Goal: Task Accomplishment & Management: Manage account settings

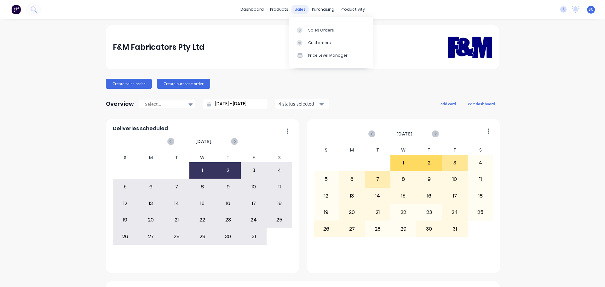
click at [298, 6] on div "sales" at bounding box center [300, 9] width 17 height 9
click at [316, 42] on div "Customers" at bounding box center [319, 43] width 23 height 6
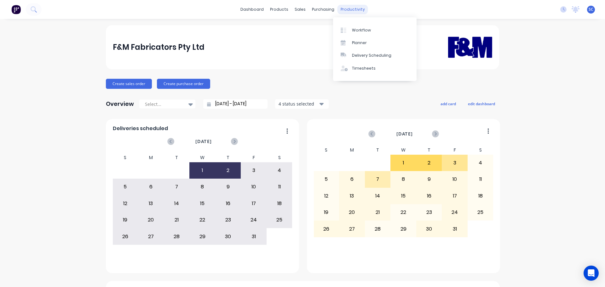
click at [347, 8] on div "productivity" at bounding box center [353, 9] width 31 height 9
click at [353, 12] on div "productivity" at bounding box center [353, 9] width 31 height 9
click at [370, 53] on div "Delivery Scheduling" at bounding box center [371, 56] width 39 height 6
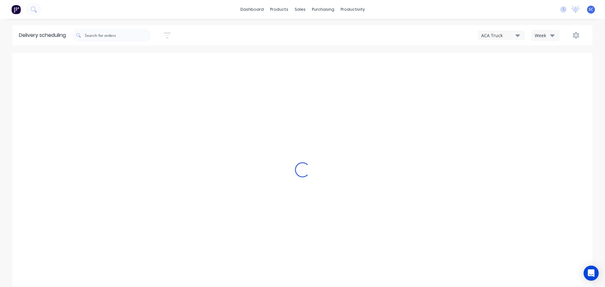
click at [553, 38] on icon "button" at bounding box center [552, 35] width 4 height 7
click at [552, 63] on div "Vehicle" at bounding box center [563, 64] width 62 height 13
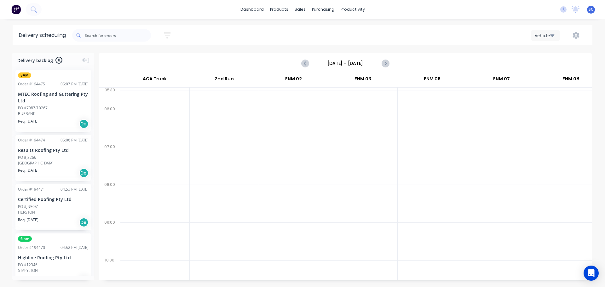
click at [330, 62] on input "Sunday - 28/09/25" at bounding box center [345, 63] width 62 height 9
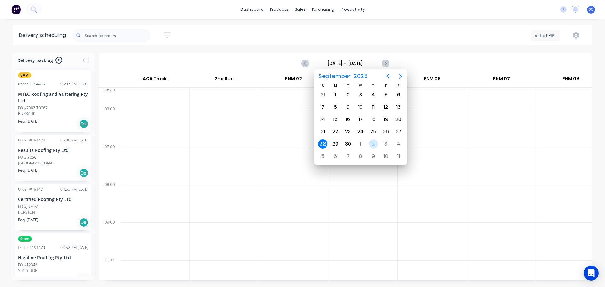
click at [376, 143] on div "2" at bounding box center [373, 143] width 9 height 9
type input "Thursday - 02/10/25"
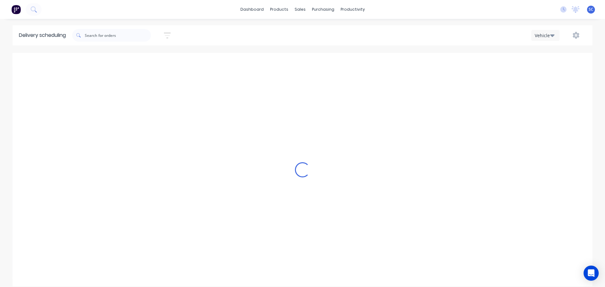
scroll to position [0, 0]
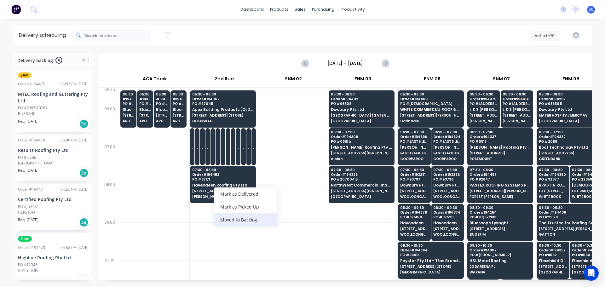
click at [254, 219] on div "Moved to Backlog" at bounding box center [245, 219] width 63 height 13
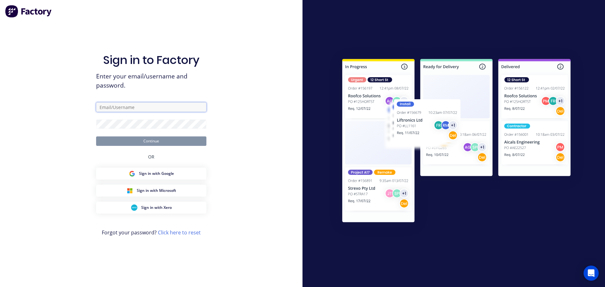
click at [126, 106] on input "text" at bounding box center [151, 106] width 110 height 9
type input "Stephen_Craven@fmfabricators.com.au"
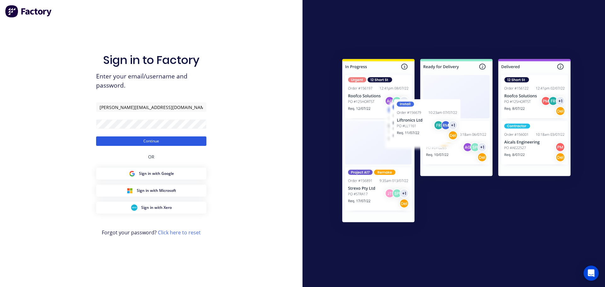
click at [148, 141] on button "Continue" at bounding box center [151, 140] width 110 height 9
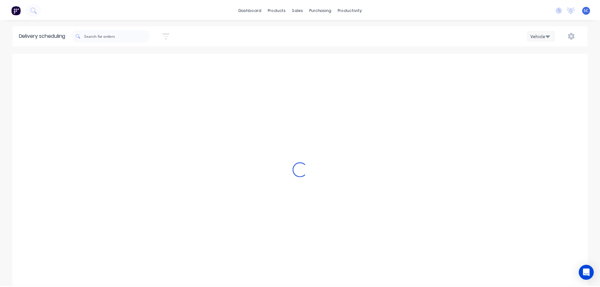
scroll to position [0, 0]
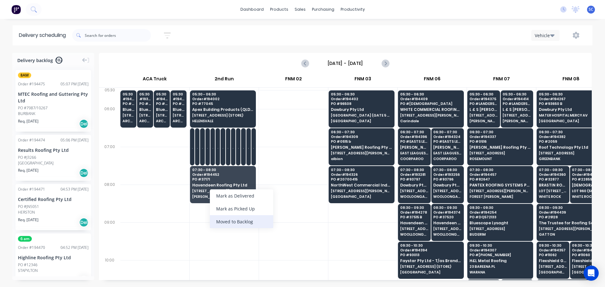
click at [250, 221] on div "Moved to Backlog" at bounding box center [241, 221] width 63 height 13
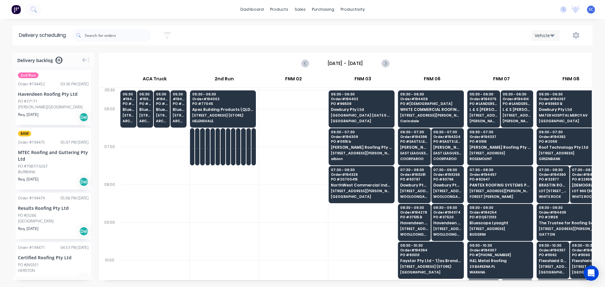
click at [46, 93] on div "Havendeen Roofing Pty Ltd" at bounding box center [53, 94] width 71 height 7
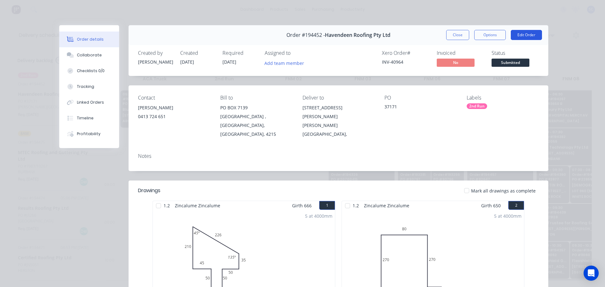
click at [525, 35] on button "Edit Order" at bounding box center [526, 35] width 31 height 10
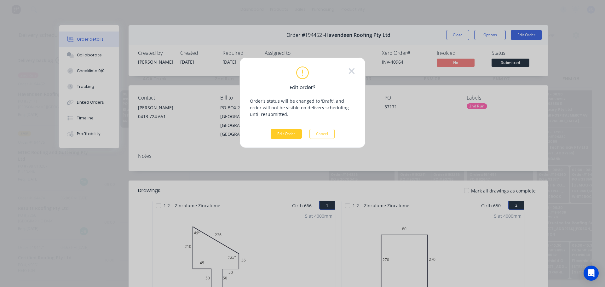
click at [287, 134] on button "Edit Order" at bounding box center [286, 134] width 31 height 10
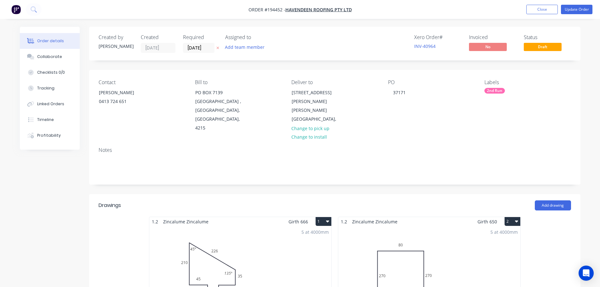
click at [492, 91] on div "2nd Run" at bounding box center [495, 91] width 20 height 6
click at [496, 146] on div at bounding box center [496, 145] width 13 height 13
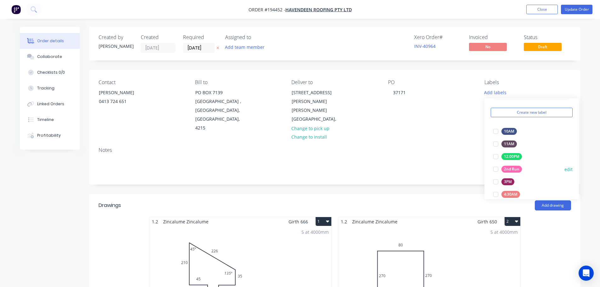
scroll to position [63, 0]
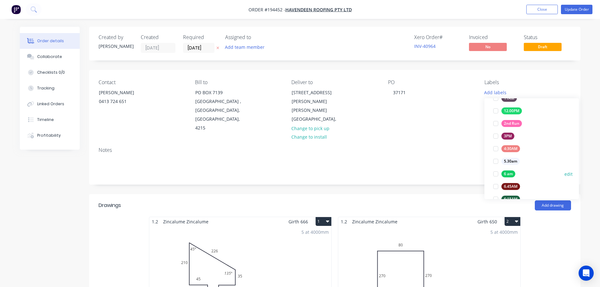
click at [495, 174] on div at bounding box center [496, 174] width 13 height 13
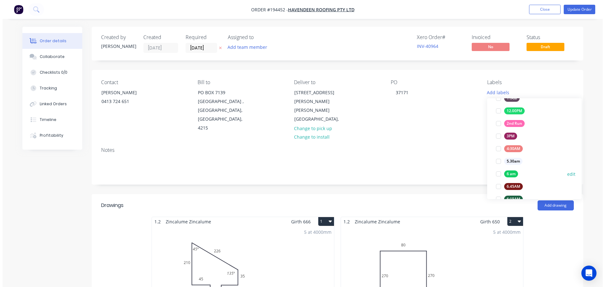
scroll to position [0, 0]
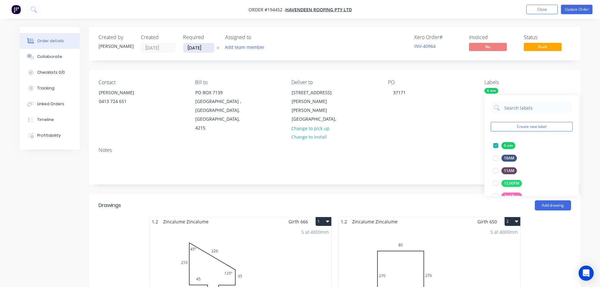
click at [196, 48] on input "02/10/25" at bounding box center [198, 47] width 31 height 9
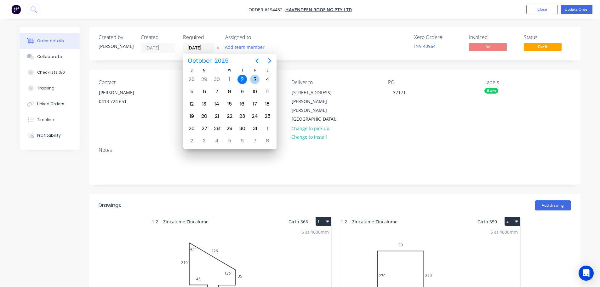
click at [256, 78] on div "3" at bounding box center [254, 79] width 9 height 9
type input "[DATE]"
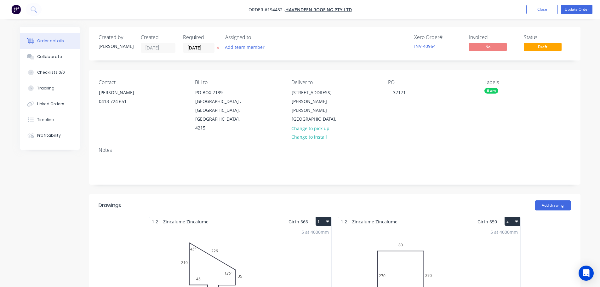
click at [318, 46] on div "Xero Order # INV-40964 Invoiced No Status Draft" at bounding box center [429, 43] width 283 height 19
click at [579, 6] on button "Update Order" at bounding box center [577, 9] width 32 height 9
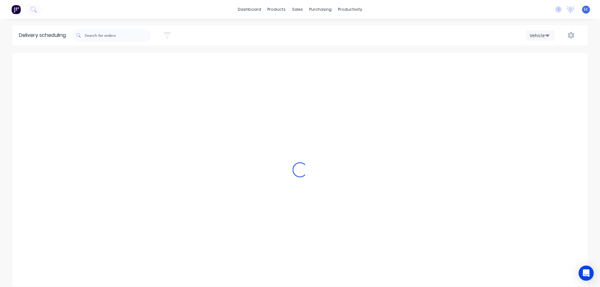
type input "Thursday - 02/10/25"
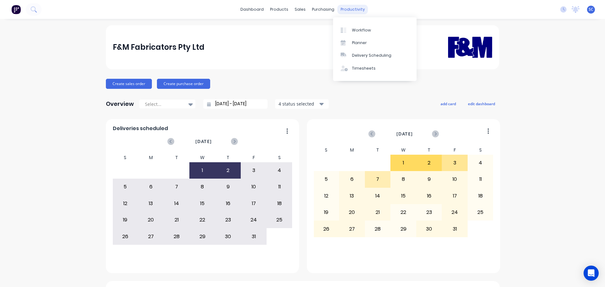
click at [347, 8] on div "productivity" at bounding box center [353, 9] width 31 height 9
click at [366, 56] on div "Delivery Scheduling" at bounding box center [371, 56] width 39 height 6
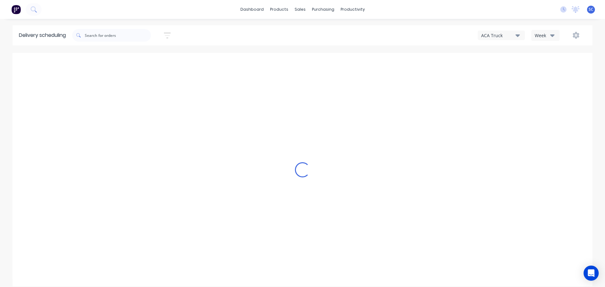
drag, startPoint x: 509, startPoint y: 34, endPoint x: 509, endPoint y: 41, distance: 7.3
click at [509, 34] on div "ACA Truck" at bounding box center [498, 35] width 34 height 7
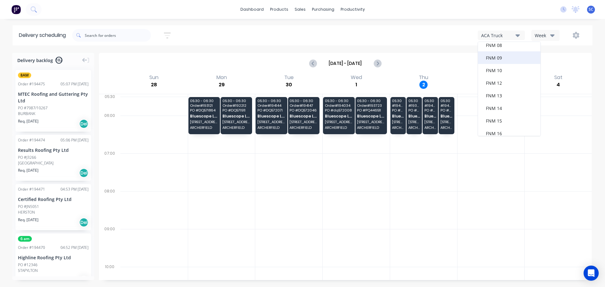
click at [504, 59] on div "FNM 09" at bounding box center [509, 57] width 62 height 13
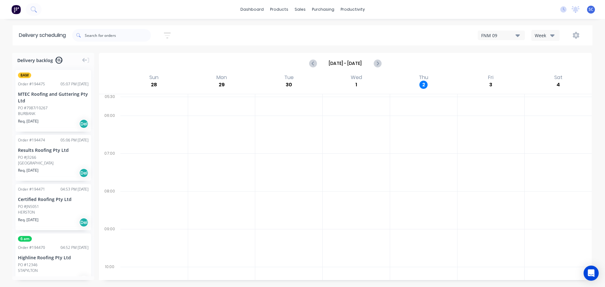
click at [169, 33] on icon "button" at bounding box center [167, 35] width 7 height 6
click at [142, 59] on input at bounding box center [138, 59] width 59 height 9
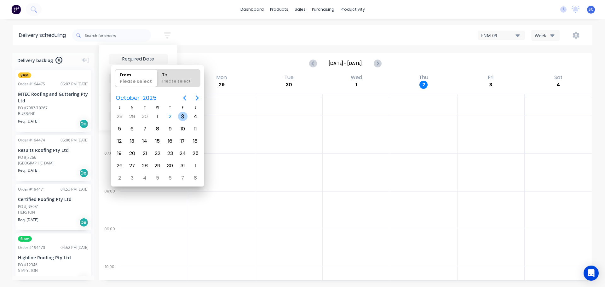
click at [182, 115] on div "3" at bounding box center [182, 116] width 9 height 9
type input "[DATE]"
radio input "false"
radio input "true"
click at [182, 115] on div "3" at bounding box center [182, 116] width 9 height 9
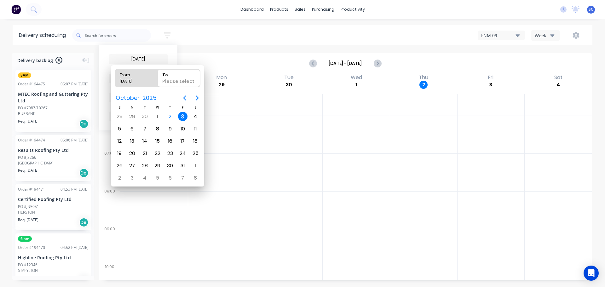
type input "03/10/25 - 03/10/25"
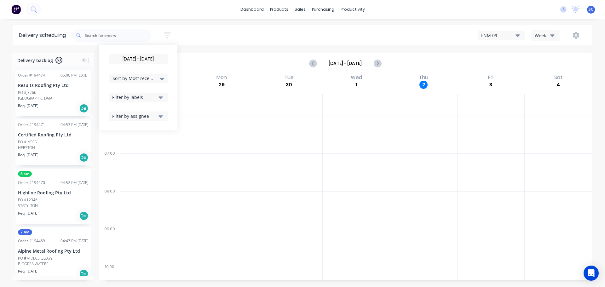
click at [163, 97] on icon "button" at bounding box center [161, 97] width 4 height 3
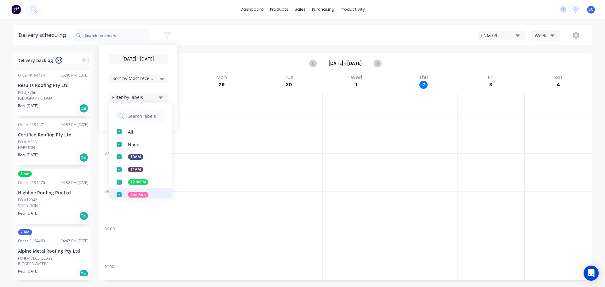
click at [120, 192] on div "button" at bounding box center [119, 194] width 13 height 13
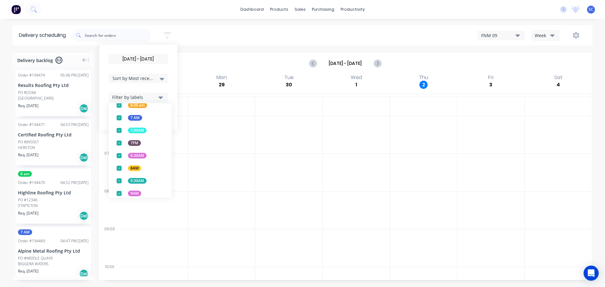
scroll to position [248, 0]
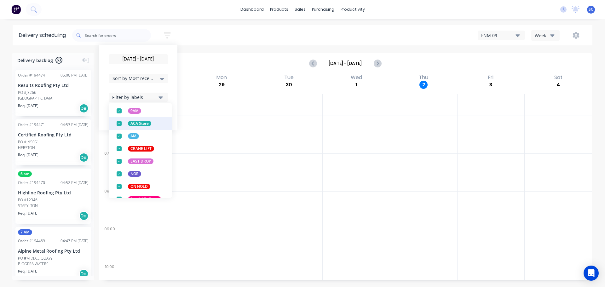
click at [121, 124] on div "button" at bounding box center [119, 123] width 13 height 13
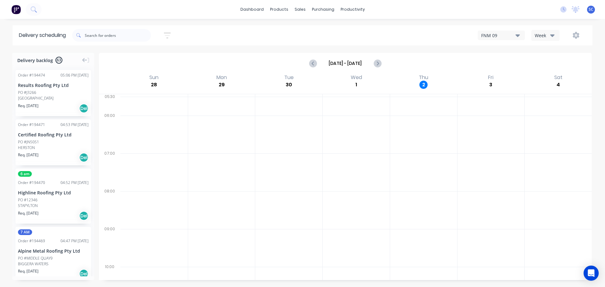
click at [209, 35] on div "03/10/25 - 03/10/25 Sort by Most recent Created date Required date Order number…" at bounding box center [332, 35] width 520 height 18
click at [169, 35] on icon "button" at bounding box center [167, 36] width 7 height 8
click at [151, 100] on div "Filter by labels" at bounding box center [134, 97] width 44 height 7
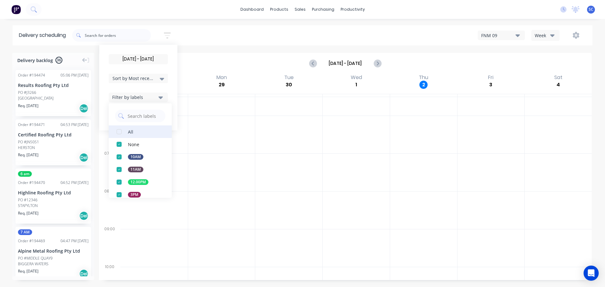
click at [121, 130] on div "button" at bounding box center [119, 131] width 13 height 13
click at [199, 32] on div "03/10/25 - 03/10/25 Sort by Most recent Created date Required date Order number…" at bounding box center [332, 35] width 520 height 18
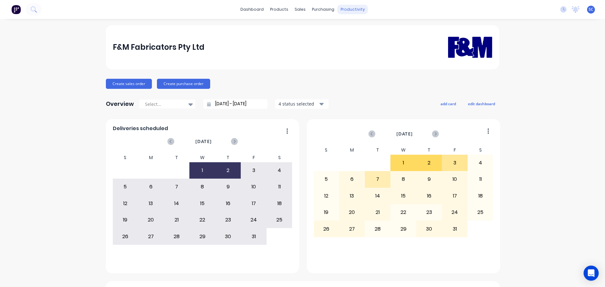
click at [347, 9] on div "productivity" at bounding box center [353, 9] width 31 height 9
click at [376, 56] on div "Delivery Scheduling" at bounding box center [371, 56] width 39 height 6
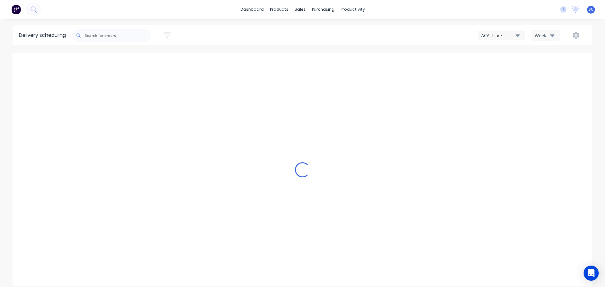
click at [517, 35] on icon "button" at bounding box center [518, 35] width 4 height 3
click at [502, 61] on div "FNM 09" at bounding box center [509, 57] width 62 height 13
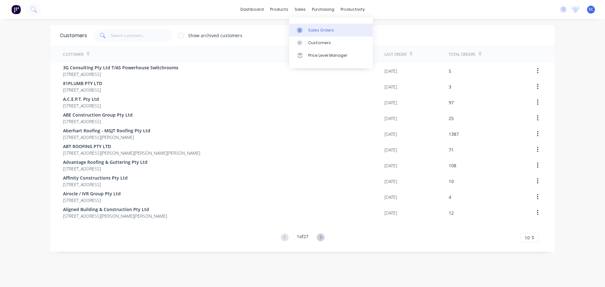
click at [318, 29] on div "Sales Orders" at bounding box center [321, 30] width 26 height 6
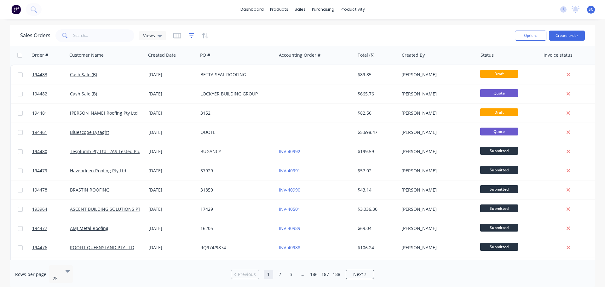
click at [192, 36] on icon "button" at bounding box center [192, 35] width 6 height 6
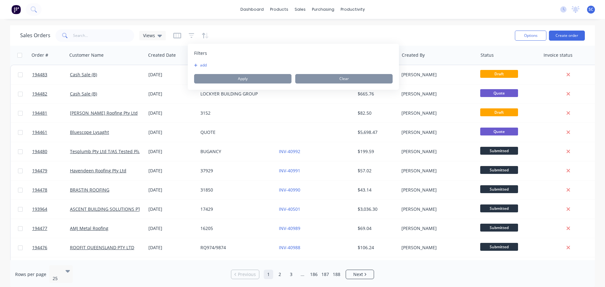
click at [205, 66] on button "add" at bounding box center [202, 65] width 16 height 5
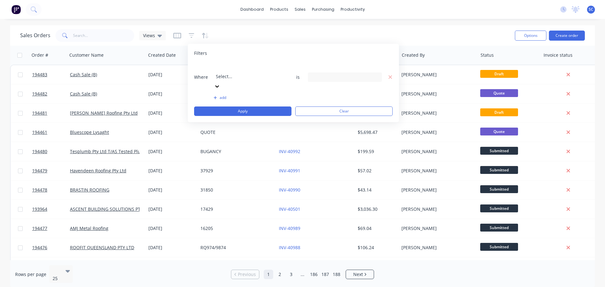
click at [242, 71] on div at bounding box center [261, 68] width 91 height 8
click at [342, 74] on div "20 Created By selected" at bounding box center [339, 77] width 57 height 7
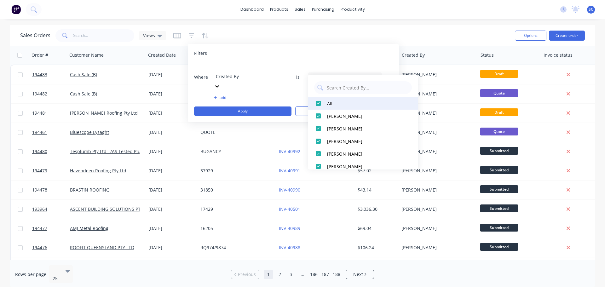
click at [320, 103] on div at bounding box center [318, 103] width 13 height 13
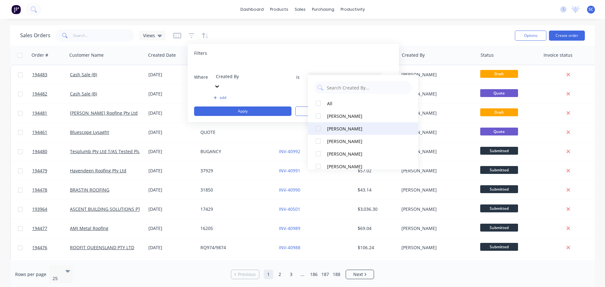
click at [319, 130] on div at bounding box center [318, 128] width 13 height 13
click at [222, 95] on button "add" at bounding box center [251, 97] width 74 height 5
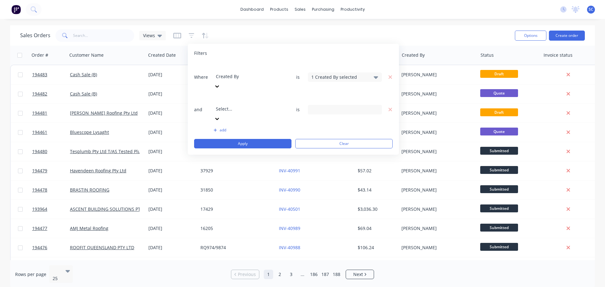
click at [238, 96] on div at bounding box center [261, 100] width 91 height 8
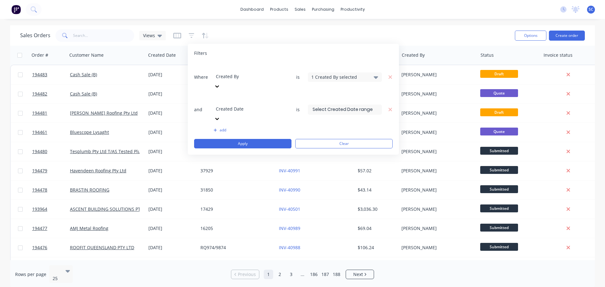
drag, startPoint x: 319, startPoint y: 85, endPoint x: 320, endPoint y: 90, distance: 4.5
click at [319, 105] on input at bounding box center [344, 109] width 73 height 9
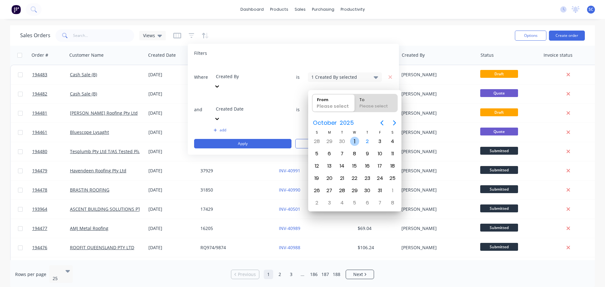
click at [355, 142] on div "1" at bounding box center [354, 141] width 9 height 9
type input "01/10/25"
radio input "false"
radio input "true"
click at [355, 142] on div "1" at bounding box center [354, 141] width 9 height 9
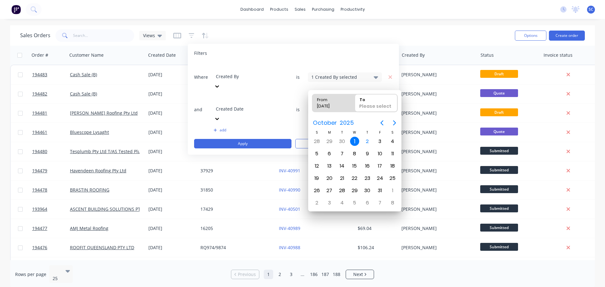
type input "01/10/25 - 01/10/25"
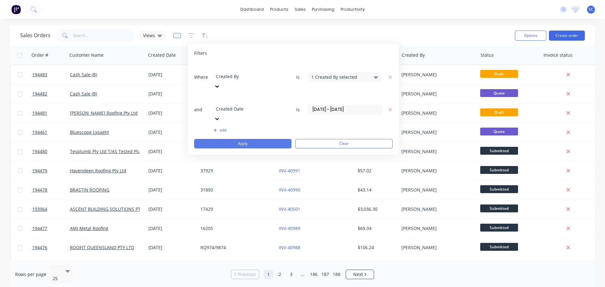
click at [237, 139] on button "Apply" at bounding box center [242, 143] width 97 height 9
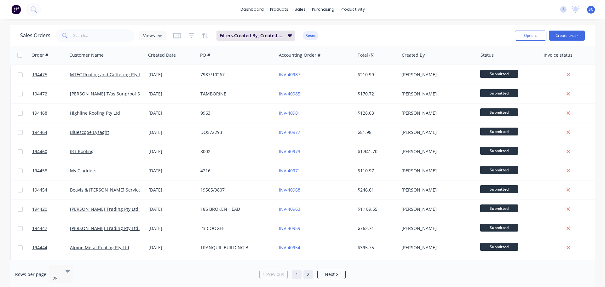
click at [308, 272] on link "2" at bounding box center [308, 274] width 9 height 9
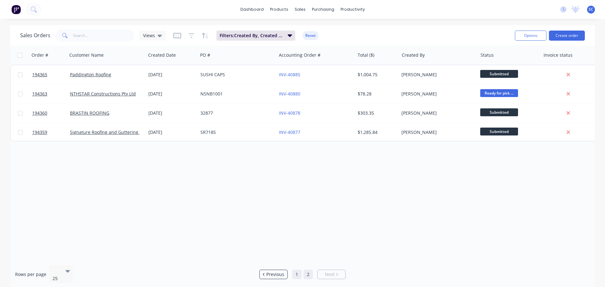
click at [299, 271] on link "1" at bounding box center [296, 274] width 9 height 9
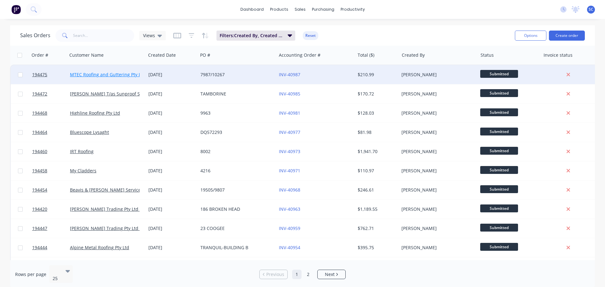
click at [108, 73] on link "MTEC Roofing and Guttering Pty Ltd" at bounding box center [107, 75] width 75 height 6
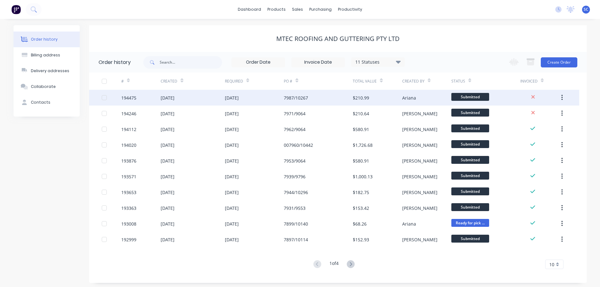
click at [231, 98] on div "07 Oct 2025" at bounding box center [232, 98] width 14 height 7
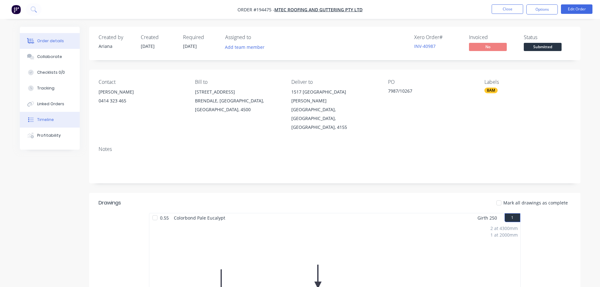
click at [52, 119] on div "Timeline" at bounding box center [45, 120] width 17 height 6
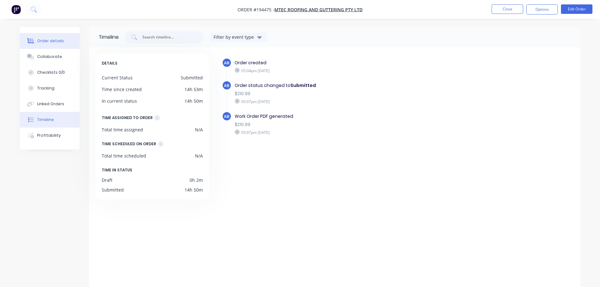
click at [51, 40] on div "Order details" at bounding box center [50, 41] width 27 height 6
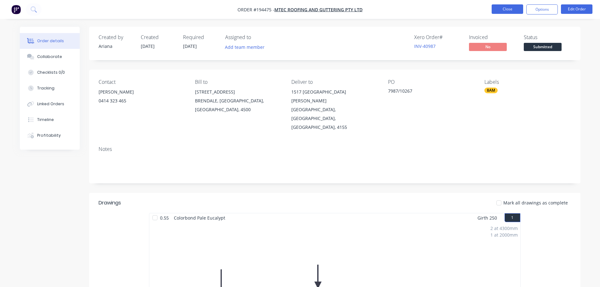
click at [506, 9] on button "Close" at bounding box center [508, 8] width 32 height 9
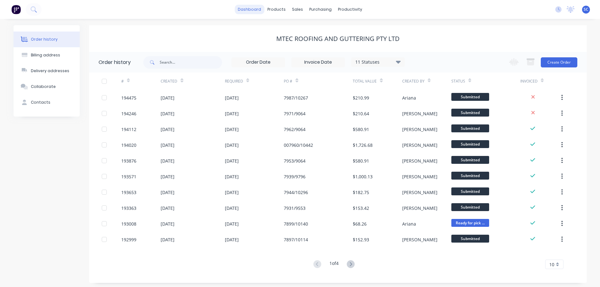
click at [250, 7] on link "dashboard" at bounding box center [250, 9] width 30 height 9
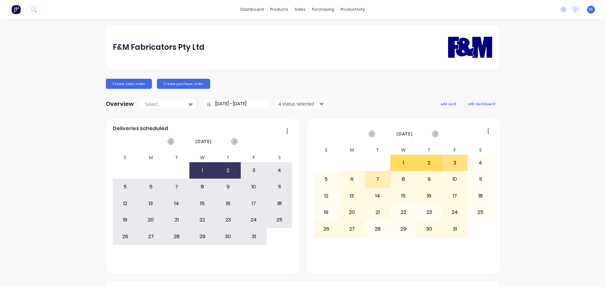
click at [252, 40] on div "F&M Fabricators Pty Ltd" at bounding box center [303, 46] width 380 height 39
click at [298, 5] on div "sales" at bounding box center [300, 9] width 17 height 9
click at [316, 41] on div "Customers" at bounding box center [319, 43] width 23 height 6
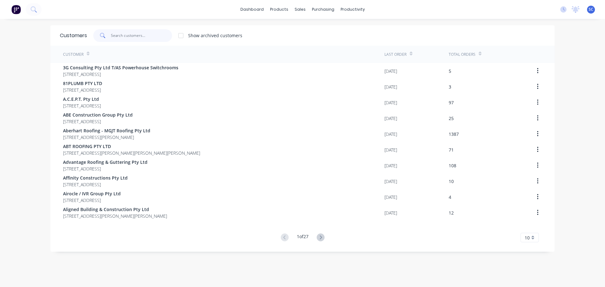
click at [118, 33] on input "text" at bounding box center [141, 35] width 61 height 13
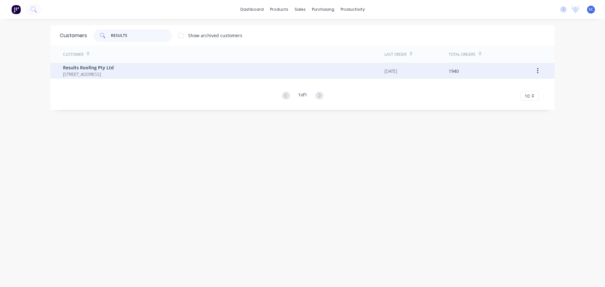
type input "RESULTS"
click at [92, 68] on span "Results Roofing Pty Ltd" at bounding box center [88, 67] width 51 height 7
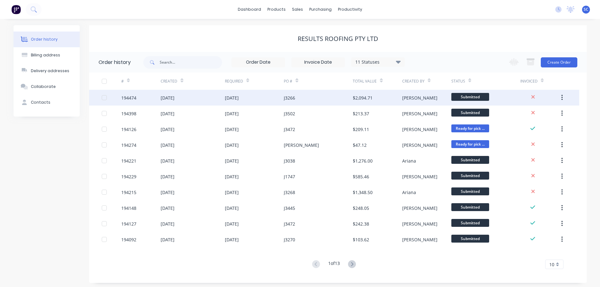
click at [302, 98] on div "J3266" at bounding box center [318, 98] width 69 height 16
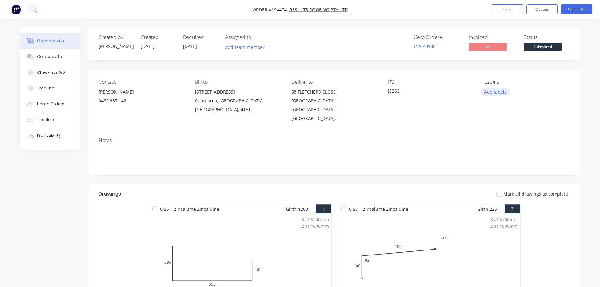
click at [494, 91] on button "Add labels" at bounding box center [495, 92] width 29 height 9
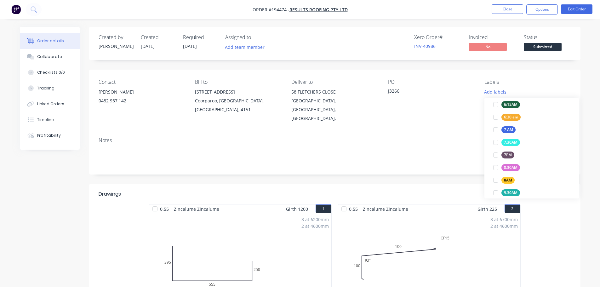
scroll to position [177, 0]
click at [495, 110] on div at bounding box center [496, 110] width 13 height 13
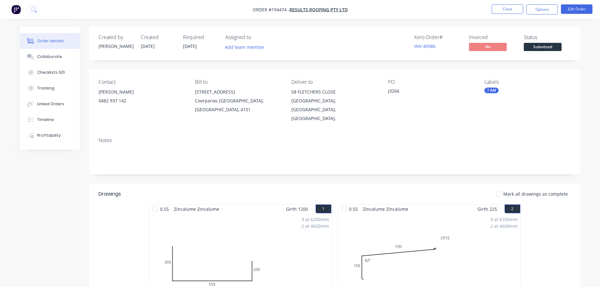
click at [408, 137] on div "Notes" at bounding box center [335, 140] width 473 height 6
click at [505, 8] on button "Close" at bounding box center [508, 8] width 32 height 9
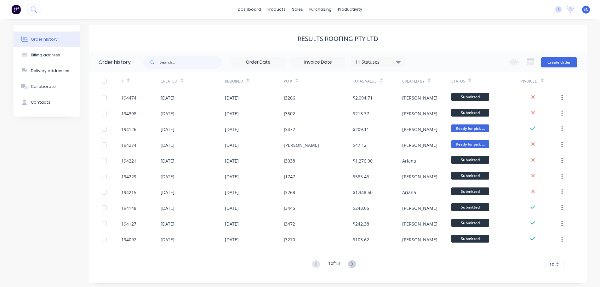
click at [263, 31] on div "Results Roofing Pty Ltd" at bounding box center [338, 38] width 498 height 27
drag, startPoint x: 299, startPoint y: 8, endPoint x: 302, endPoint y: 37, distance: 29.1
click at [299, 10] on div "sales" at bounding box center [297, 9] width 17 height 9
click at [315, 44] on div "Customers" at bounding box center [319, 43] width 23 height 6
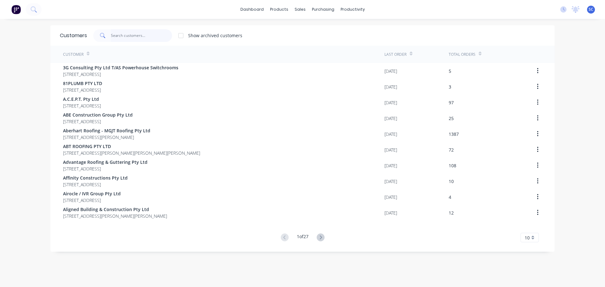
click at [127, 34] on input "text" at bounding box center [141, 35] width 61 height 13
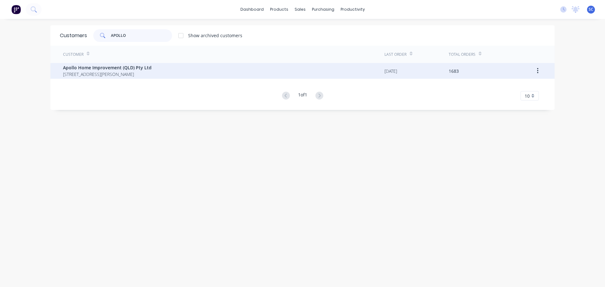
type input "APOLLO"
click at [110, 73] on span "29 Corymbia Place Parkinson Australia 4115" at bounding box center [107, 74] width 89 height 7
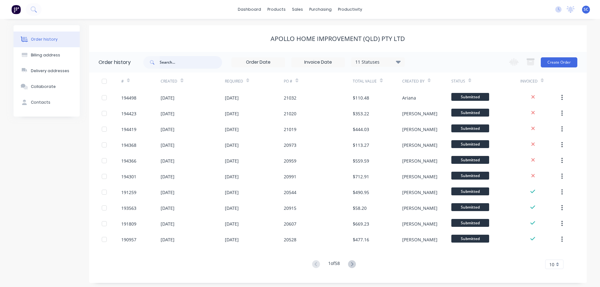
click at [173, 63] on input "text" at bounding box center [191, 62] width 62 height 13
type input "20950"
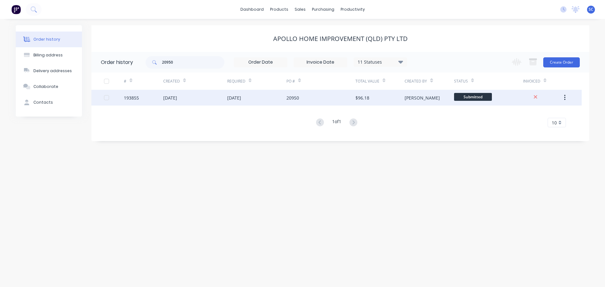
click at [239, 95] on div "03 Oct 2025" at bounding box center [234, 98] width 14 height 7
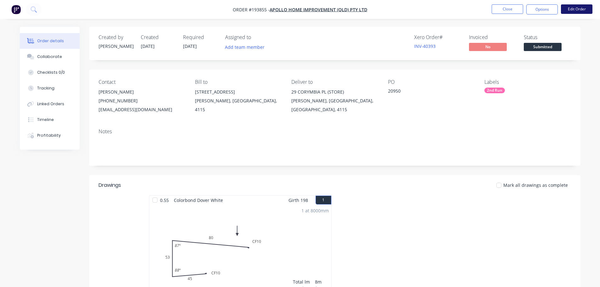
click at [578, 8] on button "Edit Order" at bounding box center [577, 8] width 32 height 9
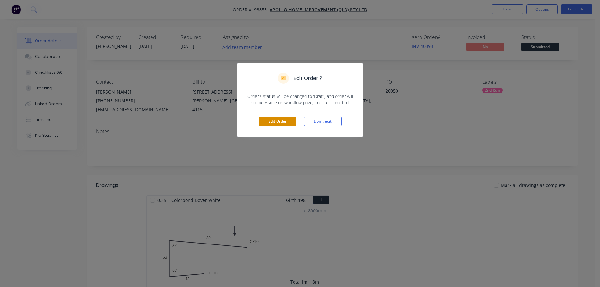
click at [276, 120] on button "Edit Order" at bounding box center [278, 121] width 38 height 9
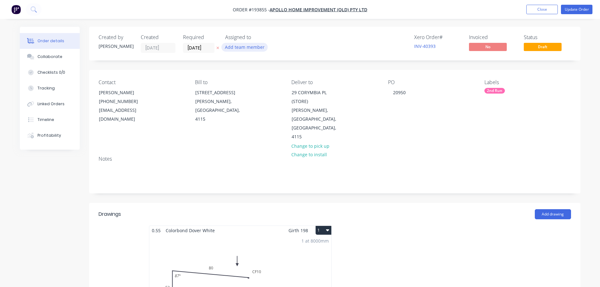
drag, startPoint x: 218, startPoint y: 46, endPoint x: 224, endPoint y: 50, distance: 7.4
click at [219, 46] on button "button" at bounding box center [218, 47] width 7 height 7
drag, startPoint x: 408, startPoint y: 93, endPoint x: 374, endPoint y: 93, distance: 34.0
click at [374, 93] on div "Contact Marie Defty (07) 3086 6060 maried@apollopatios.com.au Bill to 29 Corymb…" at bounding box center [335, 110] width 492 height 81
click at [577, 7] on button "Update Order" at bounding box center [577, 9] width 32 height 9
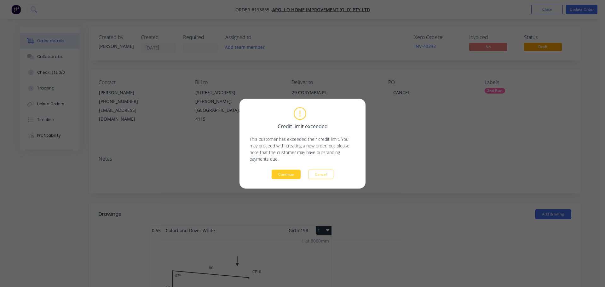
click at [291, 176] on button "Continue" at bounding box center [286, 174] width 29 height 9
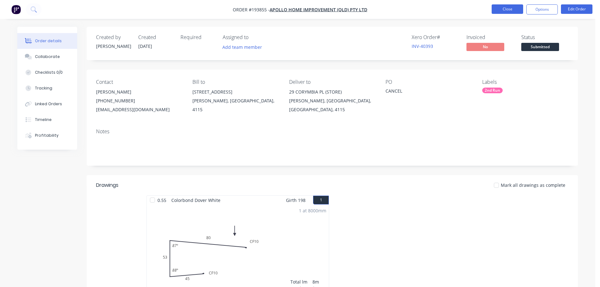
click at [509, 9] on button "Close" at bounding box center [508, 8] width 32 height 9
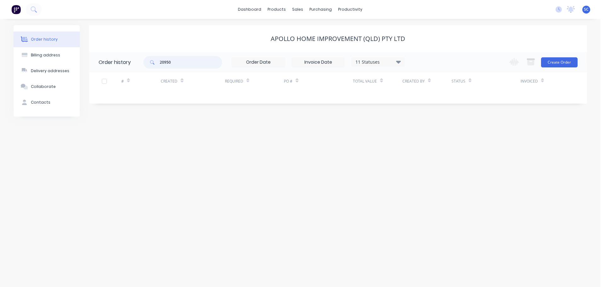
drag, startPoint x: 174, startPoint y: 61, endPoint x: 157, endPoint y: 64, distance: 16.9
click at [155, 64] on div "20950" at bounding box center [182, 62] width 79 height 13
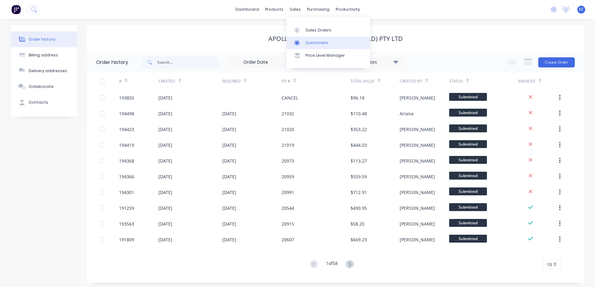
click at [311, 40] on div "Customers" at bounding box center [317, 43] width 23 height 6
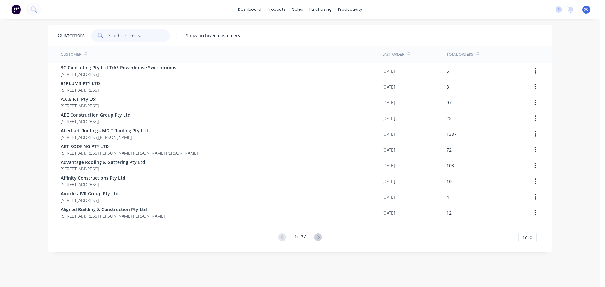
click at [136, 41] on input "text" at bounding box center [138, 35] width 61 height 13
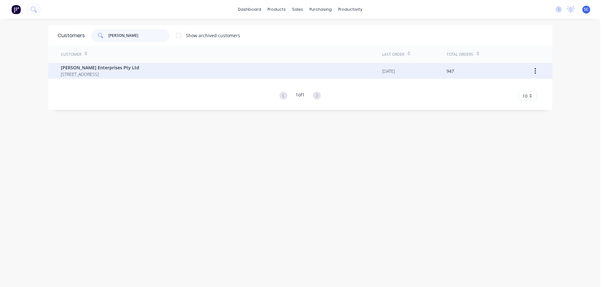
type input "URMI"
click at [109, 74] on span "PO BOX 595 MAIN BEACH Queensland Australia 4217" at bounding box center [100, 74] width 78 height 7
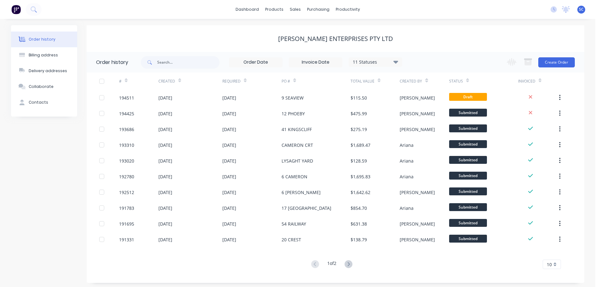
click at [349, 263] on icon at bounding box center [349, 264] width 8 height 8
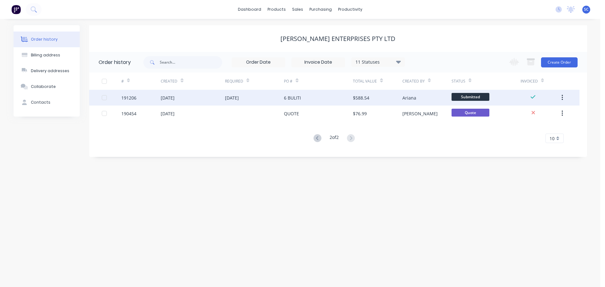
click at [296, 100] on div "6 BULITI" at bounding box center [292, 98] width 17 height 7
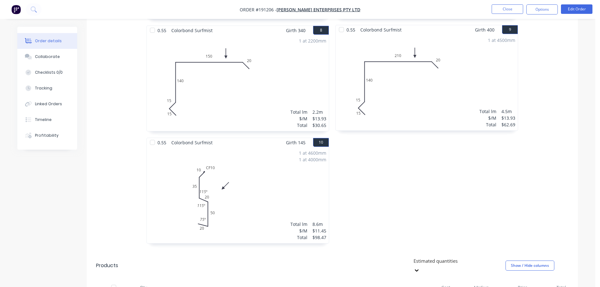
scroll to position [630, 0]
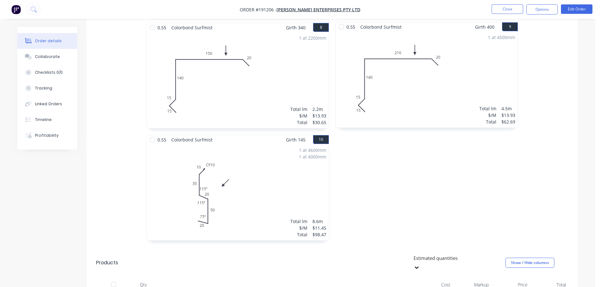
click at [502, 3] on nav "Order #191206 - Urmi Enterprises Pty Ltd Close Options Edit Order" at bounding box center [300, 9] width 600 height 19
click at [507, 8] on button "Close" at bounding box center [508, 8] width 32 height 9
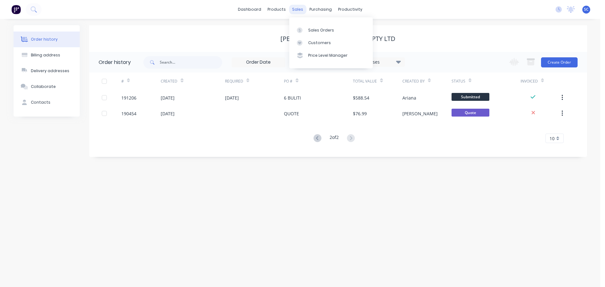
click at [299, 7] on div "sales" at bounding box center [297, 9] width 17 height 9
click at [312, 40] on div "Customers" at bounding box center [319, 43] width 23 height 6
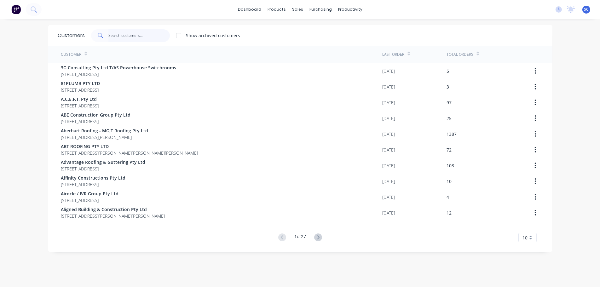
click at [123, 34] on input "text" at bounding box center [138, 35] width 61 height 13
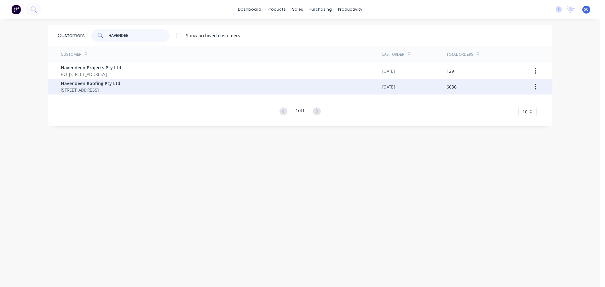
type input "HAVENDEE"
click at [93, 87] on span "PO BOX 7139 Southport Park Queensland Australia 4215" at bounding box center [91, 90] width 60 height 7
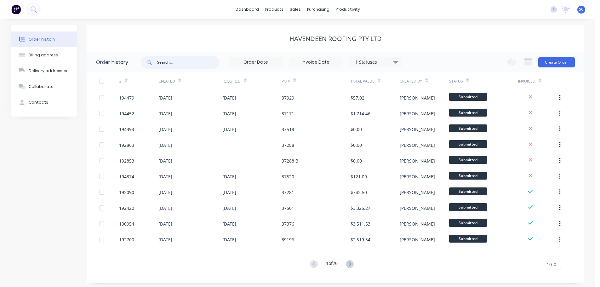
click at [164, 60] on input "text" at bounding box center [188, 62] width 62 height 13
type input "37033"
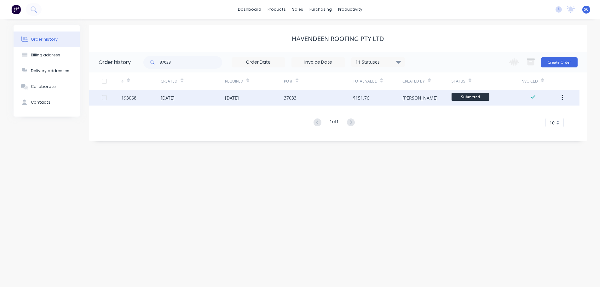
click at [203, 98] on div "17 Sep 2025" at bounding box center [193, 98] width 64 height 16
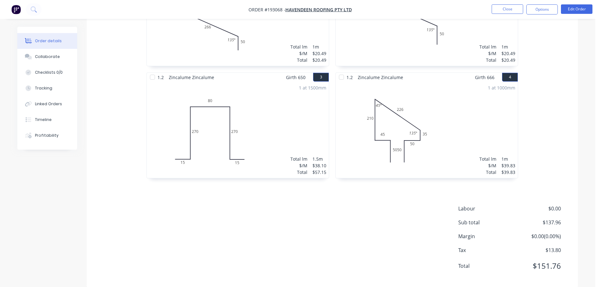
scroll to position [245, 0]
click at [42, 57] on div "Collaborate" at bounding box center [47, 57] width 25 height 6
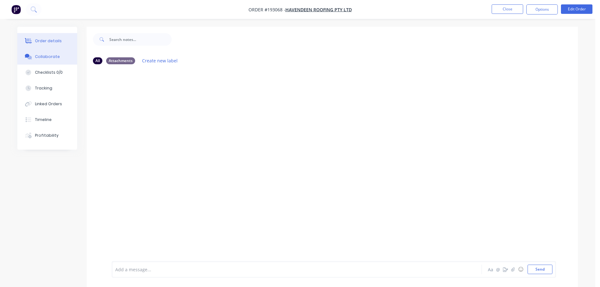
click at [43, 40] on div "Order details" at bounding box center [48, 41] width 27 height 6
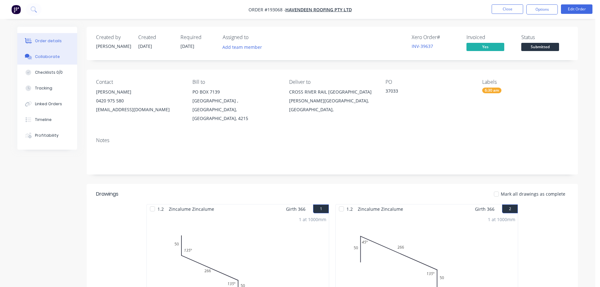
click at [47, 56] on div "Collaborate" at bounding box center [47, 57] width 25 height 6
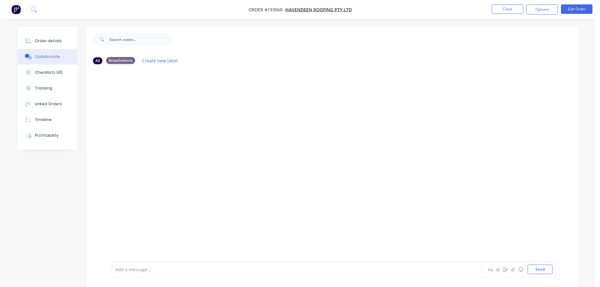
click at [123, 60] on div "Attachments" at bounding box center [120, 60] width 29 height 7
click at [97, 61] on div "All" at bounding box center [97, 60] width 9 height 7
click at [117, 60] on div "Attachments" at bounding box center [120, 60] width 29 height 7
click at [120, 61] on div "Attachments" at bounding box center [120, 60] width 29 height 7
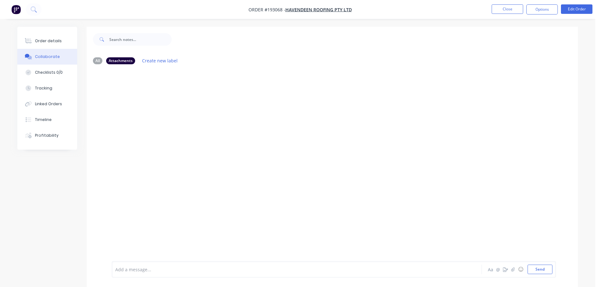
click at [133, 113] on div at bounding box center [333, 165] width 492 height 192
click at [503, 9] on button "Close" at bounding box center [508, 8] width 32 height 9
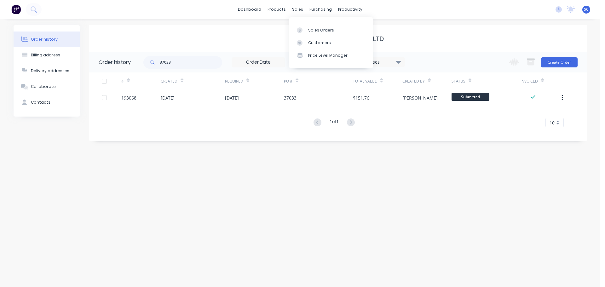
drag, startPoint x: 298, startPoint y: 8, endPoint x: 301, endPoint y: 15, distance: 7.9
click at [299, 10] on div "sales" at bounding box center [297, 9] width 17 height 9
click at [313, 40] on div "Customers" at bounding box center [319, 43] width 23 height 6
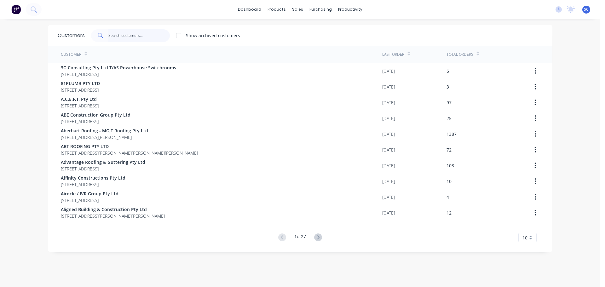
click at [154, 33] on input "text" at bounding box center [138, 35] width 61 height 13
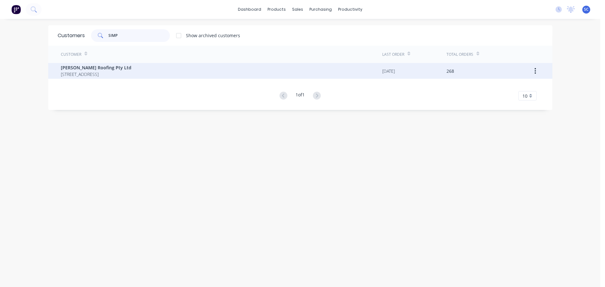
type input "SIMP"
click at [126, 70] on span "[PERSON_NAME] Roofing Pty Ltd" at bounding box center [96, 67] width 71 height 7
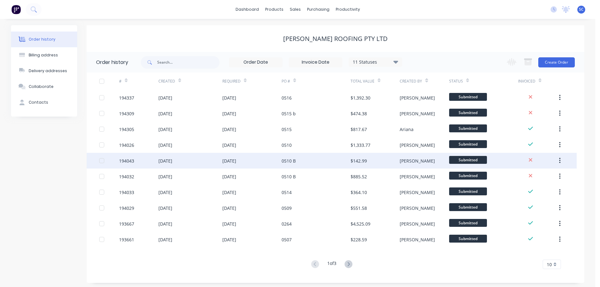
click at [188, 163] on div "26 Sep 2025" at bounding box center [191, 161] width 64 height 16
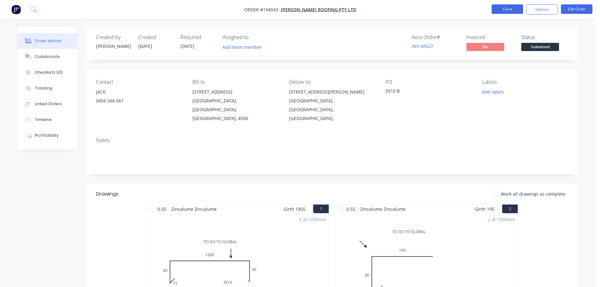
click at [507, 9] on button "Close" at bounding box center [508, 8] width 32 height 9
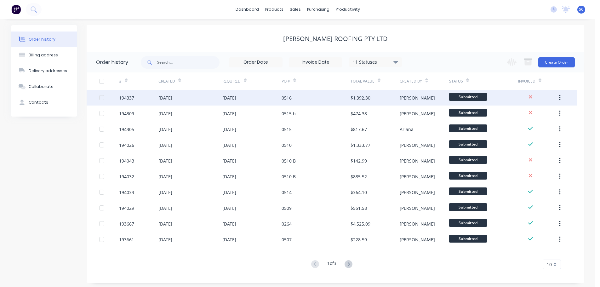
click at [185, 98] on div "30 Sep 2025" at bounding box center [191, 98] width 64 height 16
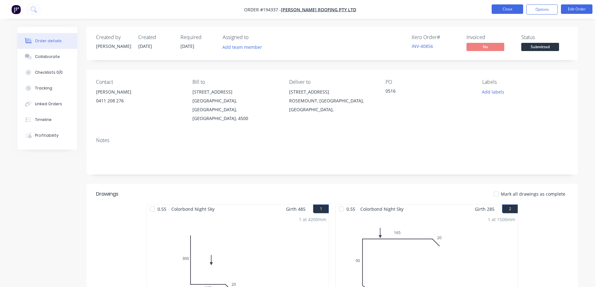
click at [507, 7] on button "Close" at bounding box center [508, 8] width 32 height 9
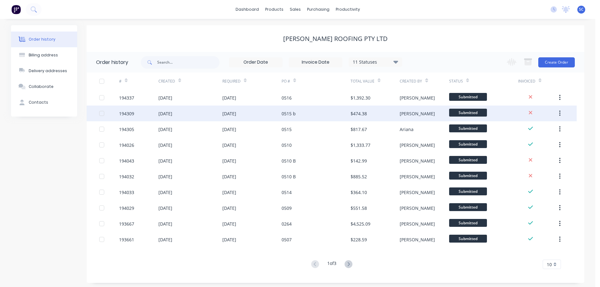
click at [183, 117] on div "30 Sep 2025" at bounding box center [191, 114] width 64 height 16
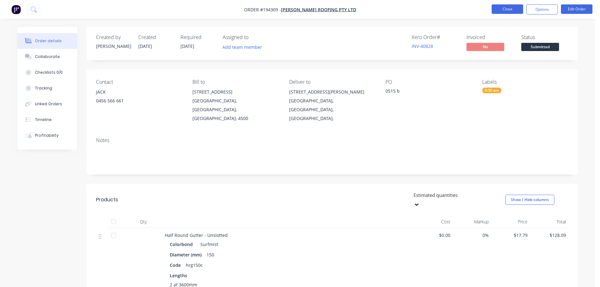
click at [512, 7] on button "Close" at bounding box center [508, 8] width 32 height 9
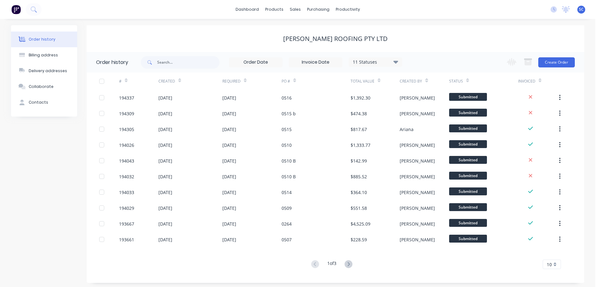
click at [223, 39] on div "[PERSON_NAME] Roofing Pty Ltd" at bounding box center [336, 39] width 498 height 8
click at [298, 9] on div "sales" at bounding box center [295, 9] width 17 height 9
click at [309, 40] on div "Customers" at bounding box center [317, 43] width 23 height 6
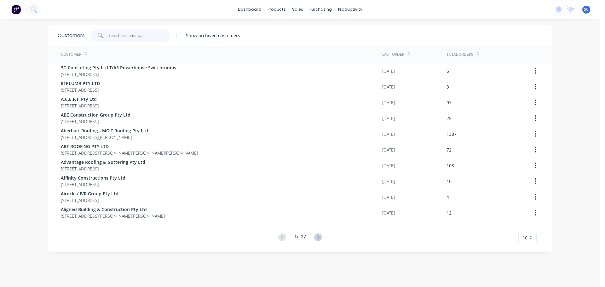
click at [130, 33] on input "text" at bounding box center [138, 35] width 61 height 13
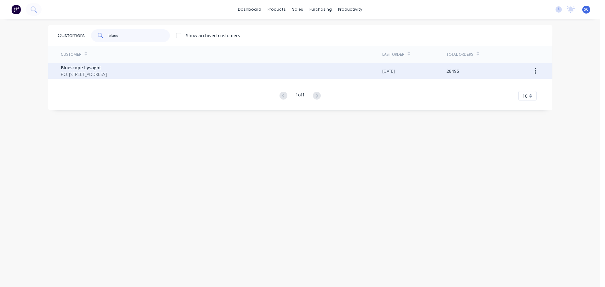
type input "blues"
click at [86, 67] on span "Bluescope Lysaght" at bounding box center [84, 67] width 46 height 7
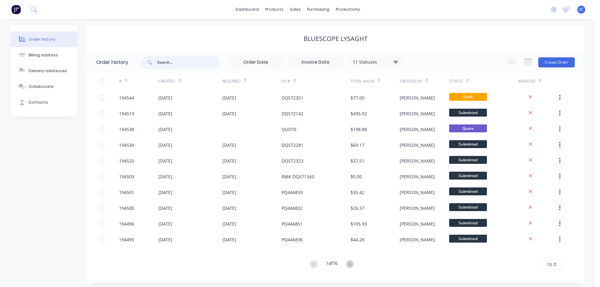
click at [171, 61] on input "text" at bounding box center [188, 62] width 62 height 13
type input "572293"
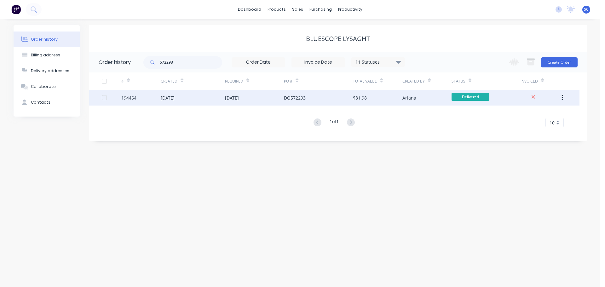
click at [212, 100] on div "01 Oct 2025" at bounding box center [193, 98] width 64 height 16
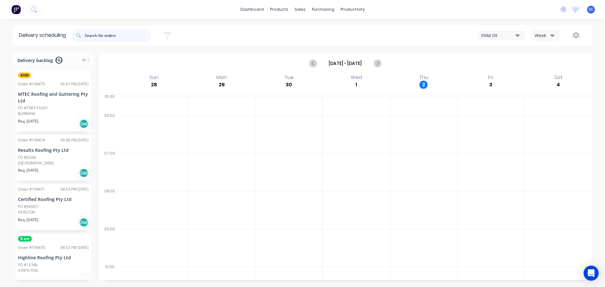
click at [120, 39] on input "text" at bounding box center [118, 35] width 66 height 13
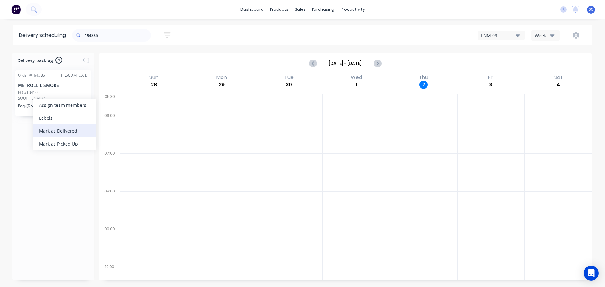
click at [56, 131] on div "Mark as Delivered" at bounding box center [64, 130] width 63 height 13
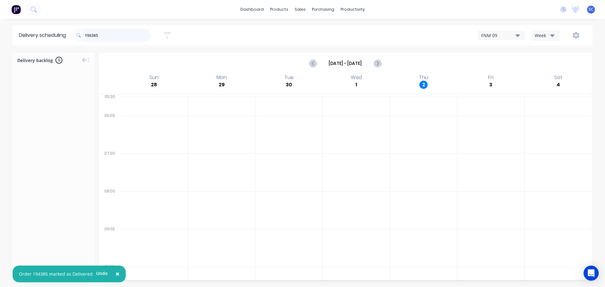
click at [108, 36] on input "194385" at bounding box center [118, 35] width 66 height 13
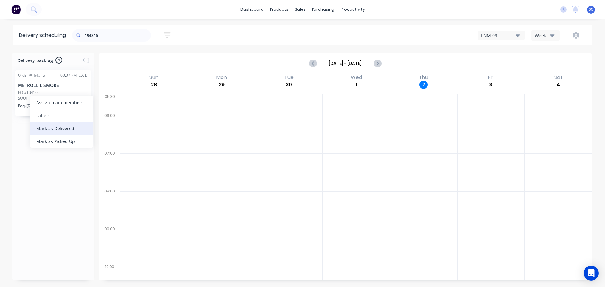
click at [50, 130] on div "Mark as Delivered" at bounding box center [61, 128] width 63 height 13
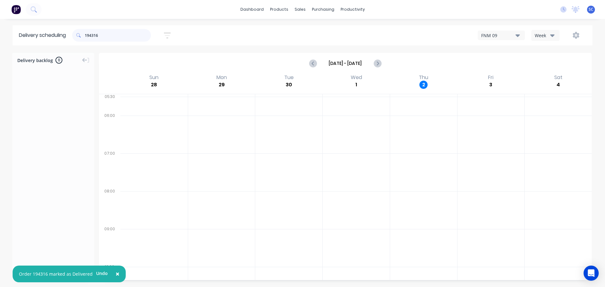
click at [110, 34] on input "194316" at bounding box center [118, 35] width 66 height 13
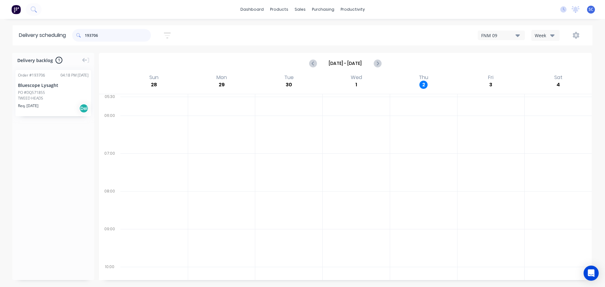
type input "193706"
click at [69, 130] on div "Mark as Delivered" at bounding box center [71, 129] width 63 height 13
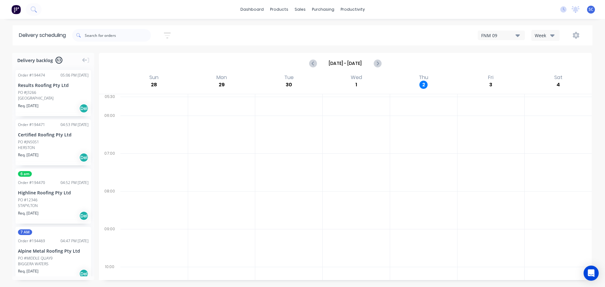
click at [167, 33] on icon "button" at bounding box center [167, 35] width 7 height 6
click at [143, 76] on span "Sort by Most recent" at bounding box center [133, 78] width 41 height 7
click at [126, 149] on div "Suburb" at bounding box center [138, 148] width 59 height 11
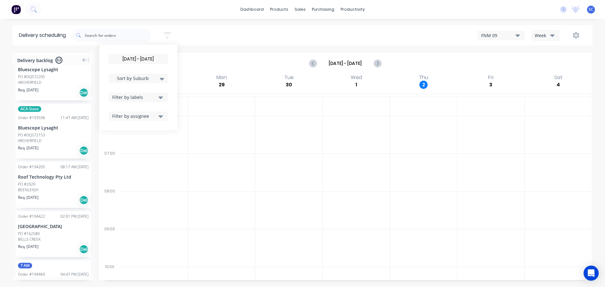
scroll to position [347, 0]
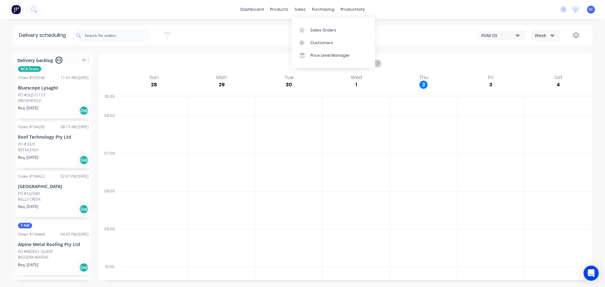
click at [280, 40] on div "[DATE] - [DATE] Sort by Suburb Created date Required date Order number Customer…" at bounding box center [332, 35] width 520 height 18
click at [169, 32] on icon "button" at bounding box center [167, 36] width 7 height 8
click at [140, 57] on input "[DATE] - [DATE]" at bounding box center [138, 59] width 59 height 9
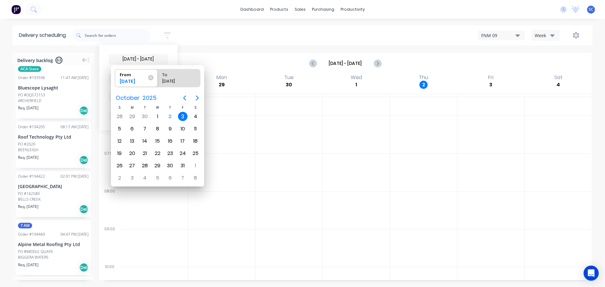
click at [180, 115] on div "3" at bounding box center [182, 116] width 9 height 9
radio input "false"
radio input "true"
click at [183, 115] on div "3" at bounding box center [182, 116] width 9 height 9
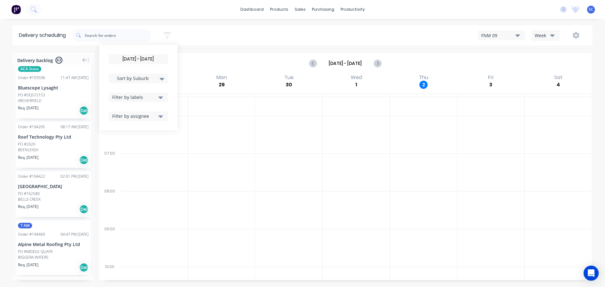
click at [163, 97] on icon "button" at bounding box center [161, 97] width 4 height 3
click at [122, 194] on div "button" at bounding box center [119, 194] width 13 height 13
click at [212, 39] on div "[DATE] - [DATE] Sort by Suburb Created date Required date Order number Customer…" at bounding box center [332, 35] width 520 height 18
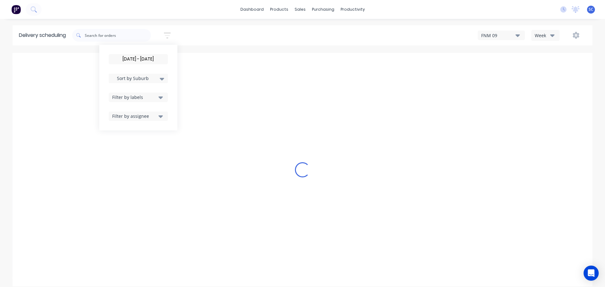
drag, startPoint x: 213, startPoint y: 101, endPoint x: 213, endPoint y: 90, distance: 10.7
drag, startPoint x: 213, startPoint y: 90, endPoint x: 157, endPoint y: 197, distance: 121.1
click at [157, 197] on div "Loading..." at bounding box center [303, 170] width 580 height 234
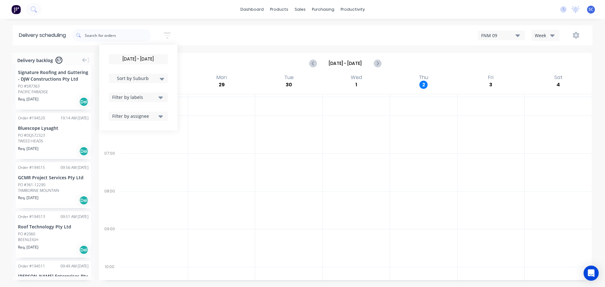
click at [163, 97] on icon "button" at bounding box center [161, 97] width 4 height 7
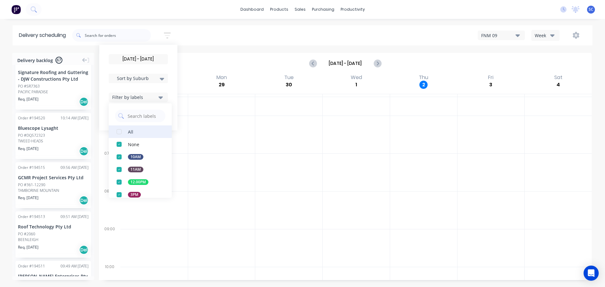
click at [122, 131] on div "button" at bounding box center [119, 131] width 13 height 13
click at [207, 36] on div "[DATE] - [DATE] Sort by Suburb Created date Required date Order number Customer…" at bounding box center [332, 35] width 520 height 18
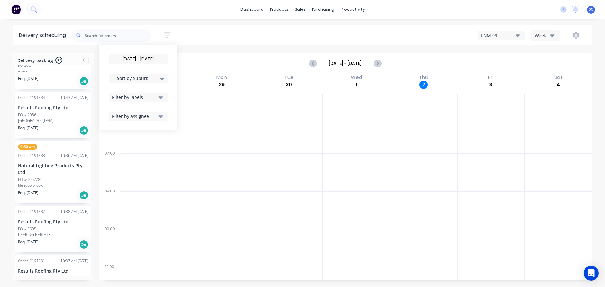
scroll to position [0, 0]
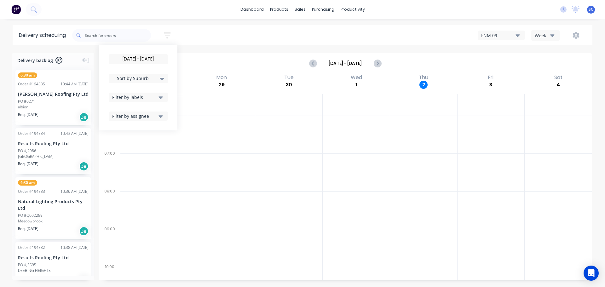
click at [228, 37] on div "[DATE] - [DATE] Sort by Suburb Created date Required date Order number Customer…" at bounding box center [332, 35] width 520 height 18
click at [163, 96] on icon "button" at bounding box center [161, 97] width 4 height 3
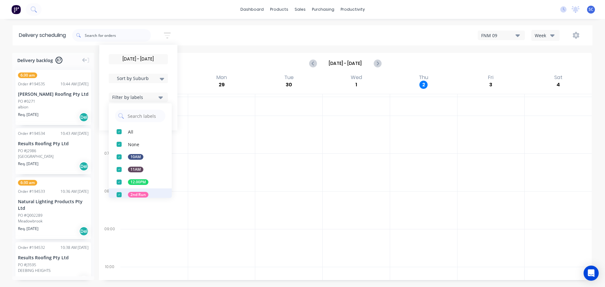
click at [119, 195] on div "button" at bounding box center [119, 194] width 13 height 13
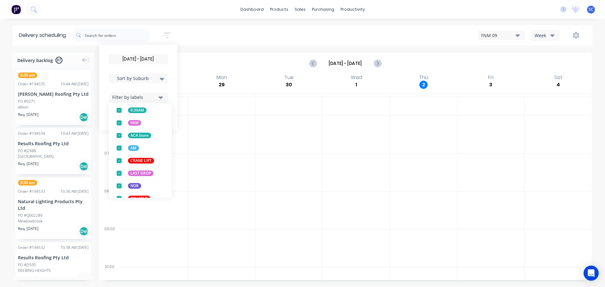
scroll to position [248, 0]
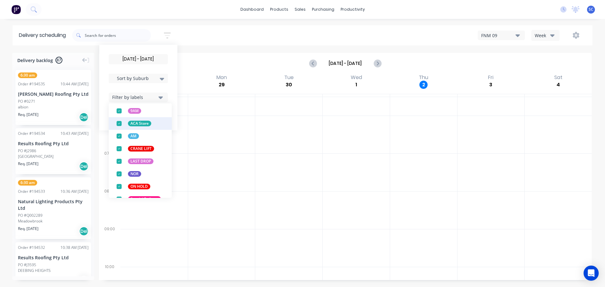
click at [120, 122] on div "button" at bounding box center [119, 123] width 13 height 13
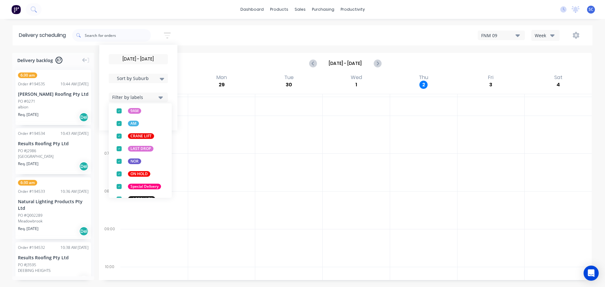
click at [219, 36] on div "03/10/25 - 03/10/25 Sort by Suburb Created date Required date Order number Cust…" at bounding box center [332, 35] width 520 height 18
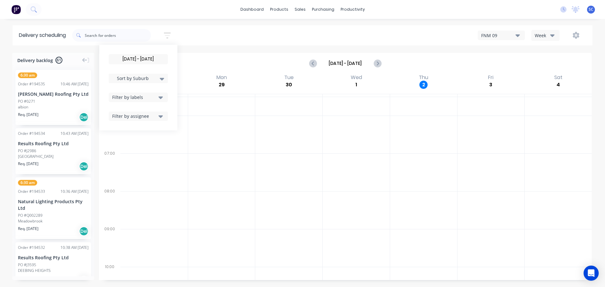
click at [162, 95] on icon "button" at bounding box center [161, 97] width 4 height 7
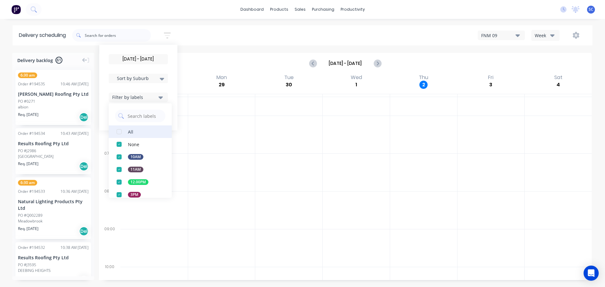
drag, startPoint x: 120, startPoint y: 130, endPoint x: 122, endPoint y: 136, distance: 6.5
click at [120, 130] on div "button" at bounding box center [119, 131] width 13 height 13
click at [202, 31] on div "03/10/25 - 03/10/25 Sort by Suburb Created date Required date Order number Cust…" at bounding box center [332, 35] width 520 height 18
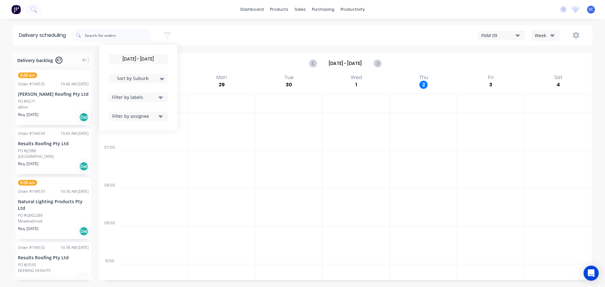
scroll to position [0, 0]
click at [306, 10] on div "sales" at bounding box center [300, 9] width 17 height 9
click at [148, 60] on input "03/10/25 - 03/10/25" at bounding box center [138, 59] width 59 height 9
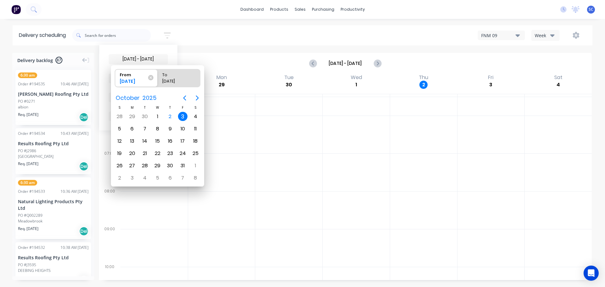
click at [185, 116] on div "3" at bounding box center [182, 116] width 9 height 9
radio input "false"
radio input "true"
click at [185, 116] on div "3" at bounding box center [182, 116] width 9 height 9
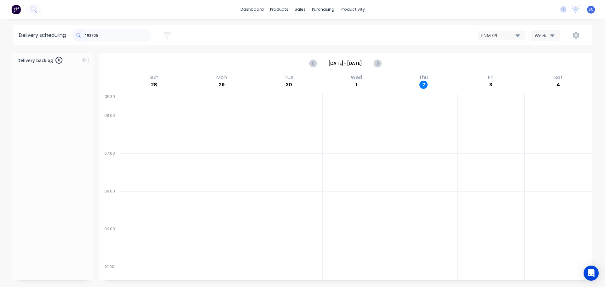
click at [110, 35] on input "193706" at bounding box center [118, 35] width 66 height 13
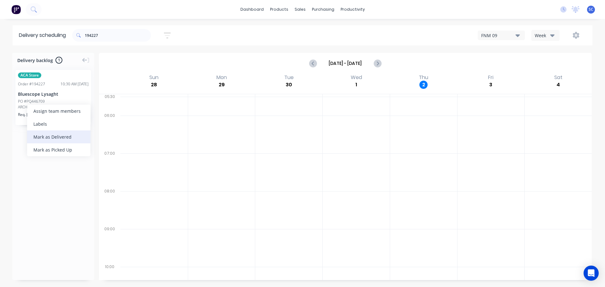
click at [53, 138] on div "Mark as Delivered" at bounding box center [58, 136] width 63 height 13
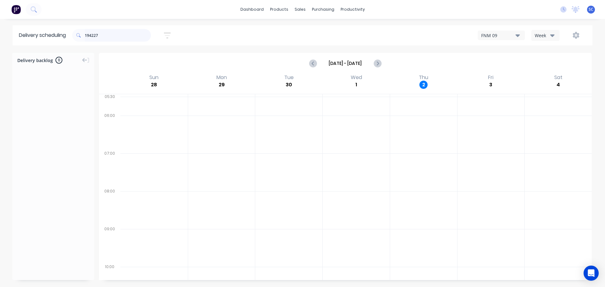
click at [105, 35] on input "194227" at bounding box center [118, 35] width 66 height 13
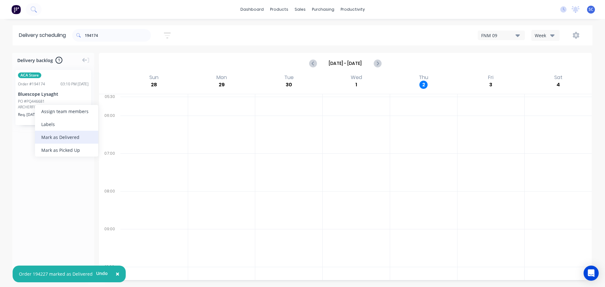
click at [60, 137] on div "Mark as Delivered" at bounding box center [66, 137] width 63 height 13
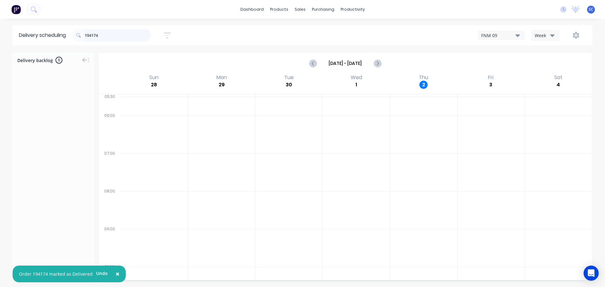
click at [102, 31] on input "194174" at bounding box center [118, 35] width 66 height 13
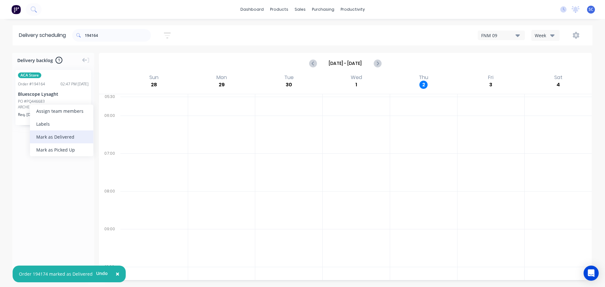
click at [52, 137] on div "Mark as Delivered" at bounding box center [61, 136] width 63 height 13
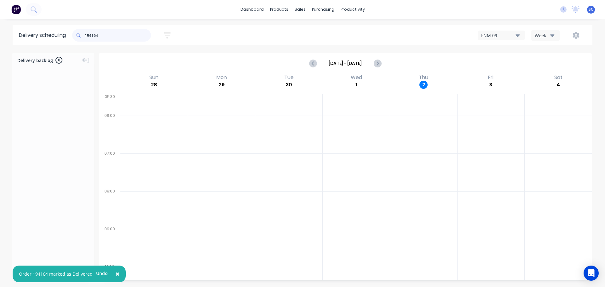
click at [113, 33] on input "194164" at bounding box center [118, 35] width 66 height 13
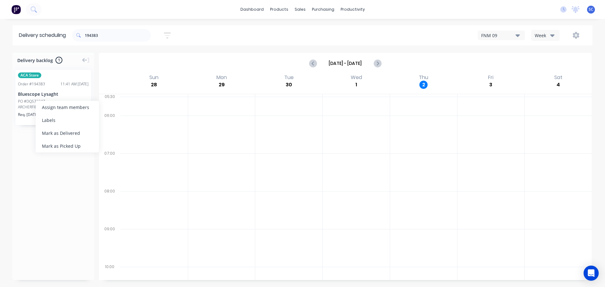
click at [62, 134] on div "Mark as Delivered" at bounding box center [67, 133] width 63 height 13
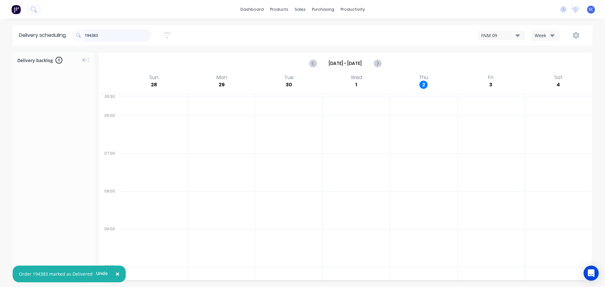
click at [100, 37] on input "194383" at bounding box center [118, 35] width 66 height 13
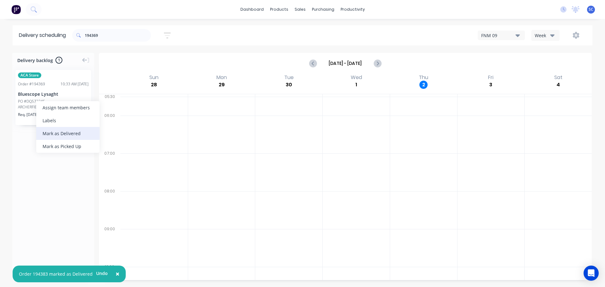
click at [55, 133] on div "Mark as Delivered" at bounding box center [67, 133] width 63 height 13
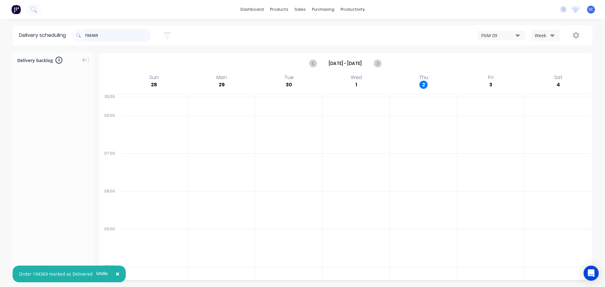
drag, startPoint x: 98, startPoint y: 32, endPoint x: 104, endPoint y: 32, distance: 6.3
click at [101, 32] on input "194369" at bounding box center [118, 35] width 66 height 13
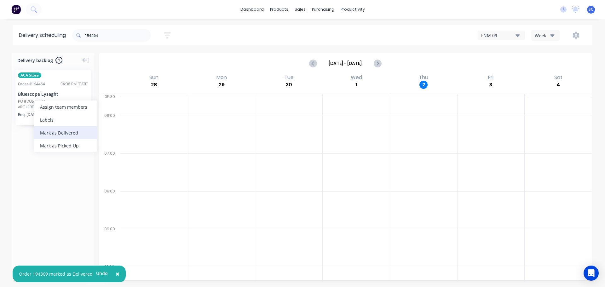
click at [70, 134] on div "Mark as Delivered" at bounding box center [65, 132] width 63 height 13
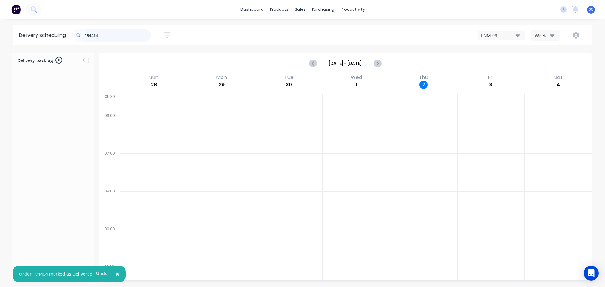
click at [110, 35] on input "194464" at bounding box center [118, 35] width 66 height 13
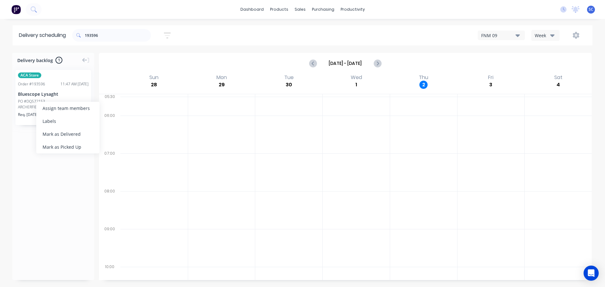
click at [58, 133] on div "Mark as Delivered" at bounding box center [67, 134] width 63 height 13
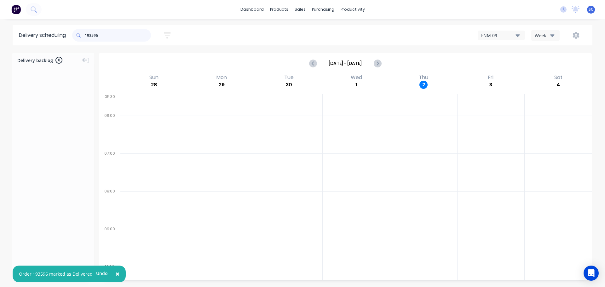
click at [108, 38] on input "193596" at bounding box center [118, 35] width 66 height 13
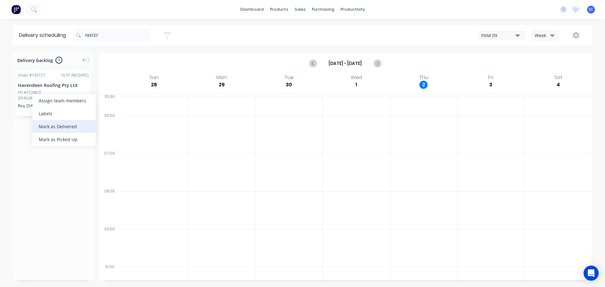
click at [56, 125] on div "Mark as Delivered" at bounding box center [63, 126] width 63 height 13
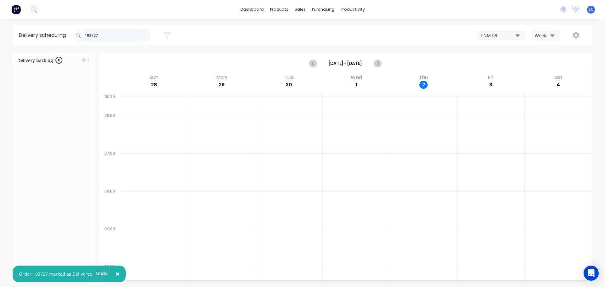
click at [108, 34] on input "193727" at bounding box center [118, 35] width 66 height 13
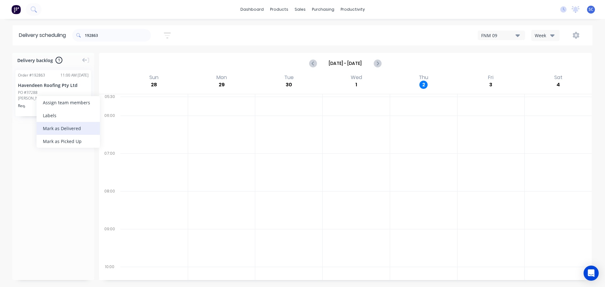
click at [61, 130] on div "Mark as Delivered" at bounding box center [68, 128] width 63 height 13
click at [108, 35] on input "192863" at bounding box center [118, 35] width 66 height 13
drag, startPoint x: 45, startPoint y: 92, endPoint x: 49, endPoint y: 94, distance: 4.3
click at [70, 131] on div "Mark as Delivered" at bounding box center [77, 126] width 63 height 13
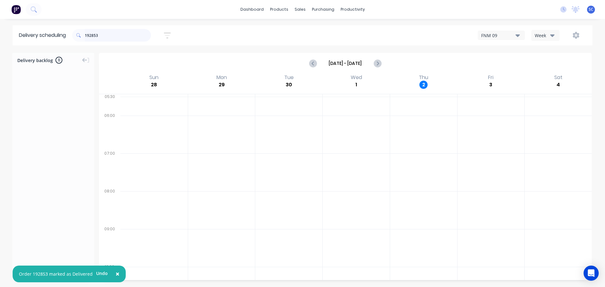
click at [108, 35] on input "192853" at bounding box center [118, 35] width 66 height 13
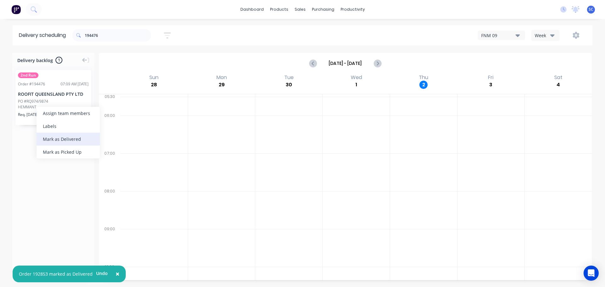
click at [59, 138] on div "Mark as Delivered" at bounding box center [68, 139] width 63 height 13
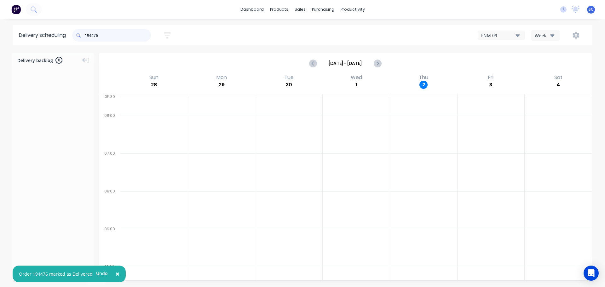
click at [104, 37] on input "194476" at bounding box center [118, 35] width 66 height 13
click at [54, 130] on div "Mark as Delivered" at bounding box center [59, 129] width 63 height 13
click at [115, 36] on input "194479" at bounding box center [118, 35] width 66 height 13
click at [61, 122] on div "Mark as Delivered" at bounding box center [62, 123] width 63 height 13
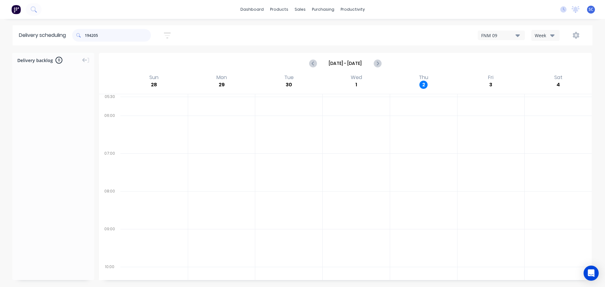
click at [101, 34] on input "194205" at bounding box center [118, 35] width 66 height 13
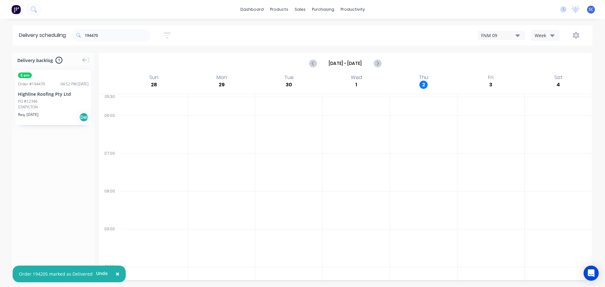
drag, startPoint x: 30, startPoint y: 97, endPoint x: 34, endPoint y: 98, distance: 4.1
click at [50, 129] on div "Mark as Delivered" at bounding box center [63, 131] width 63 height 13
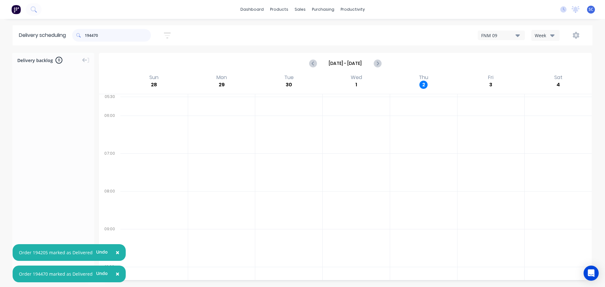
click at [110, 39] on input "194470" at bounding box center [118, 35] width 66 height 13
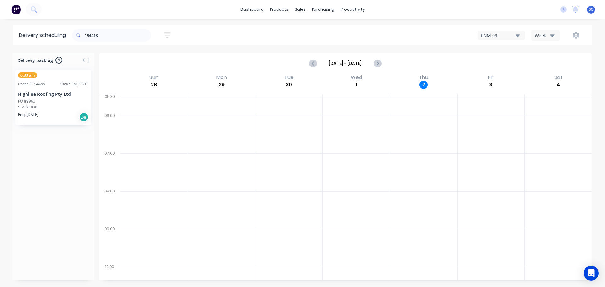
drag, startPoint x: 33, startPoint y: 98, endPoint x: 38, endPoint y: 98, distance: 4.7
click at [64, 130] on div "Mark as Delivered" at bounding box center [67, 131] width 63 height 13
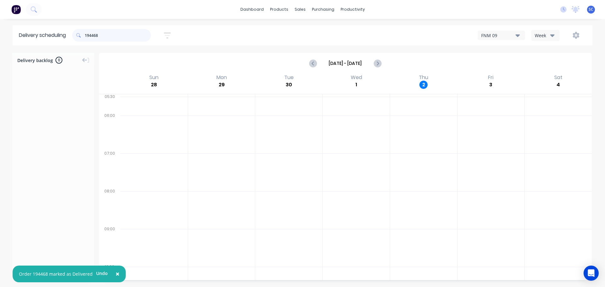
click at [92, 37] on input "194468" at bounding box center [118, 35] width 66 height 13
click at [104, 34] on input "194468" at bounding box center [118, 35] width 66 height 13
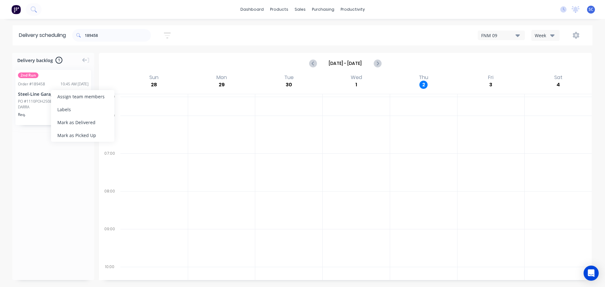
click at [74, 119] on div "Mark as Delivered" at bounding box center [82, 122] width 63 height 13
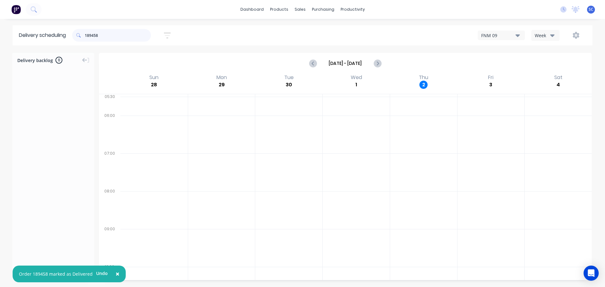
click at [103, 37] on input "189458" at bounding box center [118, 35] width 66 height 13
click at [66, 130] on div "Mark as Delivered" at bounding box center [69, 132] width 63 height 13
click at [110, 34] on input "194480" at bounding box center [118, 35] width 66 height 13
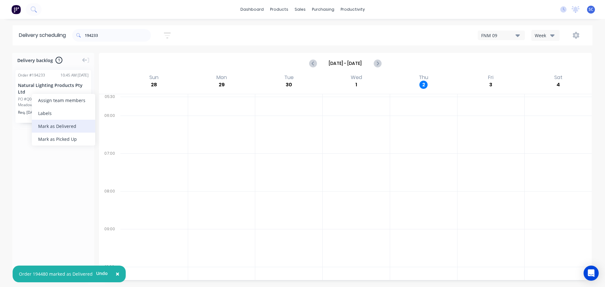
click at [65, 126] on div "Mark as Delivered" at bounding box center [63, 126] width 63 height 13
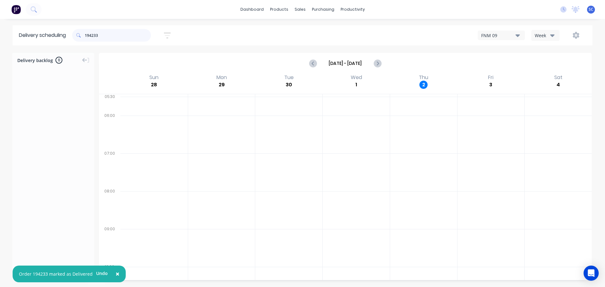
click at [114, 33] on input "194233" at bounding box center [118, 35] width 66 height 13
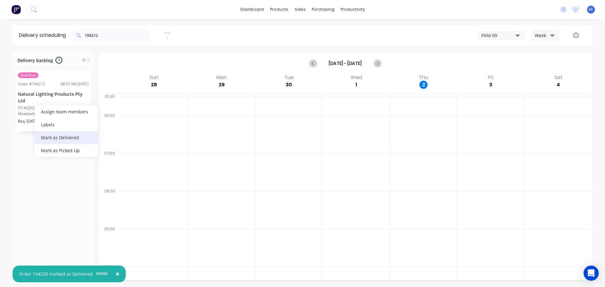
click at [66, 138] on div "Mark as Delivered" at bounding box center [66, 137] width 63 height 13
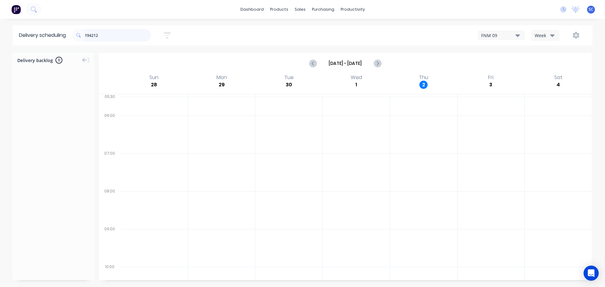
click at [107, 39] on input "194212" at bounding box center [118, 35] width 66 height 13
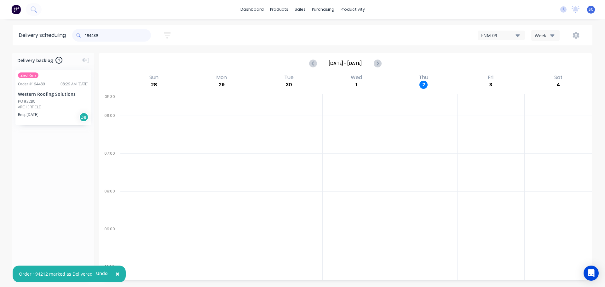
type input "194489"
click at [74, 135] on div "Mark as Delivered" at bounding box center [74, 136] width 63 height 13
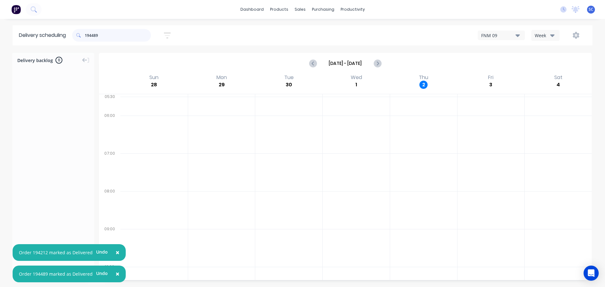
drag, startPoint x: 111, startPoint y: 36, endPoint x: 80, endPoint y: 36, distance: 30.6
click at [75, 36] on div "194489" at bounding box center [111, 35] width 79 height 13
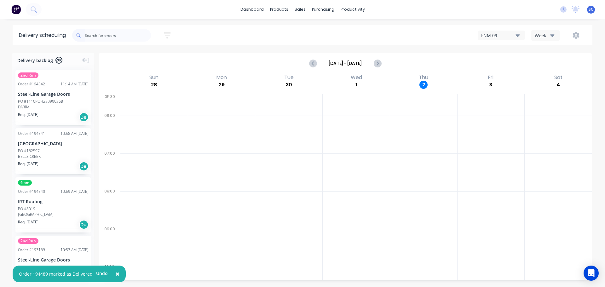
click at [215, 31] on div "Sort by Most recent Created date Required date Order number Customer name Most …" at bounding box center [332, 35] width 520 height 18
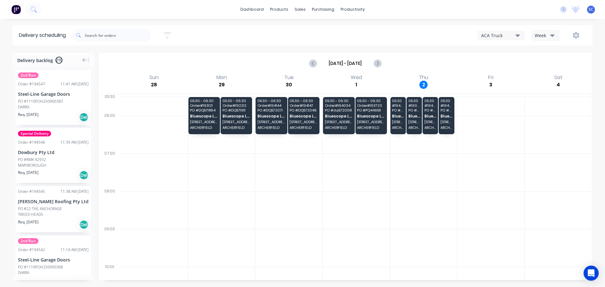
drag, startPoint x: 176, startPoint y: 31, endPoint x: 161, endPoint y: 42, distance: 18.0
click at [176, 31] on button "button" at bounding box center [167, 35] width 20 height 12
click at [148, 61] on input at bounding box center [138, 59] width 59 height 9
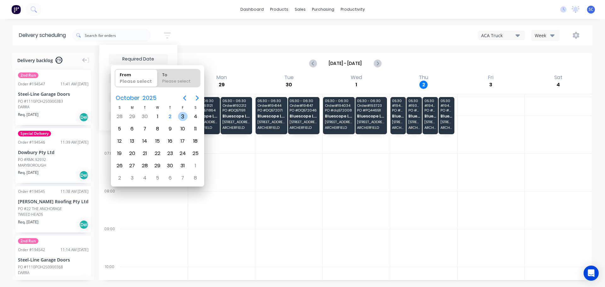
click at [181, 117] on div "3" at bounding box center [182, 116] width 9 height 9
type input "[DATE]"
radio input "false"
radio input "true"
click at [181, 117] on div "3" at bounding box center [182, 116] width 9 height 9
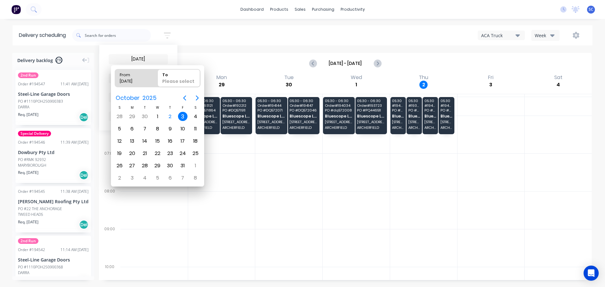
type input "[DATE] - [DATE]"
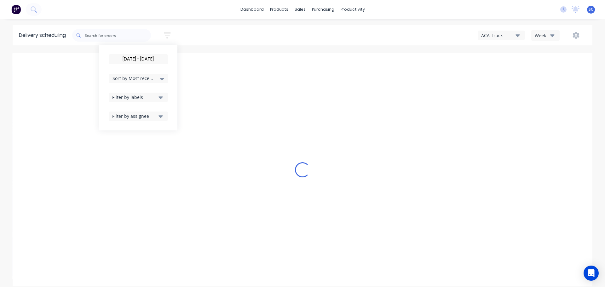
drag, startPoint x: 135, startPoint y: 93, endPoint x: 145, endPoint y: 101, distance: 13.3
click at [137, 93] on button "Filter by labels" at bounding box center [138, 97] width 59 height 9
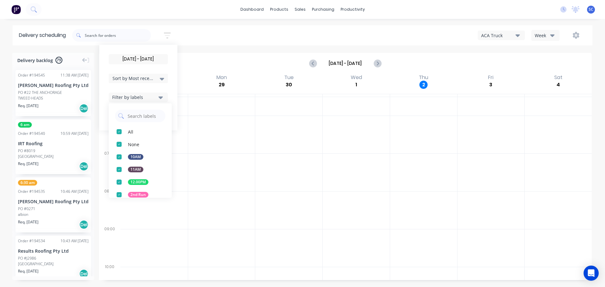
drag, startPoint x: 140, startPoint y: 76, endPoint x: 146, endPoint y: 78, distance: 5.7
click at [141, 77] on span "Sort by Most recent" at bounding box center [133, 78] width 41 height 7
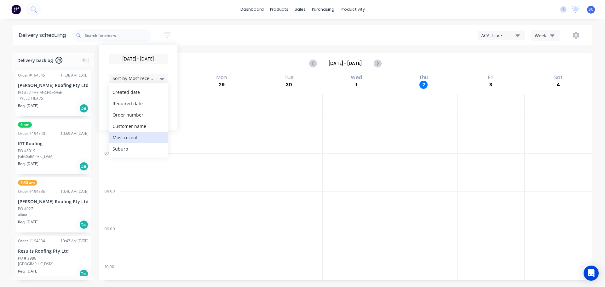
click at [132, 147] on div "Suburb" at bounding box center [138, 148] width 59 height 11
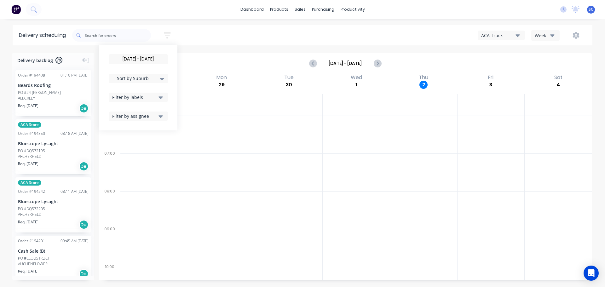
drag, startPoint x: 195, startPoint y: 158, endPoint x: 179, endPoint y: 155, distance: 16.9
click at [196, 158] on div at bounding box center [221, 172] width 67 height 38
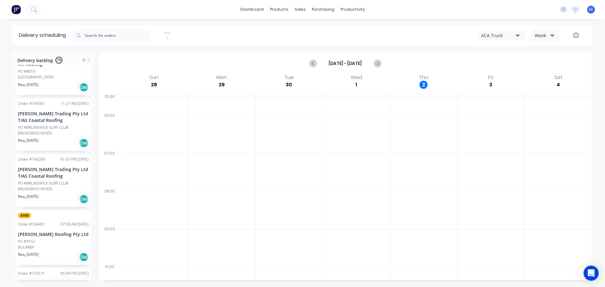
scroll to position [559, 0]
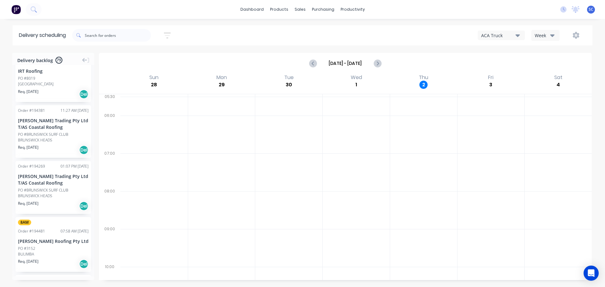
click at [170, 32] on icon "button" at bounding box center [167, 35] width 7 height 6
click at [139, 56] on input "[DATE] - [DATE]" at bounding box center [138, 59] width 59 height 9
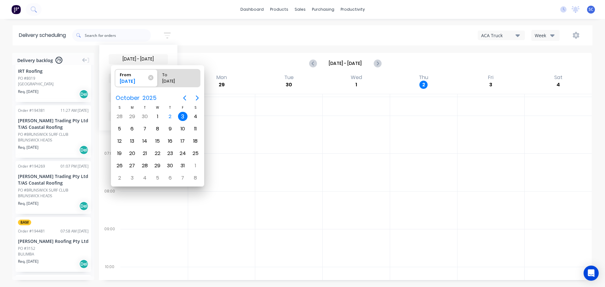
drag, startPoint x: 204, startPoint y: 32, endPoint x: 201, endPoint y: 42, distance: 10.2
click at [204, 32] on div "[DATE] - [DATE] Sort by Suburb Created date Required date Order number Customer…" at bounding box center [332, 35] width 520 height 18
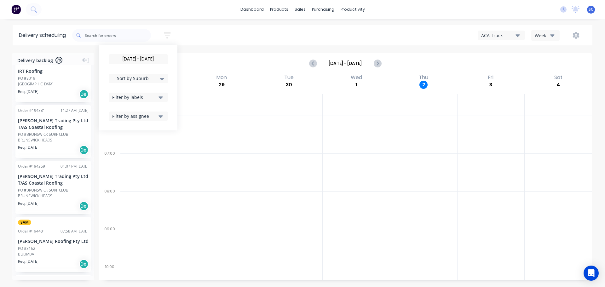
click at [197, 35] on div "[DATE] - [DATE] Sort by Suburb Created date Required date Order number Customer…" at bounding box center [332, 35] width 520 height 18
click at [130, 59] on input "[DATE] - [DATE]" at bounding box center [138, 59] width 59 height 9
click at [211, 27] on div "[DATE] - [DATE] Sort by Suburb Created date Required date Order number Customer…" at bounding box center [332, 35] width 520 height 18
click at [157, 97] on div "Filter by labels" at bounding box center [134, 97] width 44 height 7
drag, startPoint x: 121, startPoint y: 193, endPoint x: 146, endPoint y: 194, distance: 25.2
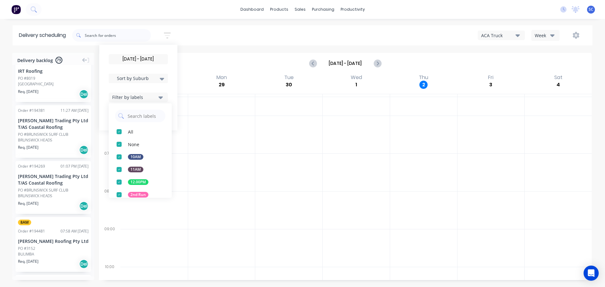
click at [121, 194] on div "button" at bounding box center [119, 194] width 13 height 13
click at [169, 187] on button "12.00PM" at bounding box center [140, 182] width 63 height 13
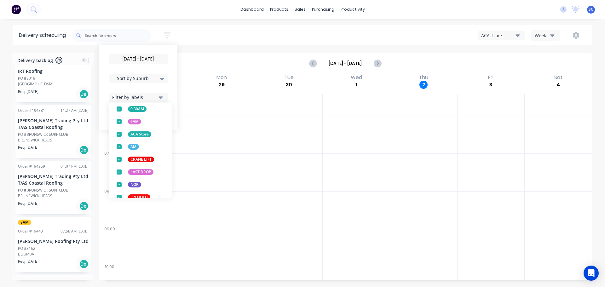
scroll to position [248, 0]
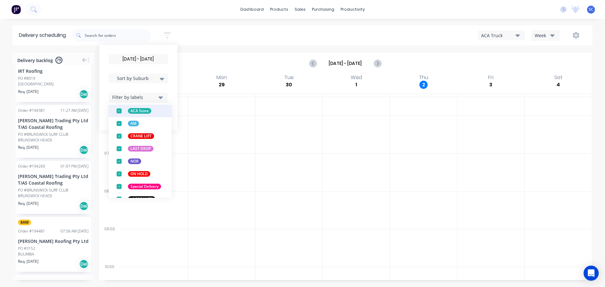
click at [121, 110] on div "button" at bounding box center [119, 111] width 13 height 13
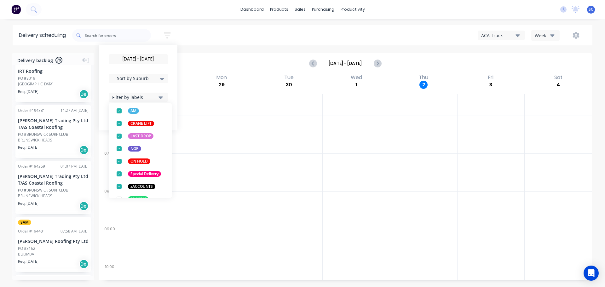
click at [204, 28] on div "03/10/25 - 03/10/25 Sort by Suburb Created date Required date Order number Cust…" at bounding box center [332, 35] width 520 height 18
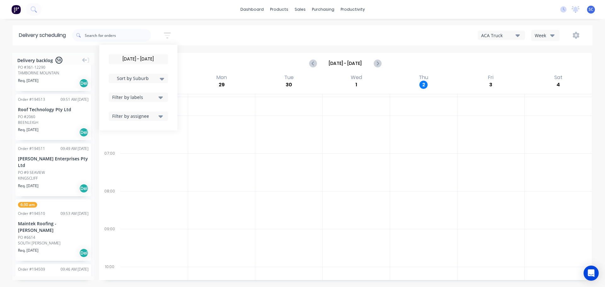
scroll to position [547, 0]
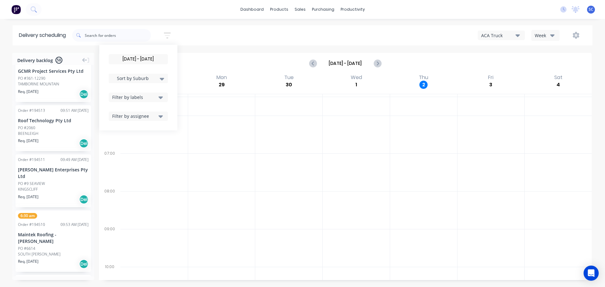
click at [162, 98] on icon "button" at bounding box center [161, 97] width 4 height 3
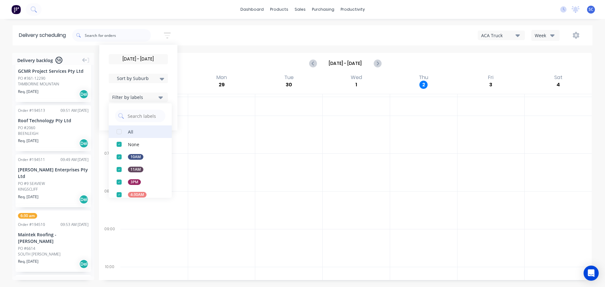
click at [122, 131] on div "button" at bounding box center [119, 131] width 13 height 13
click at [201, 38] on div "03/10/25 - 03/10/25 Sort by Suburb Created date Required date Order number Cust…" at bounding box center [332, 35] width 520 height 18
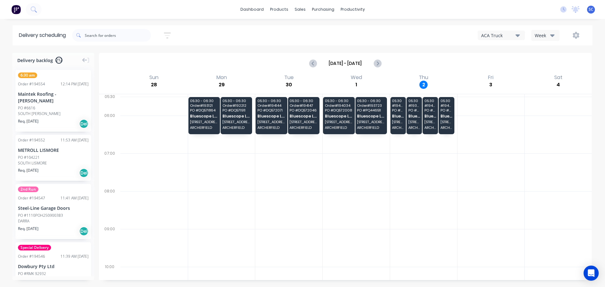
click at [517, 33] on icon "button" at bounding box center [518, 35] width 4 height 7
click at [503, 58] on div "FNM 09" at bounding box center [509, 57] width 62 height 13
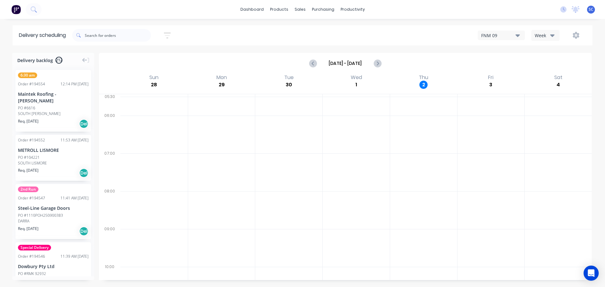
click at [169, 31] on button "button" at bounding box center [167, 35] width 20 height 12
click at [143, 61] on input at bounding box center [138, 59] width 59 height 9
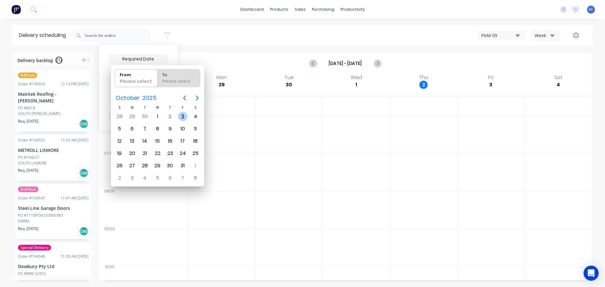
click at [184, 116] on div "3" at bounding box center [182, 116] width 9 height 9
type input "[DATE]"
radio input "false"
radio input "true"
click at [182, 116] on div "3" at bounding box center [182, 116] width 9 height 9
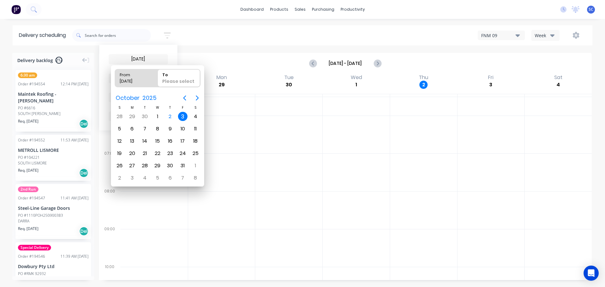
type input "03/10/25 - 03/10/25"
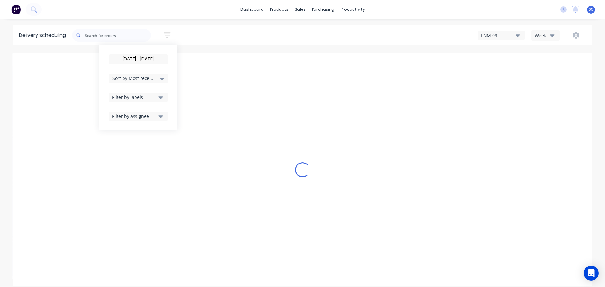
click at [163, 76] on icon at bounding box center [162, 78] width 4 height 7
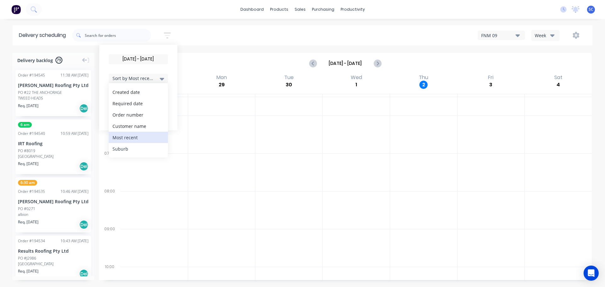
click at [132, 149] on div "Suburb" at bounding box center [138, 148] width 59 height 11
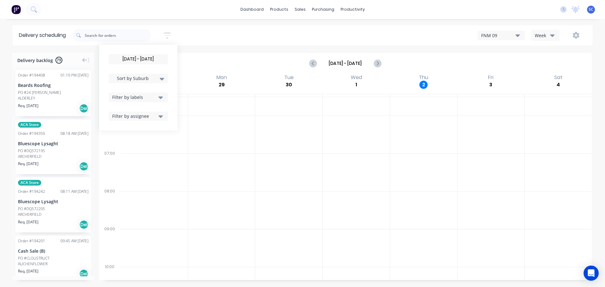
click at [193, 36] on div "03/10/25 - 03/10/25 Sort by Suburb Created date Required date Order number Cust…" at bounding box center [332, 35] width 520 height 18
click at [170, 36] on icon "button" at bounding box center [167, 35] width 5 height 1
click at [163, 99] on icon "button" at bounding box center [161, 97] width 4 height 7
click at [121, 194] on div "button" at bounding box center [119, 194] width 13 height 13
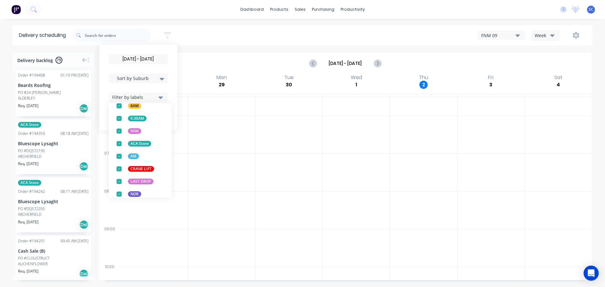
scroll to position [248, 0]
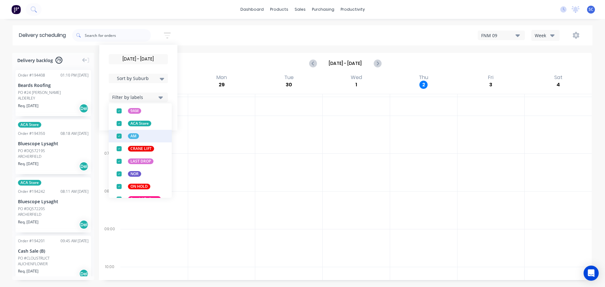
click at [122, 123] on div "button" at bounding box center [119, 123] width 13 height 13
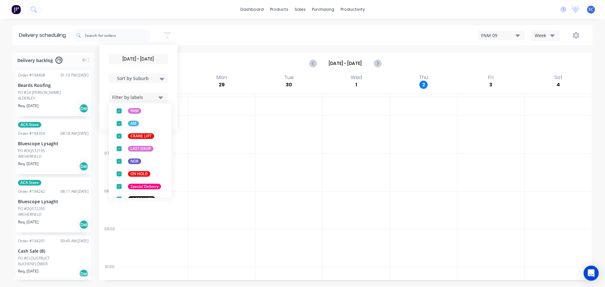
click at [206, 27] on div "03/10/25 - 03/10/25 Sort by Suburb Created date Required date Order number Cust…" at bounding box center [332, 35] width 520 height 18
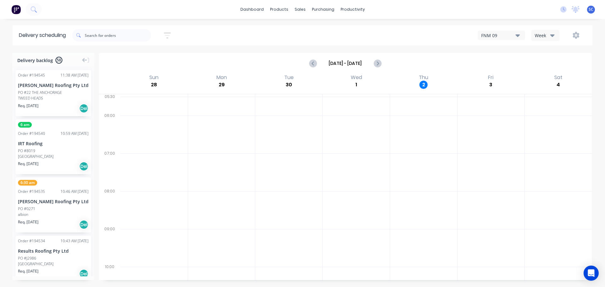
click at [169, 36] on icon "button" at bounding box center [167, 35] width 5 height 1
click at [141, 94] on div "Filter by labels" at bounding box center [134, 97] width 44 height 7
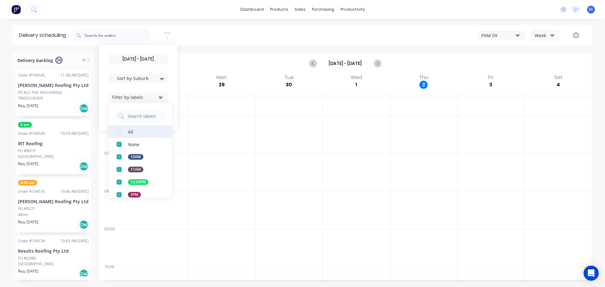
click at [122, 131] on div "button" at bounding box center [119, 131] width 13 height 13
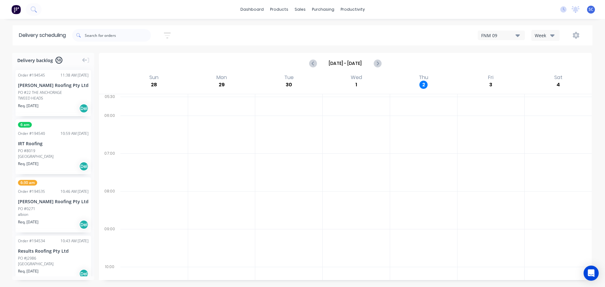
click at [208, 36] on div "[DATE] - [DATE] Sort by Suburb Created date Required date Order number Customer…" at bounding box center [332, 35] width 520 height 18
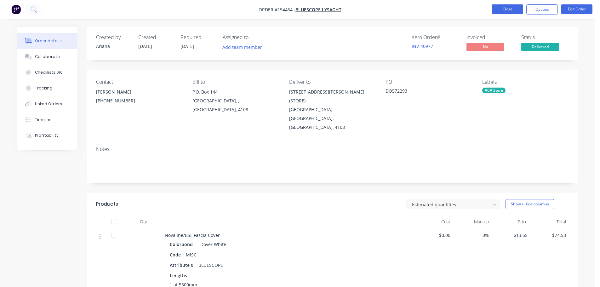
click at [508, 9] on button "Close" at bounding box center [508, 8] width 32 height 9
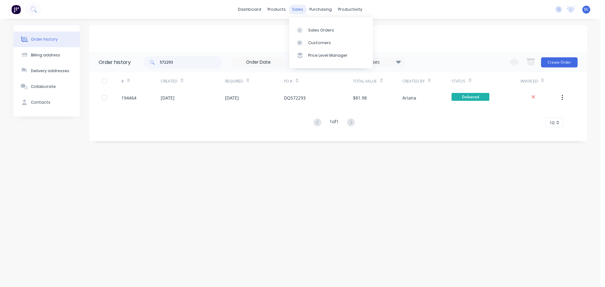
click at [298, 7] on div "sales" at bounding box center [297, 9] width 17 height 9
click at [321, 43] on div "Customers" at bounding box center [319, 43] width 23 height 6
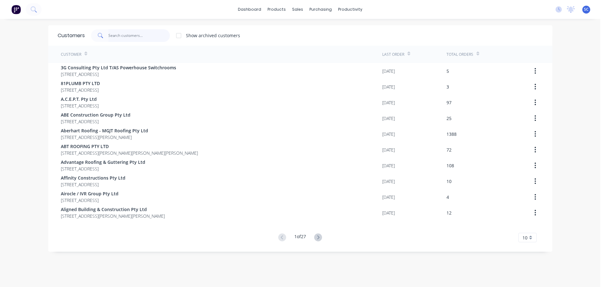
drag, startPoint x: 132, startPoint y: 35, endPoint x: 145, endPoint y: 36, distance: 12.6
click at [132, 34] on input "text" at bounding box center [138, 35] width 61 height 13
click at [124, 35] on input "text" at bounding box center [138, 35] width 61 height 13
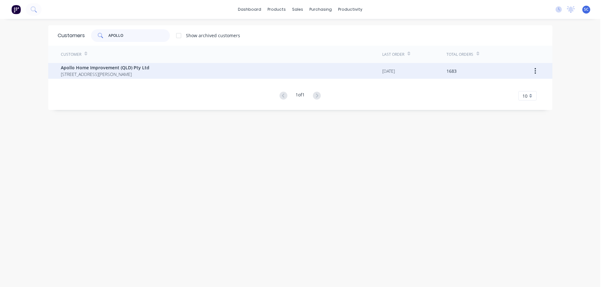
type input "APOLLO"
click at [74, 71] on span "29 Corymbia Place Parkinson Australia 4115" at bounding box center [105, 74] width 89 height 7
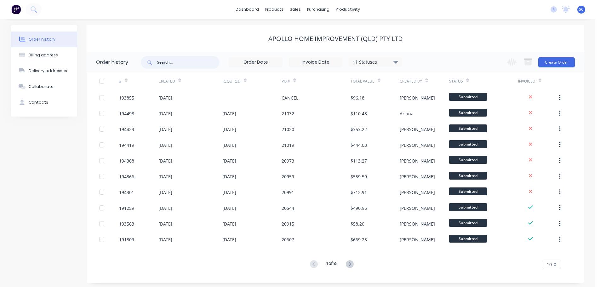
click at [164, 63] on input "text" at bounding box center [188, 62] width 62 height 13
type input "20882"
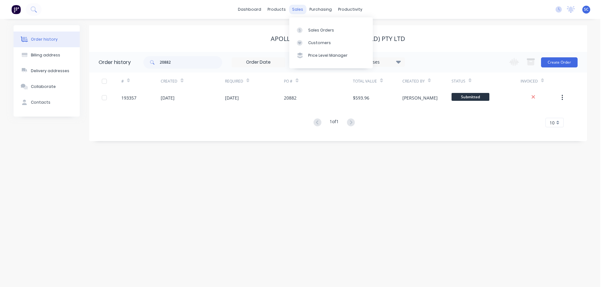
click at [296, 11] on div "sales" at bounding box center [297, 9] width 17 height 9
click at [317, 42] on div "Customers" at bounding box center [319, 43] width 23 height 6
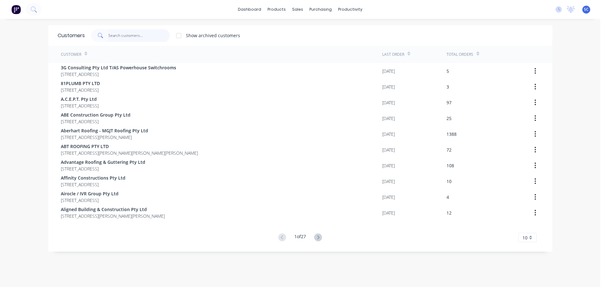
click at [130, 34] on input "text" at bounding box center [138, 35] width 61 height 13
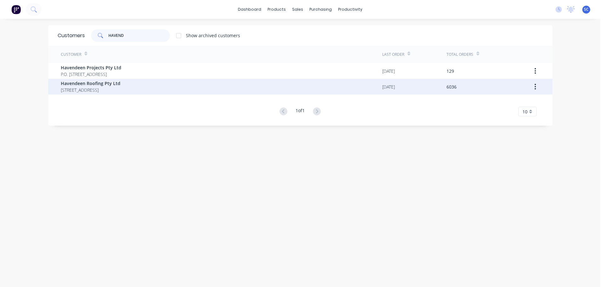
type input "HAVEND"
click at [103, 87] on span "PO BOX 7139 Southport Park Queensland Australia 4215" at bounding box center [91, 90] width 60 height 7
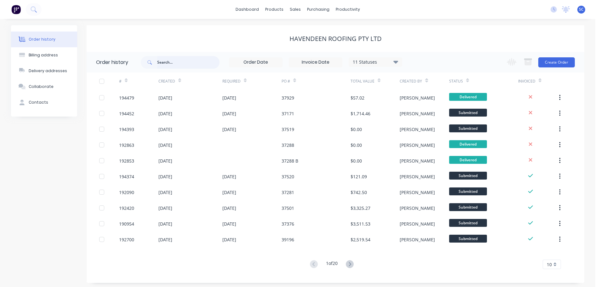
click at [164, 63] on input "text" at bounding box center [188, 62] width 62 height 13
type input "36102"
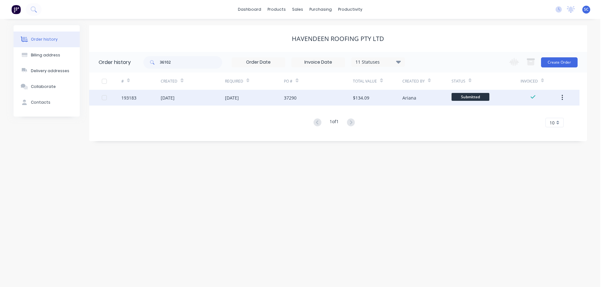
click at [195, 101] on div "18 Sep 2025" at bounding box center [193, 98] width 64 height 16
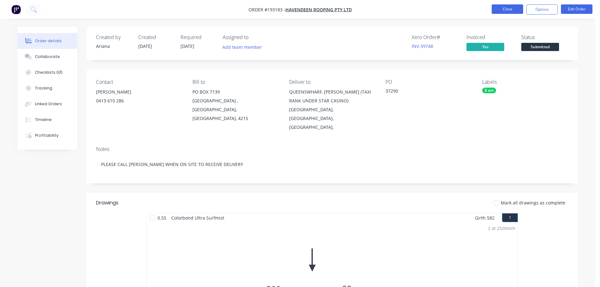
click at [503, 9] on button "Close" at bounding box center [508, 8] width 32 height 9
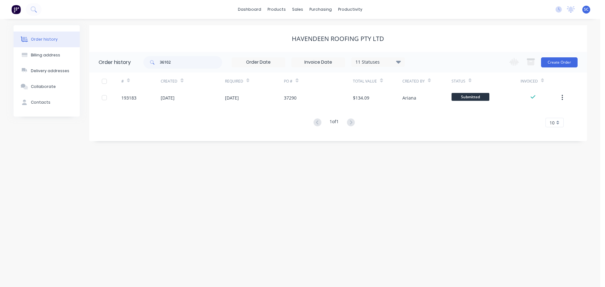
click at [398, 60] on icon at bounding box center [398, 62] width 5 height 8
click at [430, 147] on label at bounding box center [430, 147] width 0 height 0
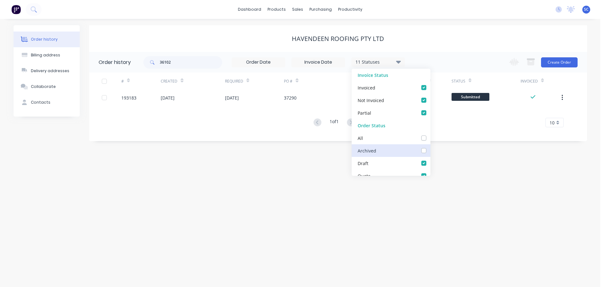
click at [430, 151] on input "checkbox" at bounding box center [432, 150] width 5 height 6
checkbox input "true"
click at [426, 42] on div "Havendeen Roofing Pty Ltd" at bounding box center [338, 38] width 498 height 27
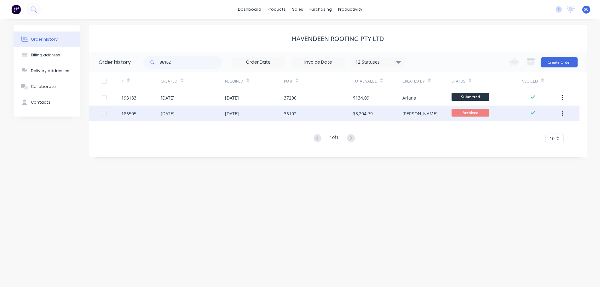
click at [291, 112] on div "36102" at bounding box center [290, 113] width 13 height 7
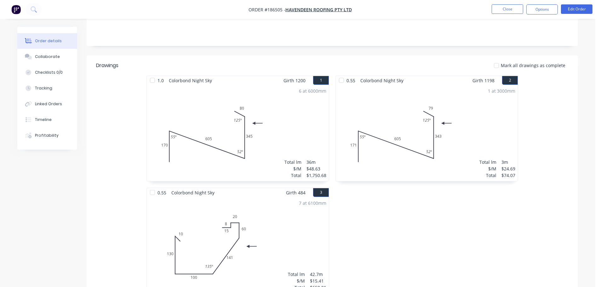
scroll to position [32, 0]
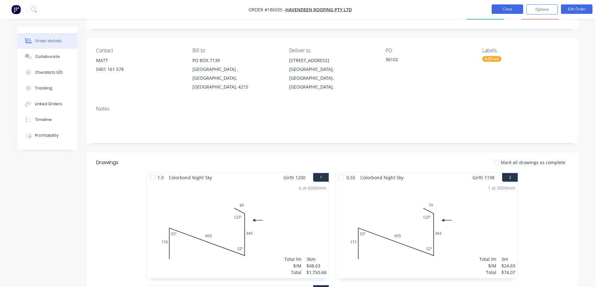
click at [508, 11] on button "Close" at bounding box center [508, 8] width 32 height 9
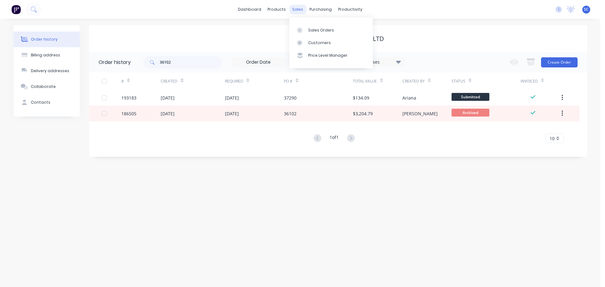
click at [293, 11] on div "sales" at bounding box center [297, 9] width 17 height 9
click at [311, 41] on div "Customers" at bounding box center [319, 43] width 23 height 6
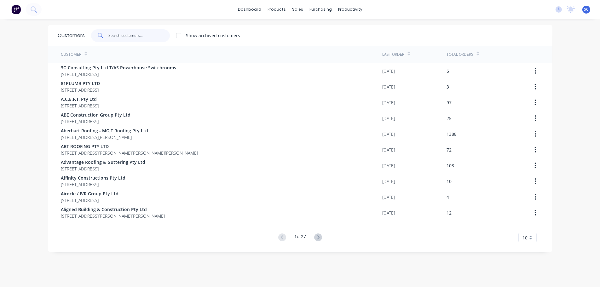
click at [121, 36] on input "text" at bounding box center [138, 35] width 61 height 13
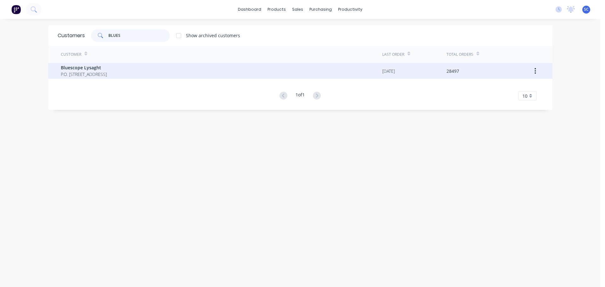
type input "BLUES"
click at [89, 77] on span "P.O. Box 144 Archerfield Australia 4108" at bounding box center [84, 74] width 46 height 7
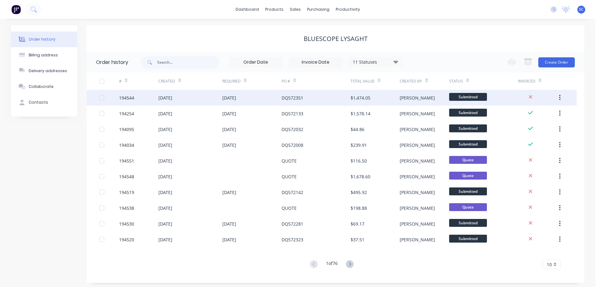
click at [172, 95] on div "02 Oct 2025" at bounding box center [166, 98] width 14 height 7
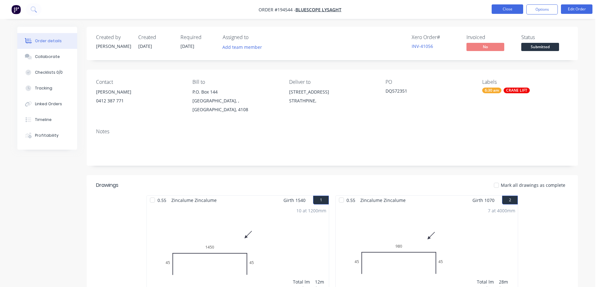
click at [501, 9] on button "Close" at bounding box center [508, 8] width 32 height 9
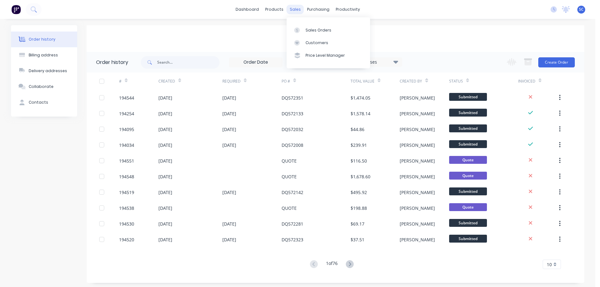
drag, startPoint x: 294, startPoint y: 1, endPoint x: 292, endPoint y: 8, distance: 7.4
click at [293, 2] on div "dashboard products sales purchasing productivity dashboard products Product Cat…" at bounding box center [298, 9] width 596 height 19
click at [310, 42] on div "Customers" at bounding box center [317, 43] width 23 height 6
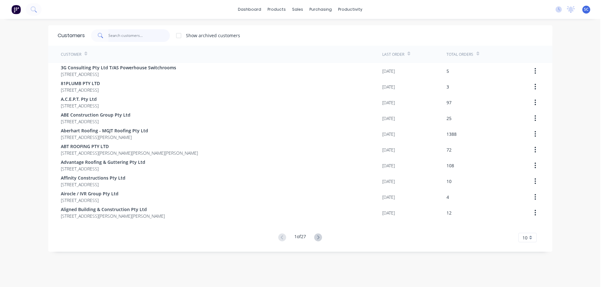
click at [125, 35] on input "text" at bounding box center [138, 35] width 61 height 13
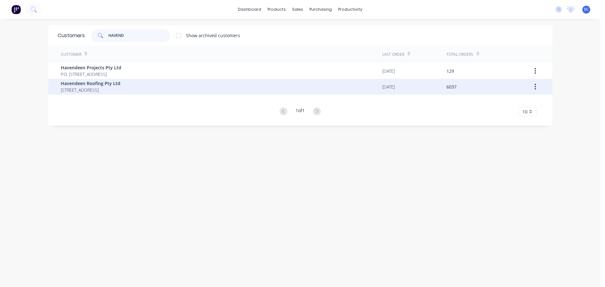
type input "HAVEND"
click at [95, 84] on span "Havendeen Roofing Pty Ltd" at bounding box center [91, 83] width 60 height 7
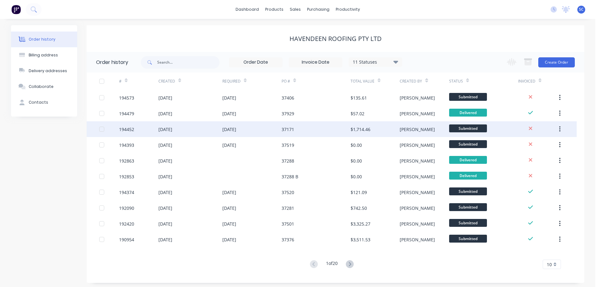
click at [201, 131] on div "01 Oct 2025" at bounding box center [191, 129] width 64 height 16
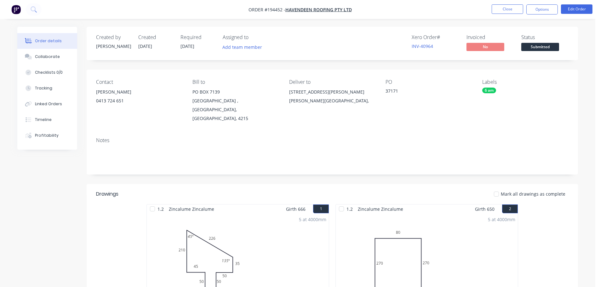
click at [492, 90] on div "6 am" at bounding box center [490, 91] width 14 height 6
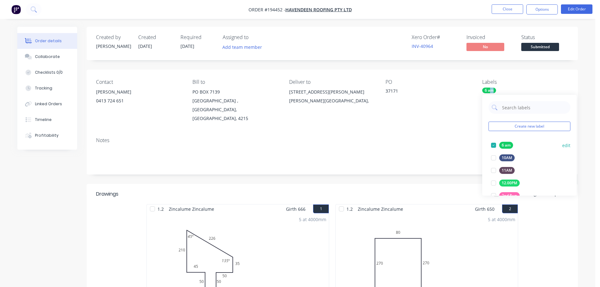
click at [493, 144] on div at bounding box center [494, 145] width 13 height 13
click at [494, 186] on div at bounding box center [494, 186] width 13 height 13
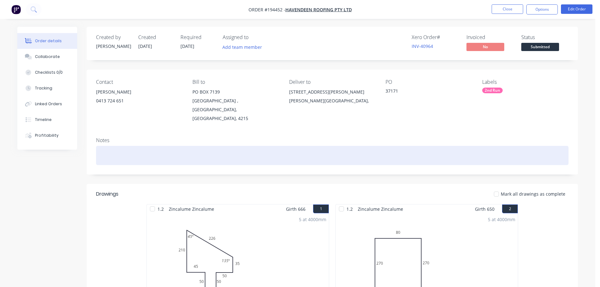
click at [426, 146] on div at bounding box center [332, 155] width 473 height 19
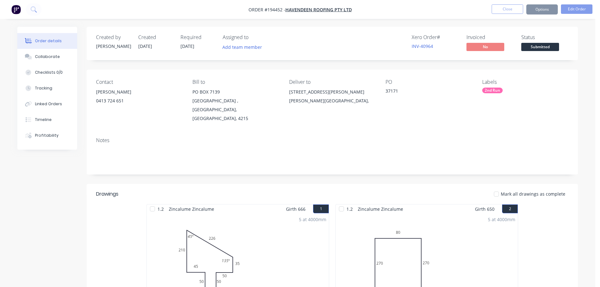
drag, startPoint x: 360, startPoint y: 45, endPoint x: 441, endPoint y: 32, distance: 82.3
click at [360, 45] on div "Xero Order # INV-40964 Invoiced No Status Submitted" at bounding box center [427, 43] width 283 height 18
click at [510, 8] on button "Close" at bounding box center [508, 8] width 32 height 9
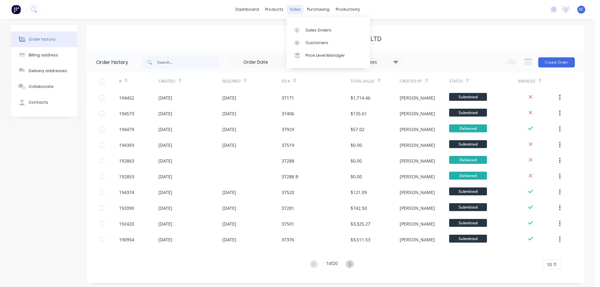
click at [291, 9] on div "sales" at bounding box center [295, 9] width 17 height 9
click at [320, 48] on link "Customers" at bounding box center [329, 43] width 84 height 13
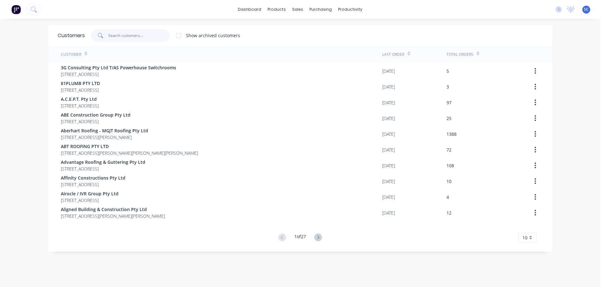
click at [114, 35] on input "text" at bounding box center [138, 35] width 61 height 13
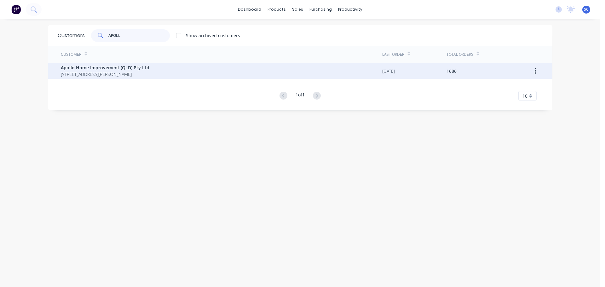
type input "APOLL"
click at [88, 72] on span "29 Corymbia Place Parkinson Australia 4115" at bounding box center [105, 74] width 89 height 7
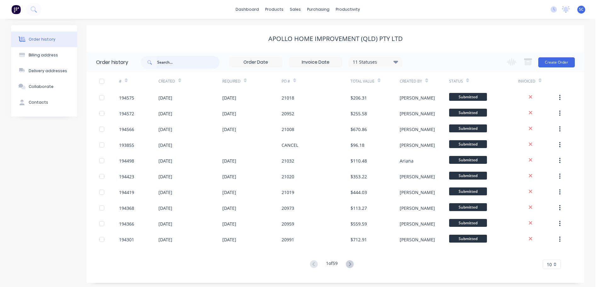
click at [165, 59] on input "text" at bounding box center [188, 62] width 62 height 13
type input "20824"
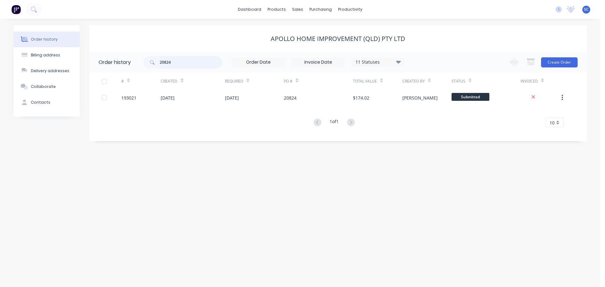
click at [174, 61] on input "20824" at bounding box center [191, 62] width 62 height 13
type input "20827"
drag, startPoint x: 179, startPoint y: 58, endPoint x: 134, endPoint y: 61, distance: 45.5
click at [133, 61] on header "Order history 20827 11 Statuses Invoice Status Invoiced Not Invoiced Partial Or…" at bounding box center [338, 62] width 498 height 20
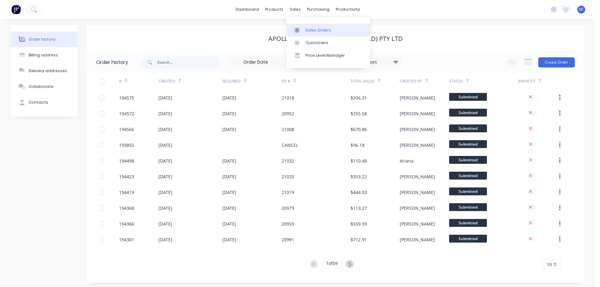
drag, startPoint x: 295, startPoint y: 9, endPoint x: 293, endPoint y: 26, distance: 17.1
click at [295, 9] on div "sales" at bounding box center [295, 9] width 17 height 9
click at [315, 45] on div "Customers" at bounding box center [317, 43] width 23 height 6
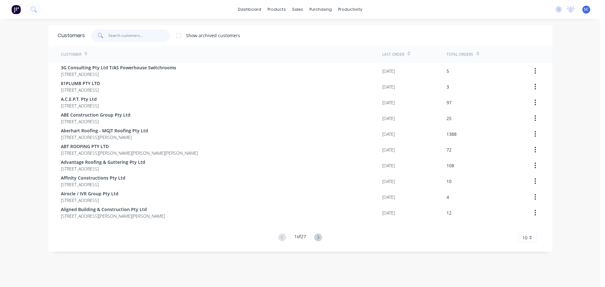
click at [148, 33] on input "text" at bounding box center [138, 35] width 61 height 13
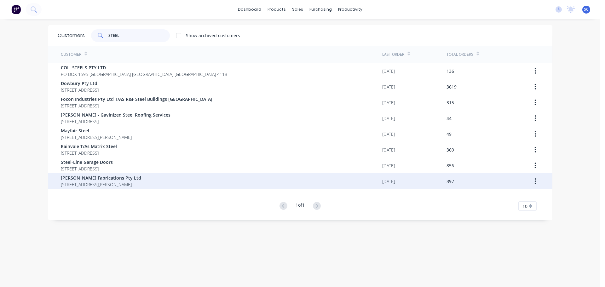
type input "STEEL"
click at [100, 185] on span "PO Box 101 Hamilton Brisbane Queensland Australia 4007" at bounding box center [101, 184] width 80 height 7
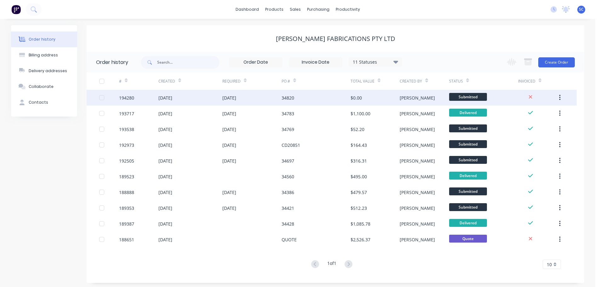
click at [236, 99] on div "03 Oct 2025" at bounding box center [230, 98] width 14 height 7
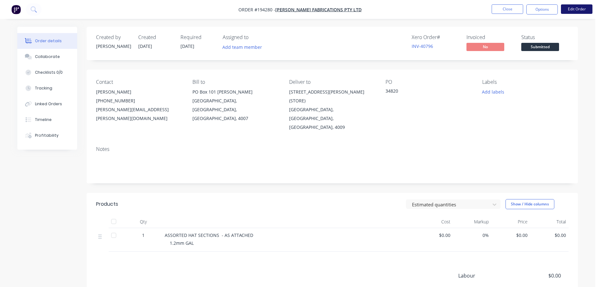
click at [577, 8] on button "Edit Order" at bounding box center [577, 8] width 32 height 9
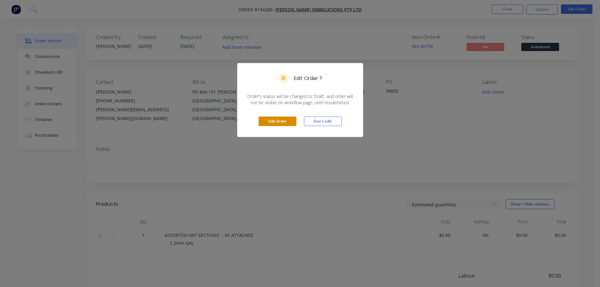
drag, startPoint x: 278, startPoint y: 119, endPoint x: 257, endPoint y: 123, distance: 21.4
click at [278, 119] on button "Edit Order" at bounding box center [278, 121] width 38 height 9
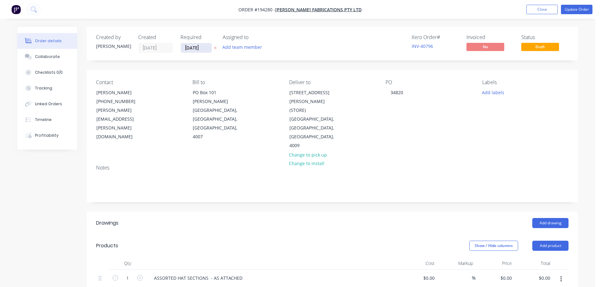
click at [197, 49] on input "03/10/25" at bounding box center [196, 47] width 31 height 9
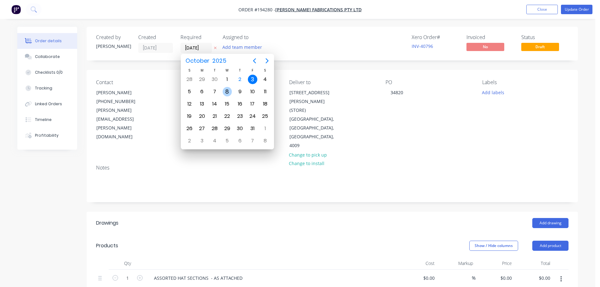
click at [226, 93] on div "8" at bounding box center [227, 91] width 9 height 9
type input "[DATE]"
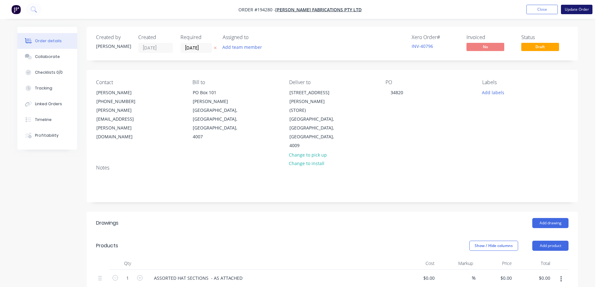
click at [581, 5] on button "Update Order" at bounding box center [577, 9] width 32 height 9
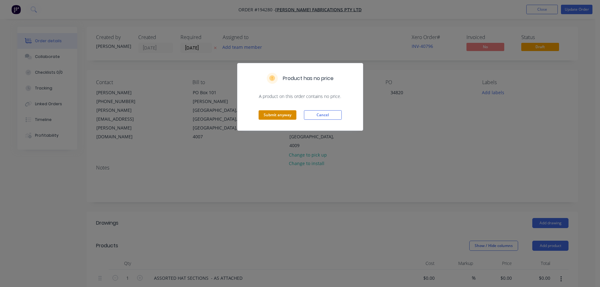
click at [278, 115] on button "Submit anyway" at bounding box center [278, 114] width 38 height 9
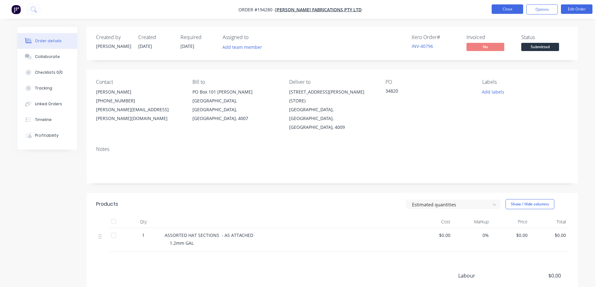
click at [510, 10] on button "Close" at bounding box center [508, 8] width 32 height 9
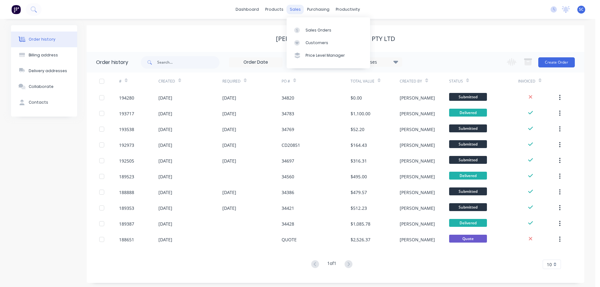
click at [296, 9] on div "sales" at bounding box center [295, 9] width 17 height 9
click at [309, 45] on div "Customers" at bounding box center [317, 43] width 23 height 6
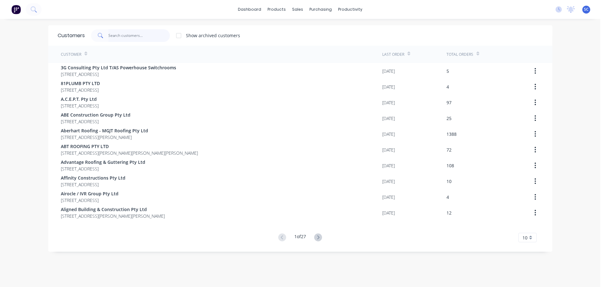
click at [133, 33] on input "text" at bounding box center [138, 35] width 61 height 13
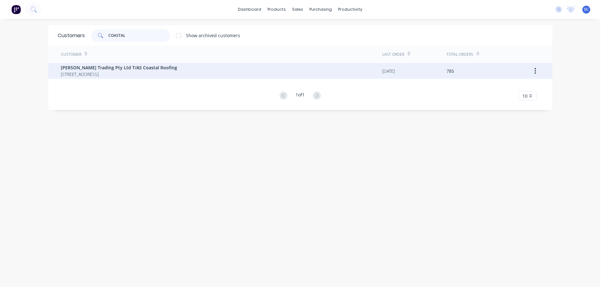
type input "COASTAL"
click at [103, 75] on span "10 Newcastle Drive POTTSVILLE New South Wales Australia 2489" at bounding box center [119, 74] width 116 height 7
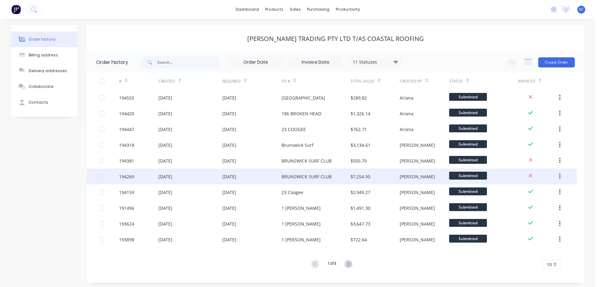
click at [207, 176] on div "30 Sep 2025" at bounding box center [191, 177] width 64 height 16
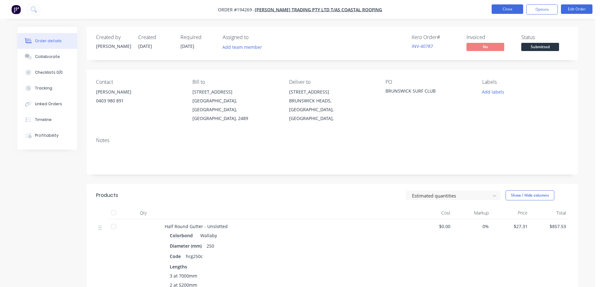
click at [507, 8] on button "Close" at bounding box center [508, 8] width 32 height 9
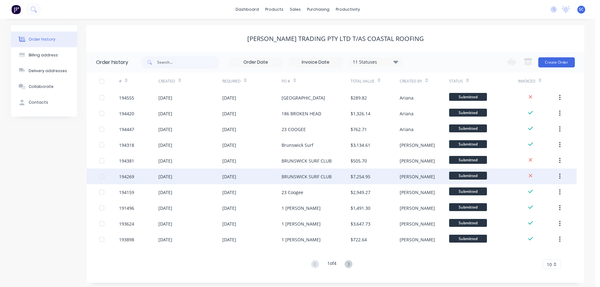
click at [236, 176] on div "03 Oct 2025" at bounding box center [230, 176] width 14 height 7
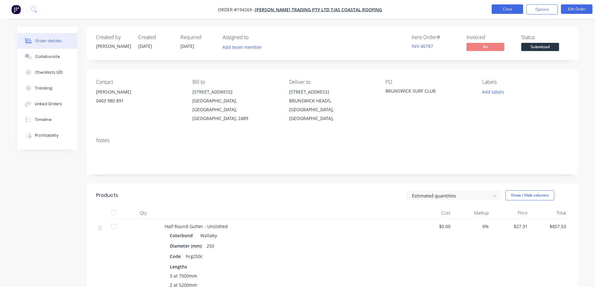
click at [514, 9] on button "Close" at bounding box center [508, 8] width 32 height 9
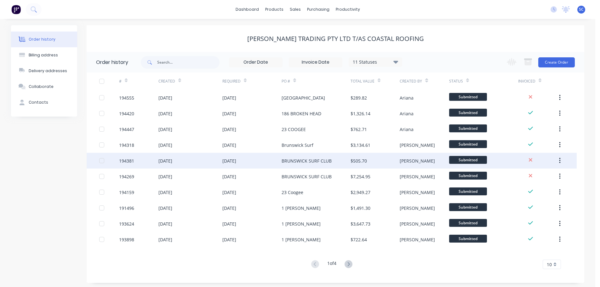
click at [236, 159] on div "03 Oct 2025" at bounding box center [230, 161] width 14 height 7
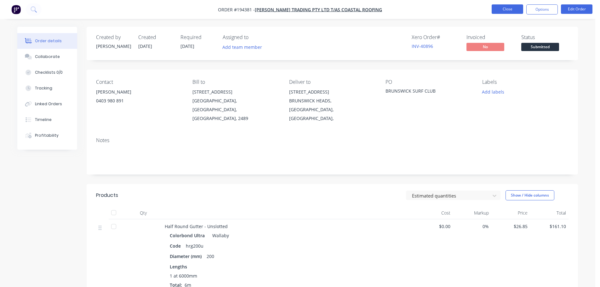
click at [510, 5] on button "Close" at bounding box center [508, 8] width 32 height 9
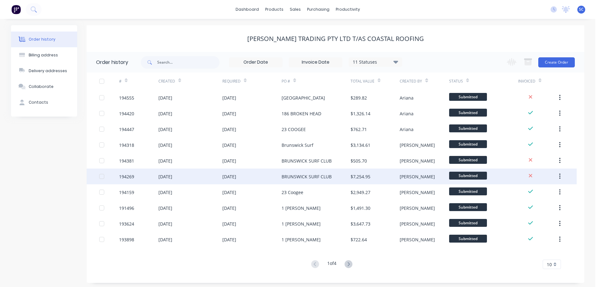
click at [262, 177] on div "03 Oct 2025" at bounding box center [252, 177] width 59 height 16
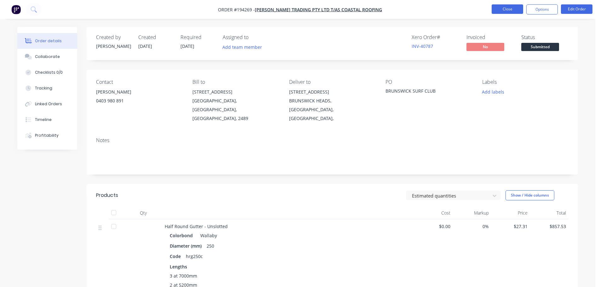
click at [508, 8] on button "Close" at bounding box center [508, 8] width 32 height 9
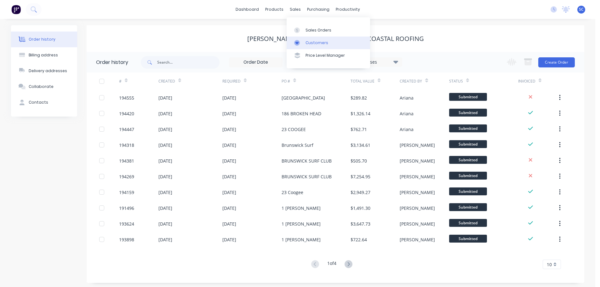
drag, startPoint x: 297, startPoint y: 9, endPoint x: 312, endPoint y: 42, distance: 36.1
click at [300, 14] on div "sales" at bounding box center [295, 9] width 17 height 9
click at [311, 38] on link "Customers" at bounding box center [329, 43] width 84 height 13
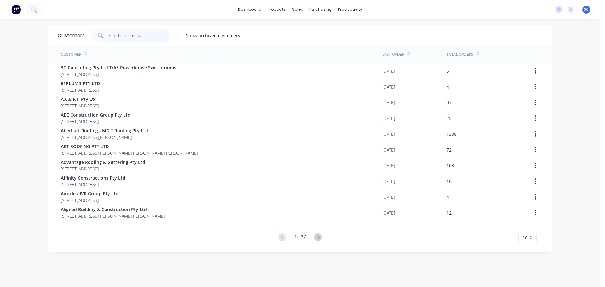
click at [114, 36] on input "text" at bounding box center [138, 35] width 61 height 13
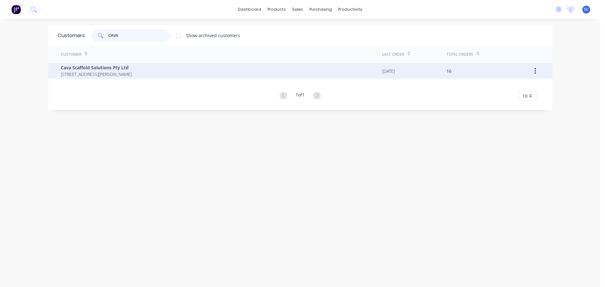
type input "CAVA"
click at [106, 65] on span "Cava Scaffold Solutions Pty Ltd" at bounding box center [96, 67] width 71 height 7
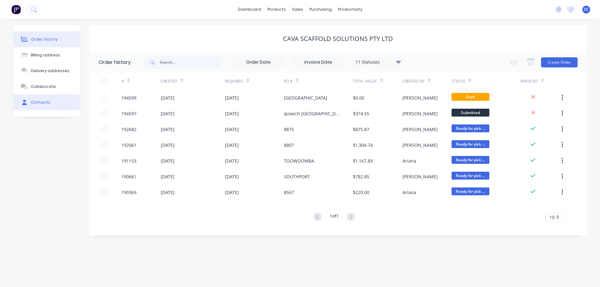
click at [44, 100] on div "Contacts" at bounding box center [41, 103] width 20 height 6
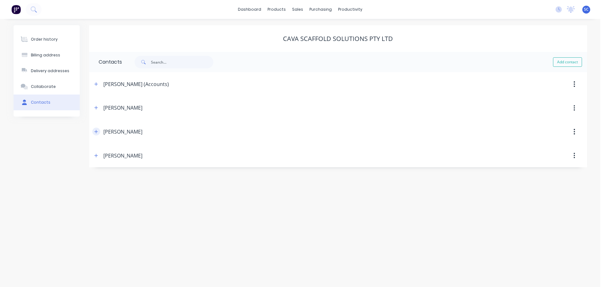
click at [94, 131] on icon "button" at bounding box center [96, 132] width 4 height 4
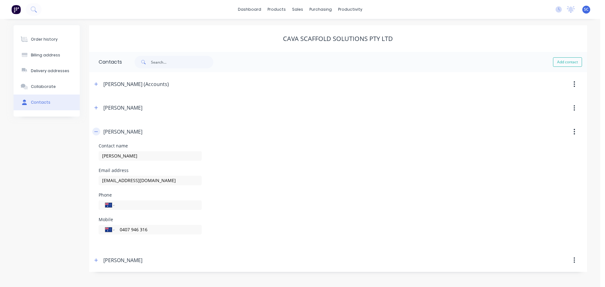
click at [96, 131] on icon "button" at bounding box center [96, 132] width 4 height 4
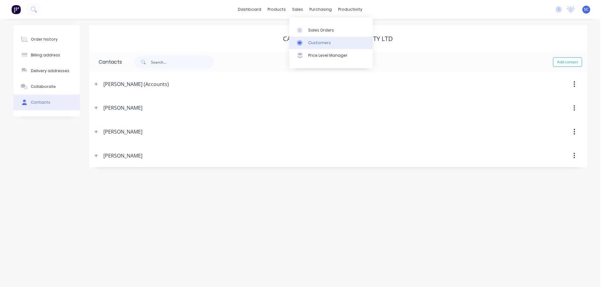
click at [322, 42] on div "Customers" at bounding box center [319, 43] width 23 height 6
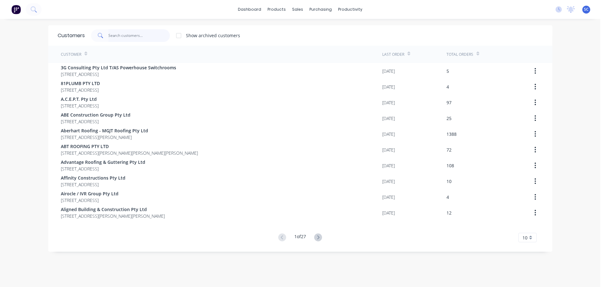
click at [108, 34] on input "text" at bounding box center [138, 35] width 61 height 13
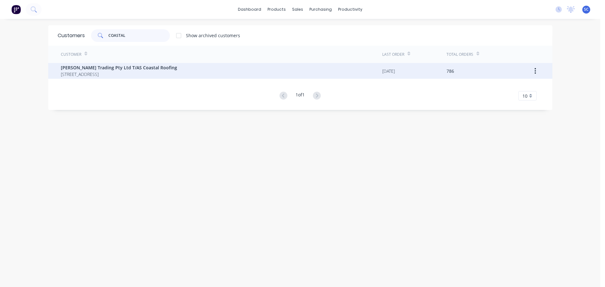
type input "COASTAL"
click at [96, 73] on span "10 Newcastle Drive POTTSVILLE New South Wales Australia 2489" at bounding box center [119, 74] width 116 height 7
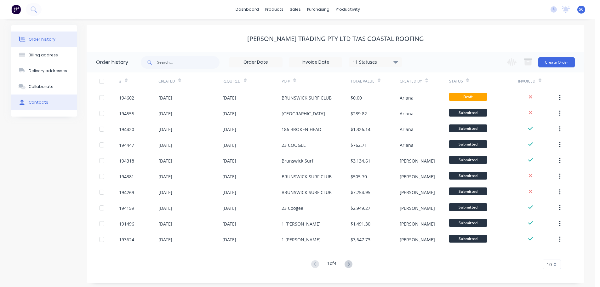
click at [47, 98] on button "Contacts" at bounding box center [44, 103] width 66 height 16
select select "AU"
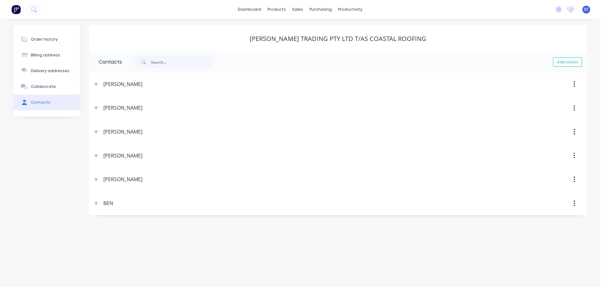
click at [92, 81] on span at bounding box center [96, 84] width 8 height 8
click at [96, 85] on icon "button" at bounding box center [96, 84] width 4 height 4
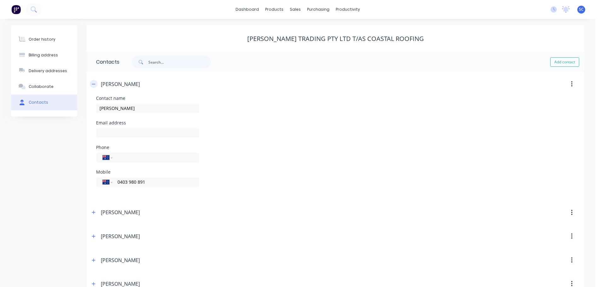
click at [95, 84] on icon "button" at bounding box center [93, 84] width 3 height 0
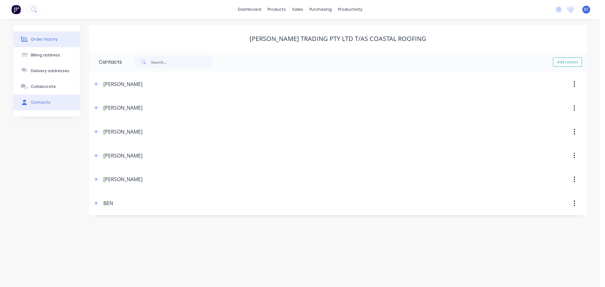
click at [34, 38] on div "Order history" at bounding box center [44, 40] width 27 height 6
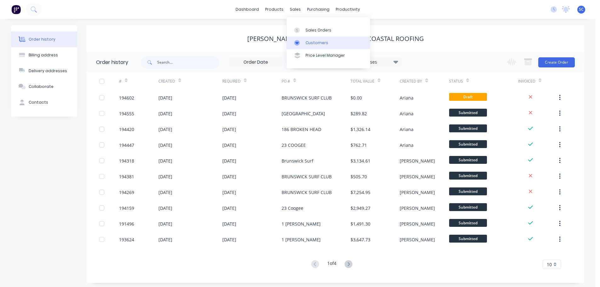
drag, startPoint x: 298, startPoint y: 9, endPoint x: 316, endPoint y: 42, distance: 37.4
click at [298, 10] on div "sales" at bounding box center [295, 9] width 17 height 9
click at [320, 45] on div "Customers" at bounding box center [317, 43] width 23 height 6
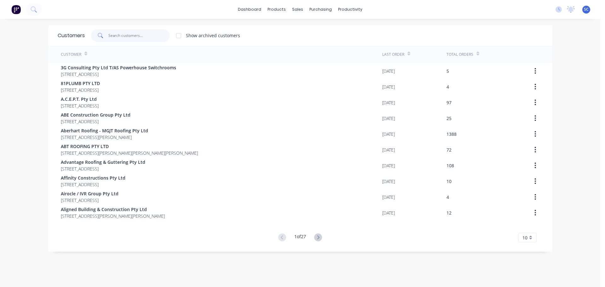
click at [126, 35] on input "text" at bounding box center [138, 35] width 61 height 13
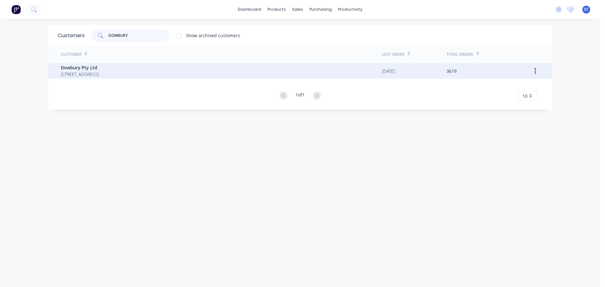
type input "DOWBURY"
click at [85, 72] on span "3/106 Flinders Parade North Lakes Queensland Australia 4509" at bounding box center [80, 74] width 38 height 7
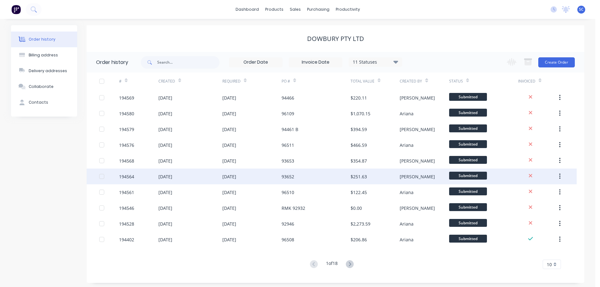
click at [220, 177] on div "02 Oct 2025" at bounding box center [191, 177] width 64 height 16
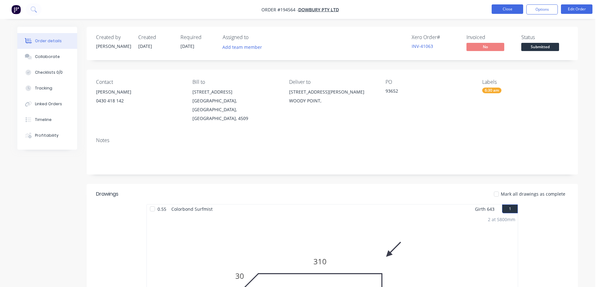
click at [509, 6] on button "Close" at bounding box center [508, 8] width 32 height 9
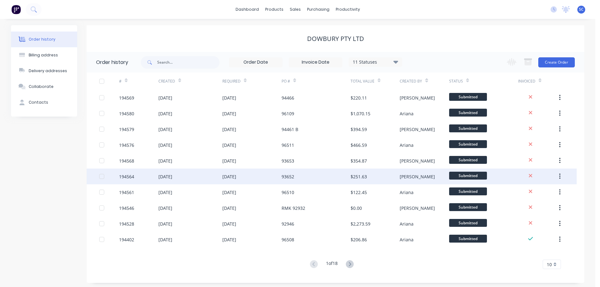
click at [222, 178] on div "02 Oct 2025" at bounding box center [191, 177] width 64 height 16
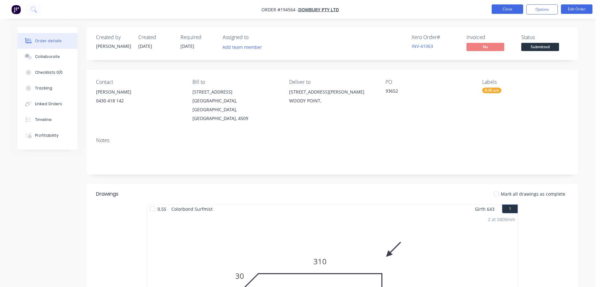
click at [506, 8] on button "Close" at bounding box center [508, 8] width 32 height 9
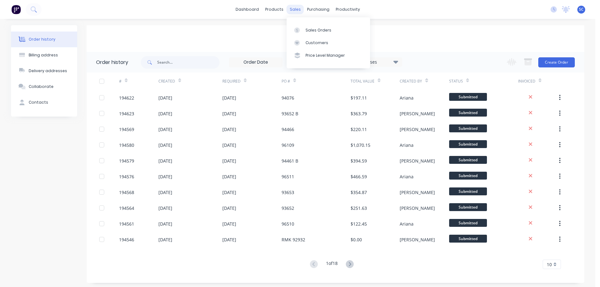
click at [292, 11] on div "sales" at bounding box center [295, 9] width 17 height 9
click at [313, 28] on div "Sales Orders" at bounding box center [319, 30] width 26 height 6
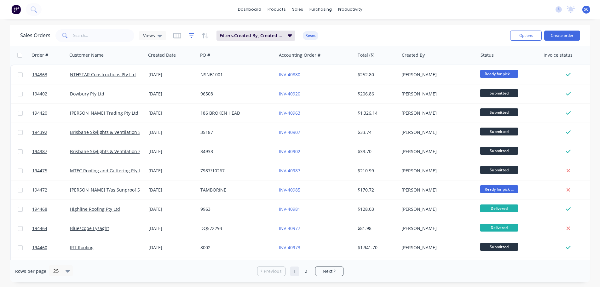
click at [190, 34] on icon "button" at bounding box center [192, 35] width 6 height 6
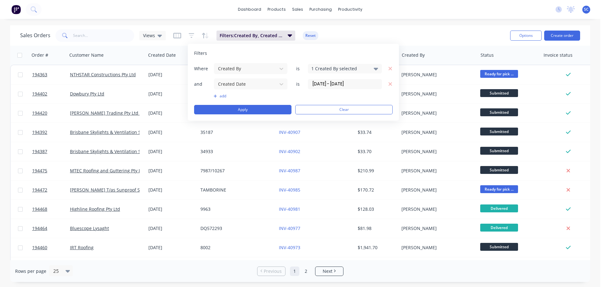
click at [305, 35] on button "Reset" at bounding box center [310, 35] width 15 height 9
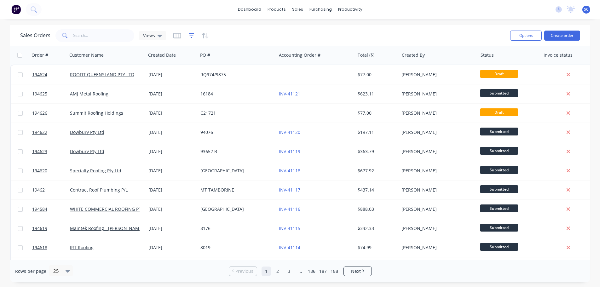
click at [190, 36] on icon "button" at bounding box center [192, 35] width 6 height 6
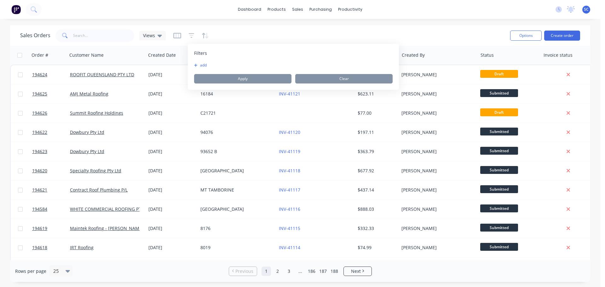
click at [205, 63] on button "add" at bounding box center [202, 65] width 16 height 5
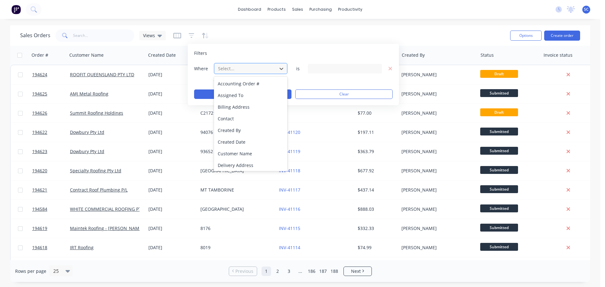
click at [243, 67] on div at bounding box center [245, 69] width 56 height 8
click at [233, 163] on div "Status" at bounding box center [250, 164] width 73 height 12
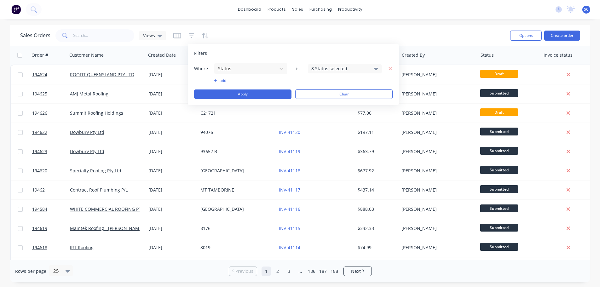
click at [344, 66] on div "8 Status selected" at bounding box center [339, 68] width 57 height 7
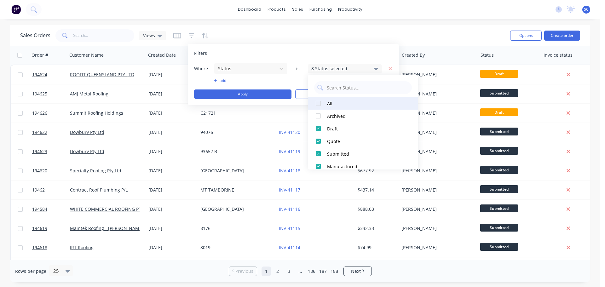
click at [317, 103] on div at bounding box center [318, 103] width 13 height 13
click at [318, 103] on div at bounding box center [318, 103] width 13 height 13
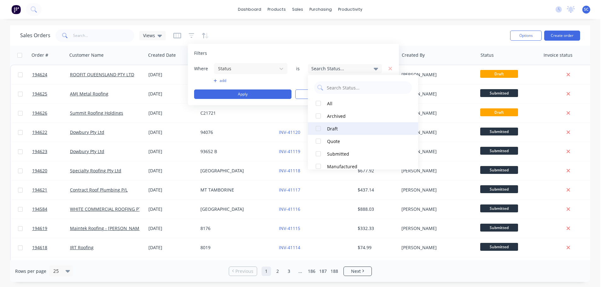
click at [320, 130] on div at bounding box center [318, 128] width 13 height 13
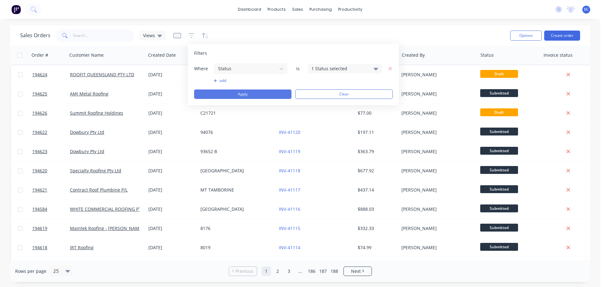
click at [240, 96] on button "Apply" at bounding box center [242, 94] width 97 height 9
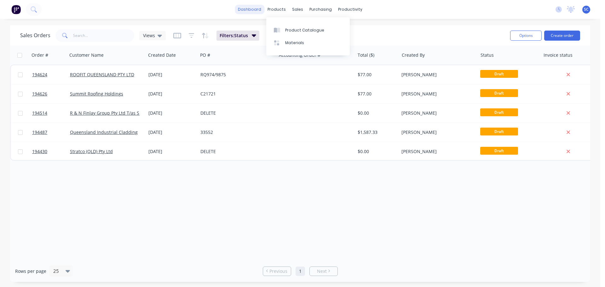
click at [250, 9] on link "dashboard" at bounding box center [250, 9] width 30 height 9
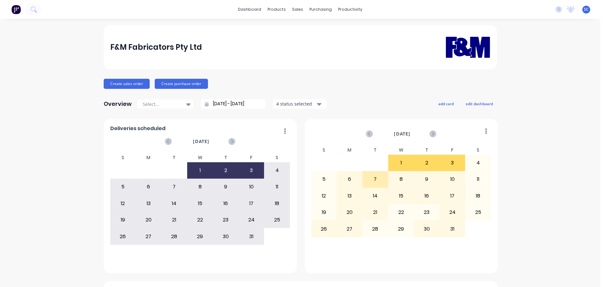
click at [261, 44] on div "F&M Fabricators Pty Ltd" at bounding box center [300, 46] width 380 height 39
click at [244, 46] on div "F&M Fabricators Pty Ltd" at bounding box center [300, 46] width 380 height 39
click at [322, 38] on link "Customers" at bounding box center [329, 43] width 84 height 13
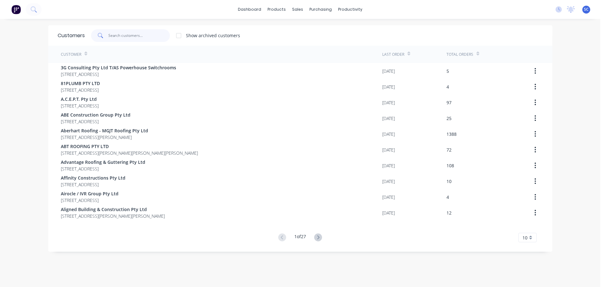
click at [123, 35] on input "text" at bounding box center [138, 35] width 61 height 13
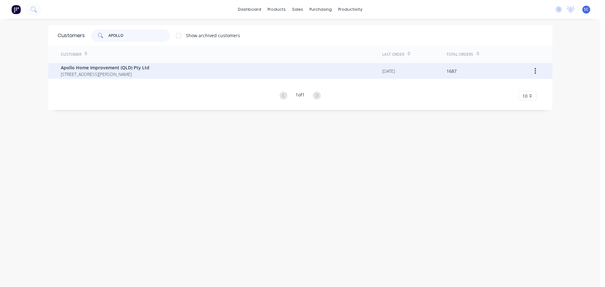
type input "APOLLO"
click at [92, 74] on span "29 Corymbia Place Parkinson Australia 4115" at bounding box center [105, 74] width 89 height 7
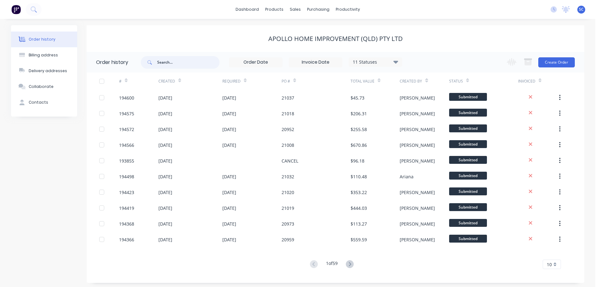
click at [180, 63] on input "text" at bounding box center [188, 62] width 62 height 13
type input "20827"
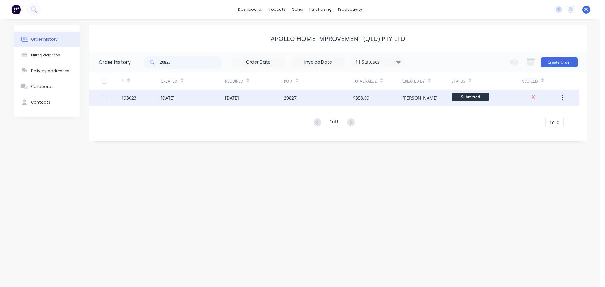
click at [175, 96] on div "17 Sep 2025" at bounding box center [168, 98] width 14 height 7
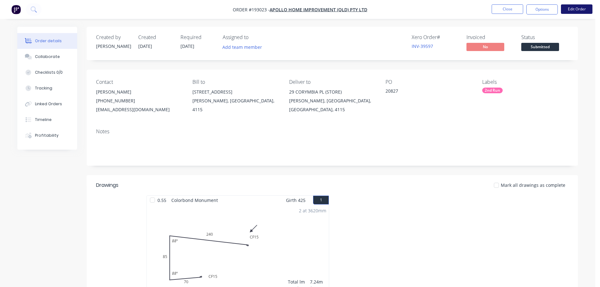
click at [582, 8] on button "Edit Order" at bounding box center [577, 8] width 32 height 9
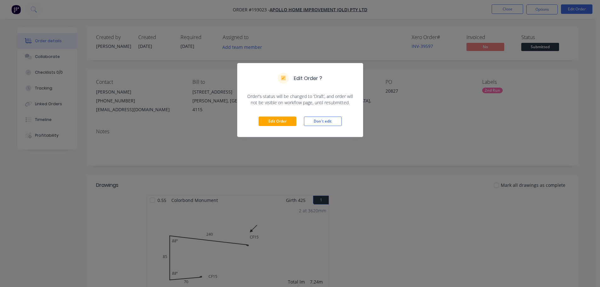
click at [270, 116] on div "Edit Order Don't edit" at bounding box center [300, 121] width 125 height 31
click at [274, 119] on button "Edit Order" at bounding box center [278, 121] width 38 height 9
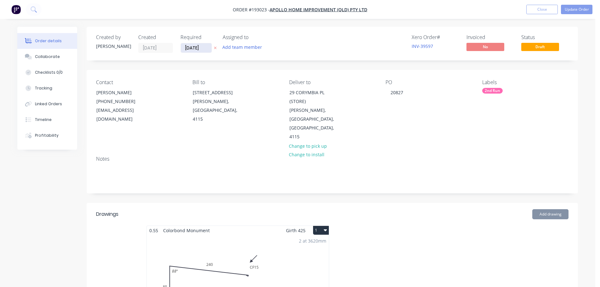
click at [200, 45] on input "14/10/25" at bounding box center [196, 47] width 31 height 9
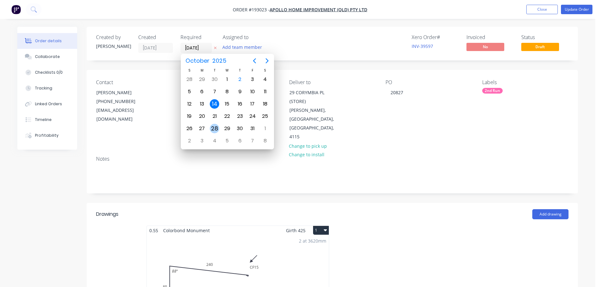
click at [212, 127] on div "28" at bounding box center [214, 128] width 9 height 9
type input "28/10/25"
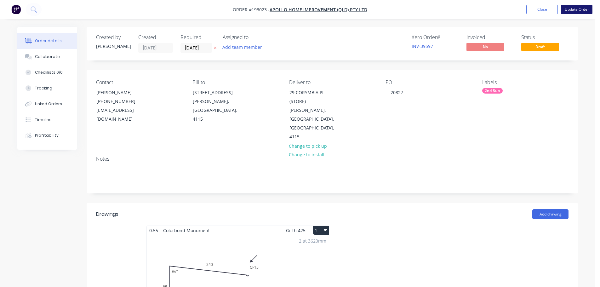
click at [571, 9] on button "Update Order" at bounding box center [577, 9] width 32 height 9
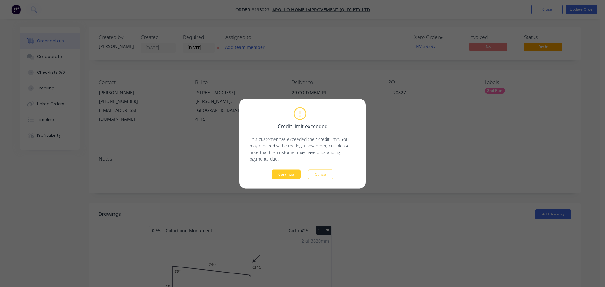
click at [285, 171] on button "Continue" at bounding box center [286, 174] width 29 height 9
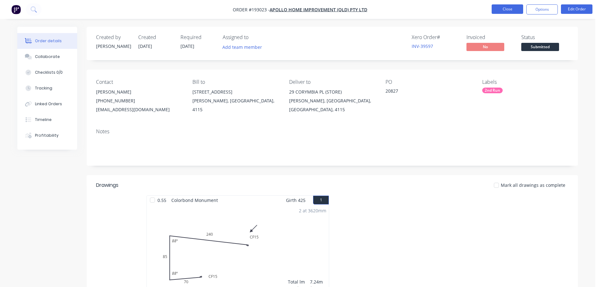
click at [511, 9] on button "Close" at bounding box center [508, 8] width 32 height 9
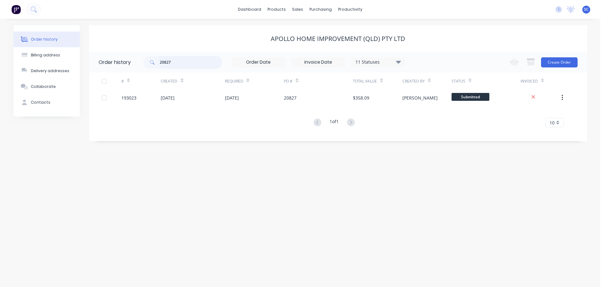
click at [178, 61] on input "20827" at bounding box center [191, 62] width 62 height 13
type input "20824"
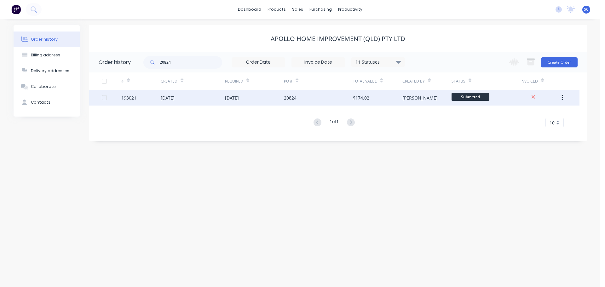
click at [235, 99] on div "14 Oct 2025" at bounding box center [232, 98] width 14 height 7
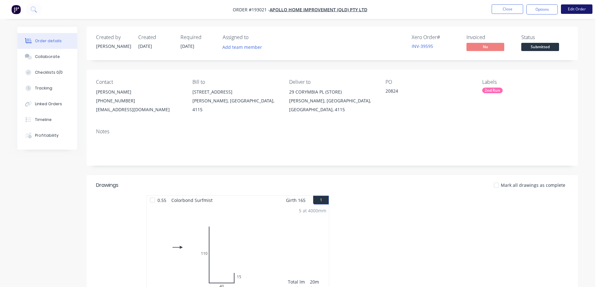
click at [576, 7] on button "Edit Order" at bounding box center [577, 8] width 32 height 9
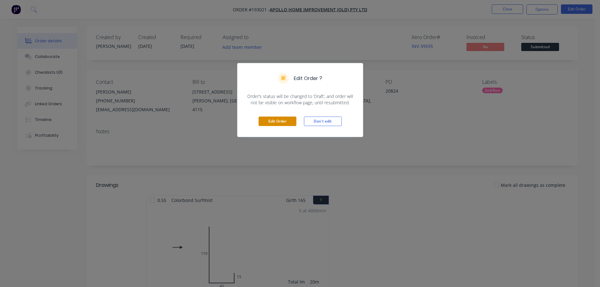
click at [275, 122] on button "Edit Order" at bounding box center [278, 121] width 38 height 9
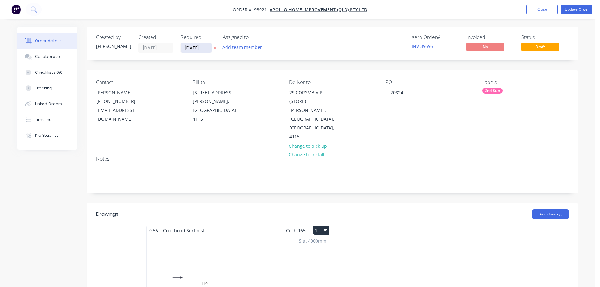
click at [192, 45] on input "14/10/25" at bounding box center [196, 47] width 31 height 9
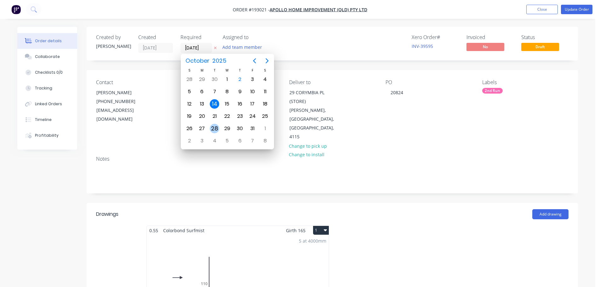
click at [213, 129] on div "28" at bounding box center [214, 128] width 9 height 9
type input "28/10/25"
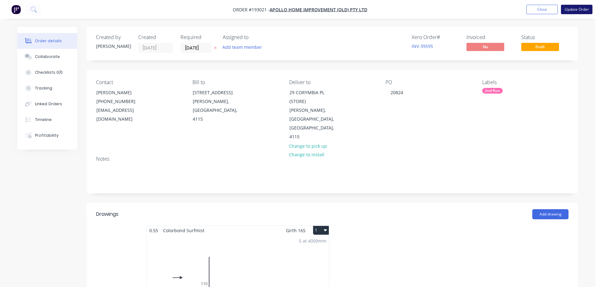
click at [572, 8] on button "Update Order" at bounding box center [577, 9] width 32 height 9
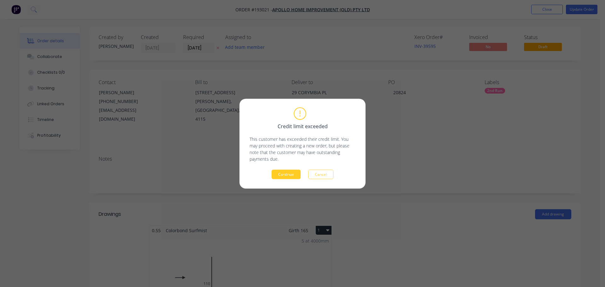
click at [288, 172] on button "Continue" at bounding box center [286, 174] width 29 height 9
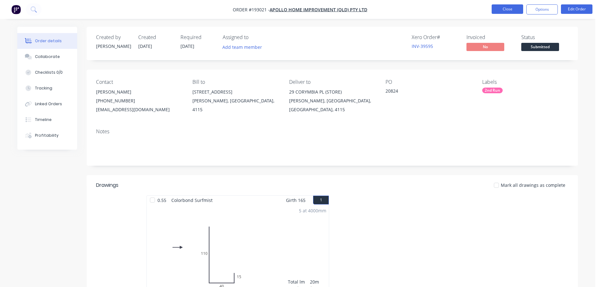
click at [510, 8] on button "Close" at bounding box center [508, 8] width 32 height 9
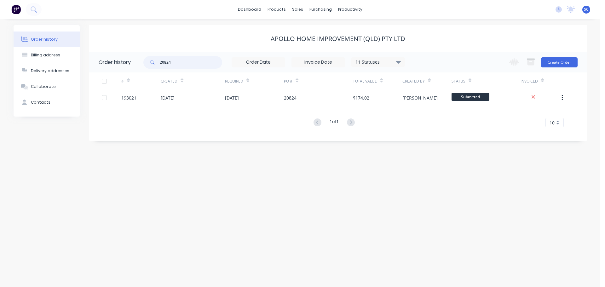
click at [174, 57] on input "20824" at bounding box center [191, 62] width 62 height 13
type input "20882"
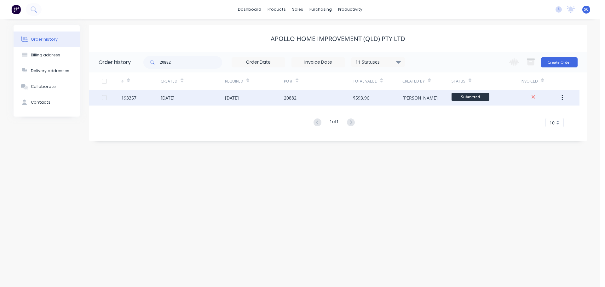
click at [204, 102] on div "19 Sep 2025" at bounding box center [193, 98] width 64 height 16
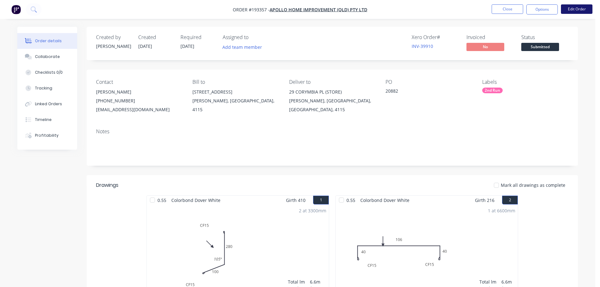
click at [581, 6] on button "Edit Order" at bounding box center [577, 8] width 32 height 9
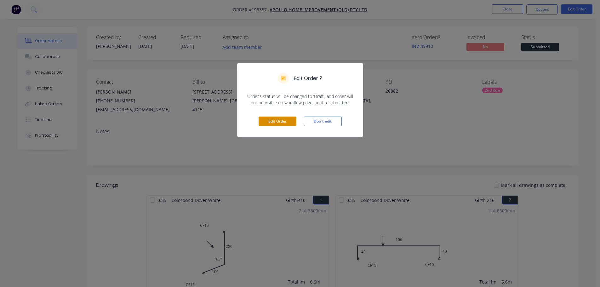
click at [280, 120] on button "Edit Order" at bounding box center [278, 121] width 38 height 9
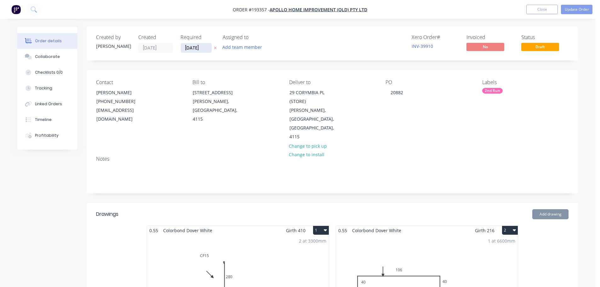
click at [195, 45] on input "21/10/25" at bounding box center [196, 47] width 31 height 9
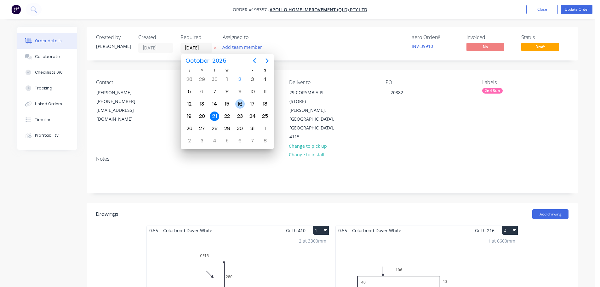
click at [240, 103] on div "16" at bounding box center [239, 103] width 9 height 9
type input "16/10/25"
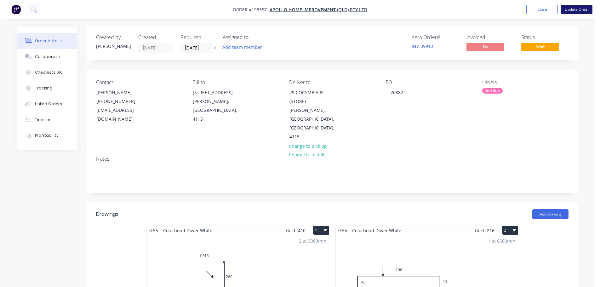
click at [575, 9] on button "Update Order" at bounding box center [577, 9] width 32 height 9
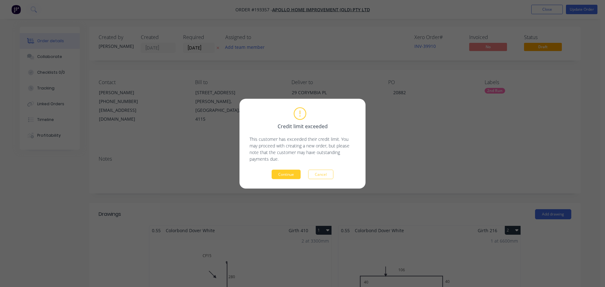
click at [287, 174] on button "Continue" at bounding box center [286, 174] width 29 height 9
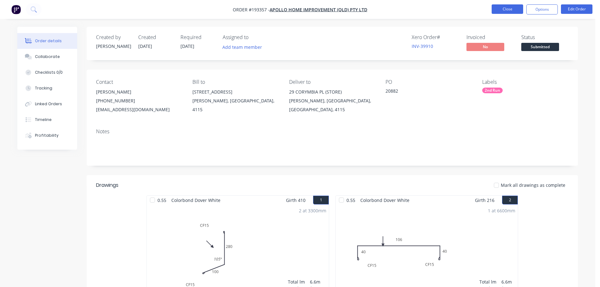
click at [506, 7] on button "Close" at bounding box center [508, 8] width 32 height 9
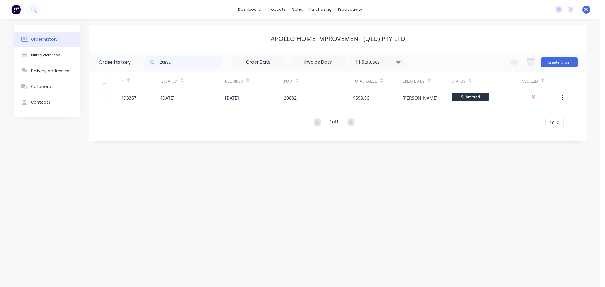
click at [207, 30] on div "Apollo Home Improvement (QLD) Pty Ltd" at bounding box center [338, 38] width 498 height 27
click at [301, 10] on div "sales" at bounding box center [297, 9] width 17 height 9
click at [324, 44] on div "Customers" at bounding box center [319, 43] width 23 height 6
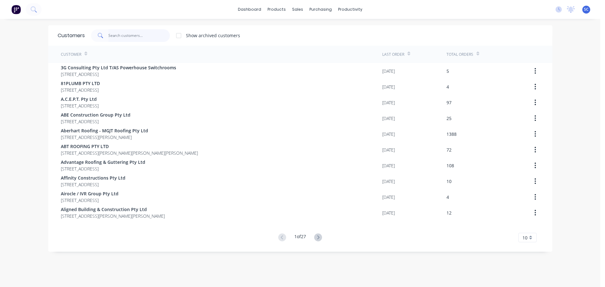
click at [117, 36] on input "text" at bounding box center [138, 35] width 61 height 13
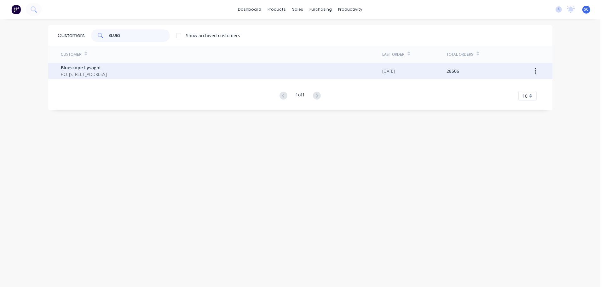
type input "BLUES"
click at [80, 73] on span "P.O. Box 144 Archerfield Australia 4108" at bounding box center [84, 74] width 46 height 7
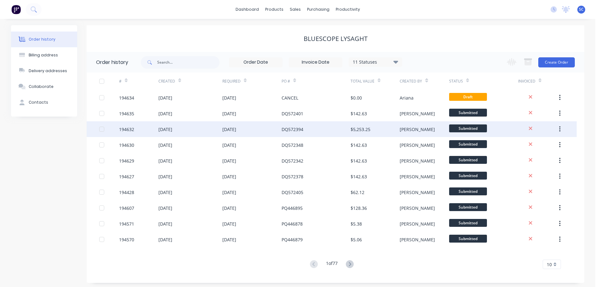
click at [172, 130] on div "02 Oct 2025" at bounding box center [166, 129] width 14 height 7
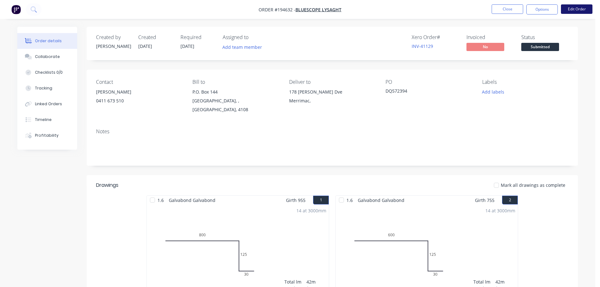
click at [577, 9] on button "Edit Order" at bounding box center [577, 8] width 32 height 9
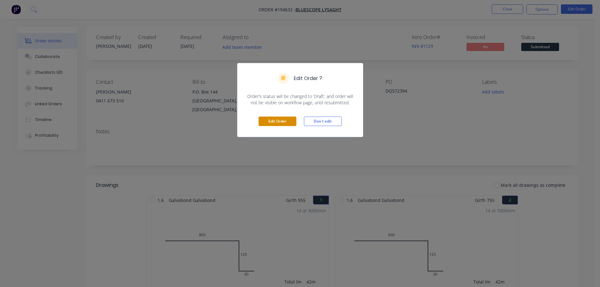
click at [280, 121] on button "Edit Order" at bounding box center [278, 121] width 38 height 9
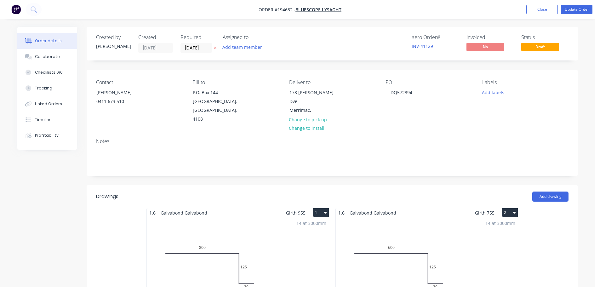
click at [213, 45] on button "button" at bounding box center [215, 47] width 7 height 7
drag, startPoint x: 413, startPoint y: 94, endPoint x: 384, endPoint y: 94, distance: 29.0
click at [378, 94] on div "Contact Kelly 0411 673 510 Bill to P.O. Box 144 Archerfield, , Australia, 4108 …" at bounding box center [333, 101] width 492 height 63
click at [579, 8] on button "Update Order" at bounding box center [577, 9] width 32 height 9
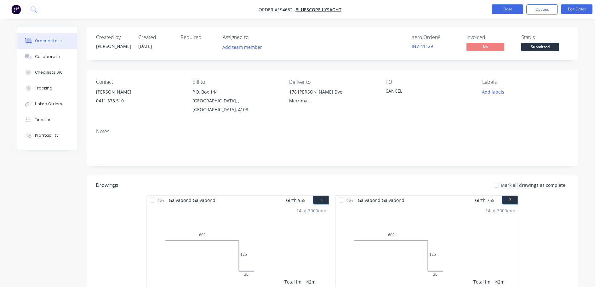
click at [506, 8] on button "Close" at bounding box center [508, 8] width 32 height 9
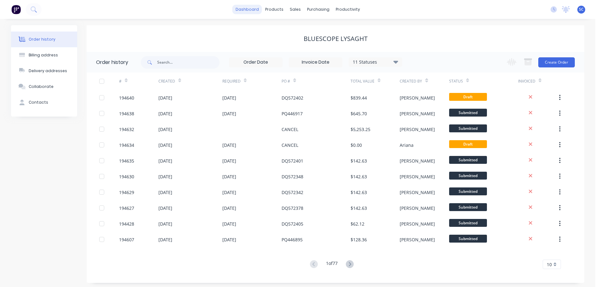
click at [252, 10] on link "dashboard" at bounding box center [248, 9] width 30 height 9
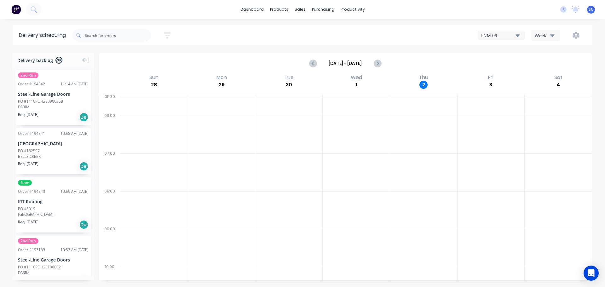
click at [172, 32] on button "button" at bounding box center [167, 35] width 20 height 12
click at [145, 55] on input at bounding box center [138, 59] width 59 height 9
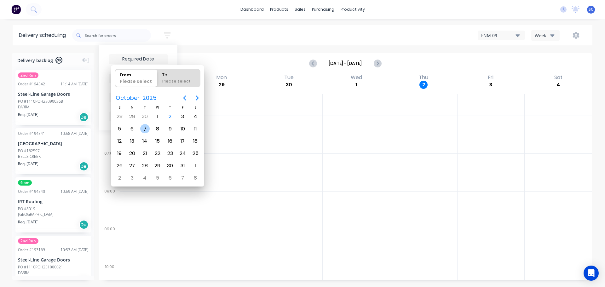
click at [141, 127] on div "7" at bounding box center [144, 128] width 9 height 9
type input "[DATE]"
radio input "false"
radio input "true"
click at [142, 128] on div "7" at bounding box center [144, 128] width 9 height 9
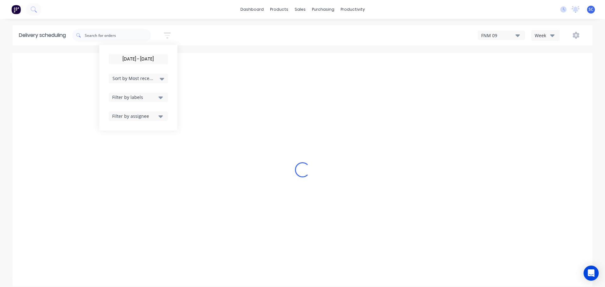
click at [130, 60] on input "[DATE] - [DATE]" at bounding box center [138, 59] width 59 height 9
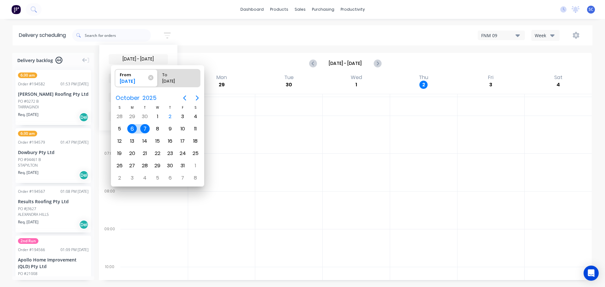
click at [145, 130] on div "7" at bounding box center [144, 128] width 9 height 9
type input "[DATE] - [DATE]"
radio input "false"
radio input "true"
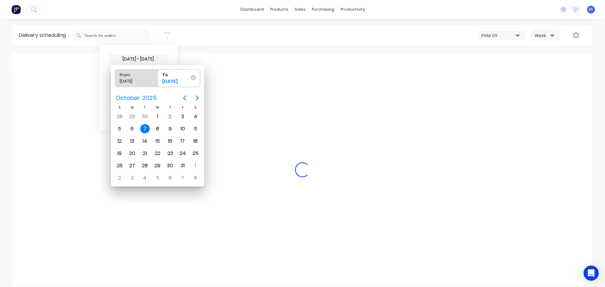
click at [143, 129] on div "7" at bounding box center [144, 128] width 9 height 9
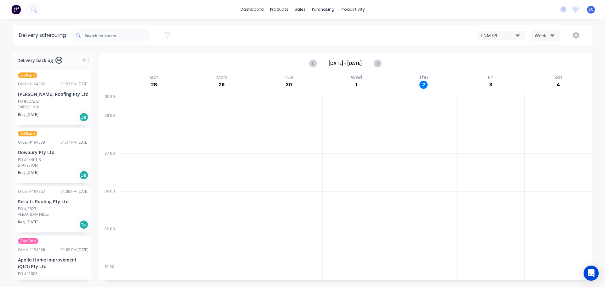
drag, startPoint x: 170, startPoint y: 33, endPoint x: 168, endPoint y: 41, distance: 8.0
click at [170, 34] on icon "button" at bounding box center [167, 36] width 7 height 8
click at [137, 78] on span "Sort by Most recent" at bounding box center [133, 78] width 41 height 7
click at [122, 150] on div "Suburb" at bounding box center [138, 148] width 59 height 11
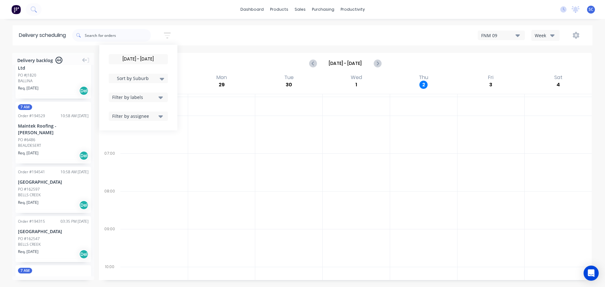
scroll to position [473, 0]
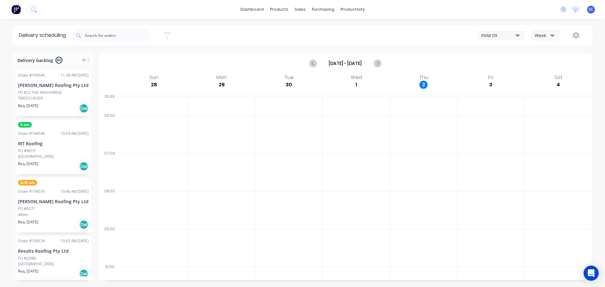
click at [168, 34] on icon "button" at bounding box center [167, 36] width 7 height 8
click at [136, 97] on div "Filter by labels" at bounding box center [134, 97] width 44 height 7
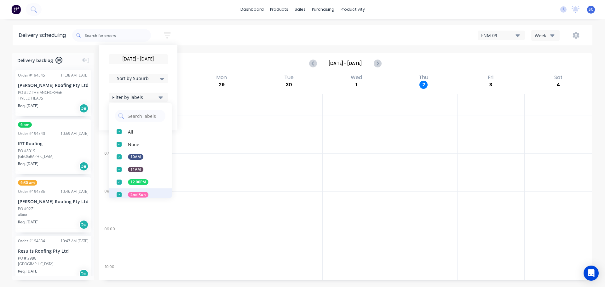
click at [122, 194] on div "button" at bounding box center [119, 194] width 13 height 13
click at [210, 32] on div "[DATE] - [DATE] Sort by Suburb Created date Required date Order number Customer…" at bounding box center [332, 35] width 520 height 18
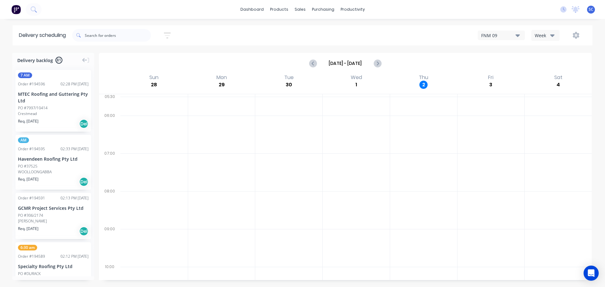
click at [167, 36] on icon "button" at bounding box center [167, 36] width 7 height 8
click at [137, 97] on div "Filter by labels" at bounding box center [134, 97] width 44 height 7
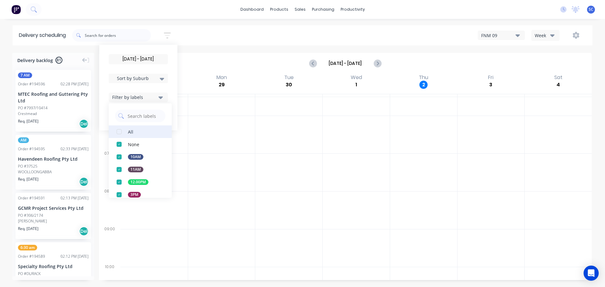
click at [121, 133] on div "button" at bounding box center [119, 131] width 13 height 13
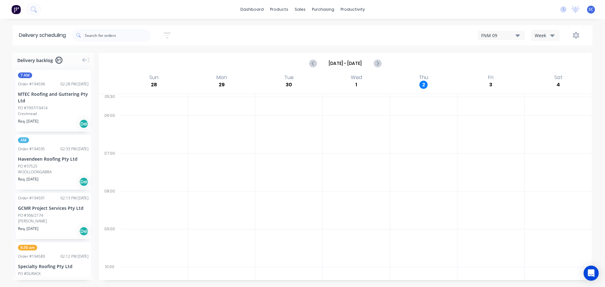
click at [208, 35] on div "03/10/25 - 03/10/25 Sort by Suburb Created date Required date Order number Cust…" at bounding box center [332, 35] width 520 height 18
click at [171, 37] on icon "button" at bounding box center [167, 36] width 7 height 8
click at [144, 80] on span "Sort by Suburb" at bounding box center [133, 78] width 41 height 7
click at [136, 150] on div "Suburb" at bounding box center [138, 148] width 59 height 11
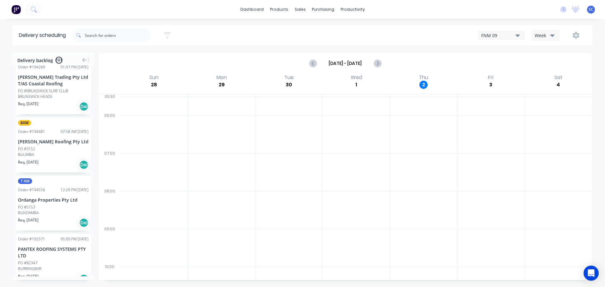
scroll to position [883, 0]
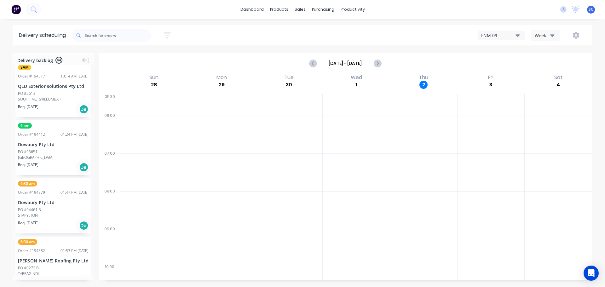
scroll to position [2259, 0]
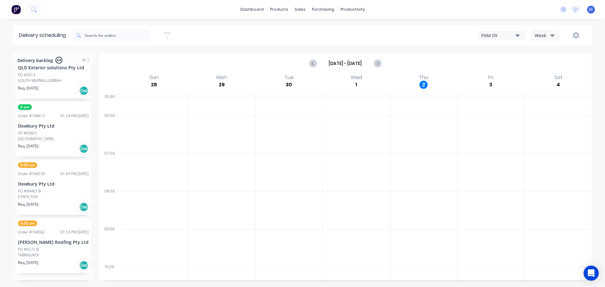
click at [170, 34] on icon "button" at bounding box center [167, 36] width 7 height 8
click at [129, 59] on input "07/10/25 - 07/10/25" at bounding box center [138, 59] width 59 height 9
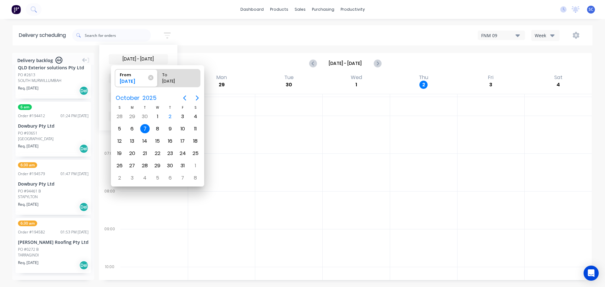
click at [146, 127] on div "7" at bounding box center [144, 128] width 9 height 9
radio input "false"
radio input "true"
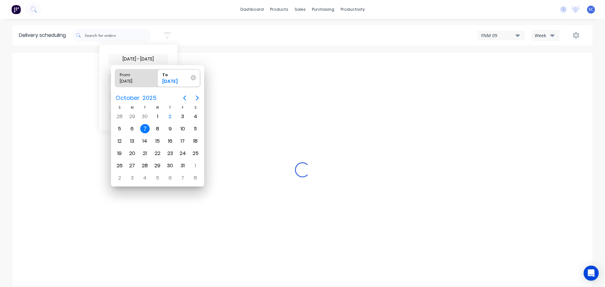
click at [144, 129] on div "7" at bounding box center [144, 128] width 9 height 9
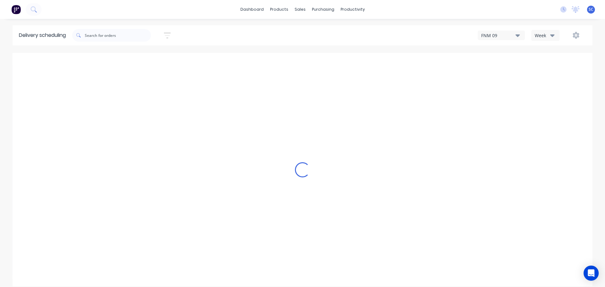
scroll to position [2213, 0]
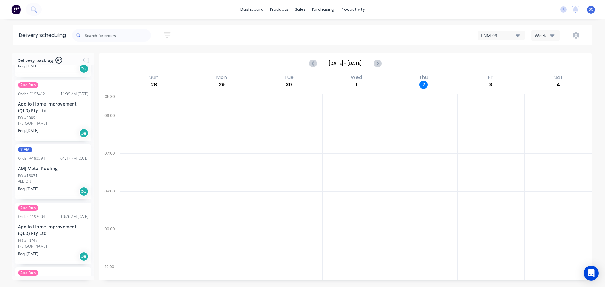
click at [168, 33] on icon "button" at bounding box center [167, 35] width 7 height 6
click at [162, 80] on icon at bounding box center [162, 78] width 4 height 7
click at [126, 150] on div "Suburb" at bounding box center [138, 148] width 59 height 11
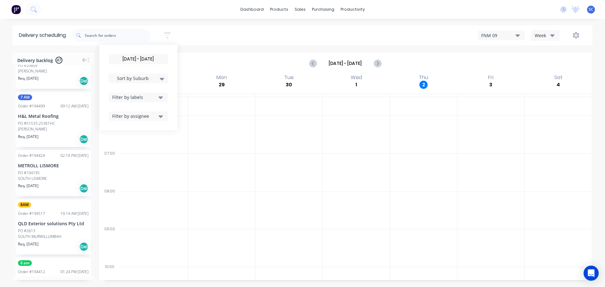
scroll to position [2428, 0]
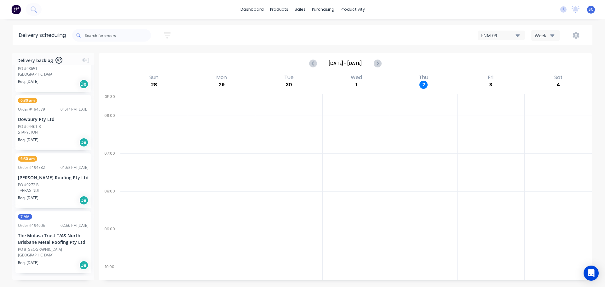
click at [219, 35] on div "07/10/25 - 07/10/25 Sort by Suburb Created date Required date Order number Cust…" at bounding box center [332, 35] width 520 height 18
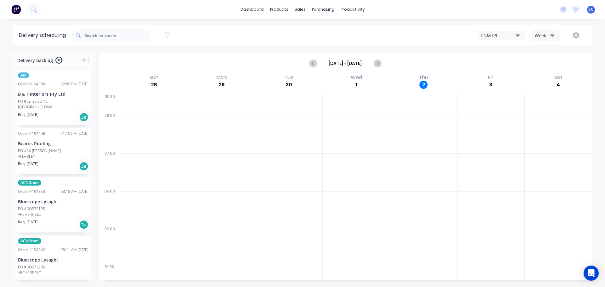
scroll to position [883, 0]
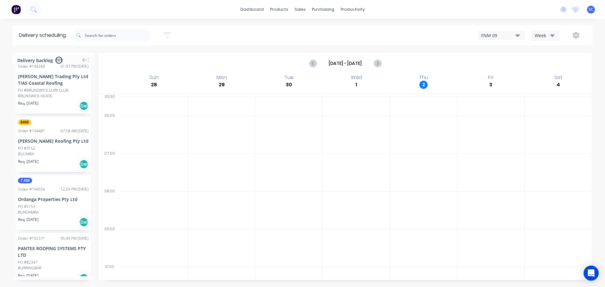
click at [544, 37] on div "Week" at bounding box center [544, 35] width 18 height 7
click at [546, 67] on div "Vehicle" at bounding box center [563, 64] width 62 height 13
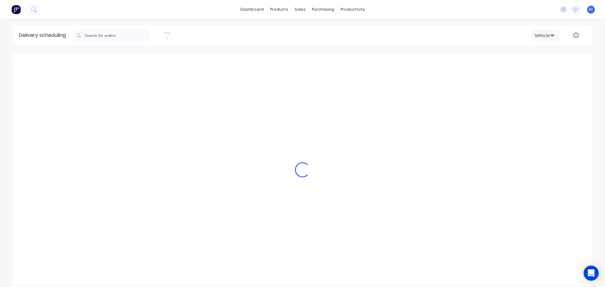
scroll to position [0, 0]
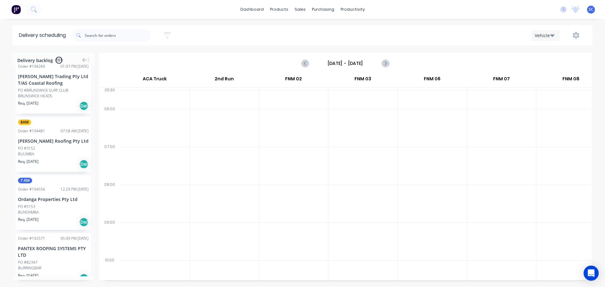
click at [333, 63] on input "[DATE] - [DATE]" at bounding box center [345, 63] width 62 height 9
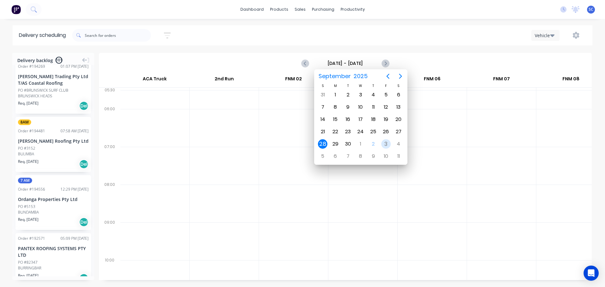
click at [386, 143] on div "3" at bounding box center [385, 143] width 9 height 9
type input "[DATE] - [DATE]"
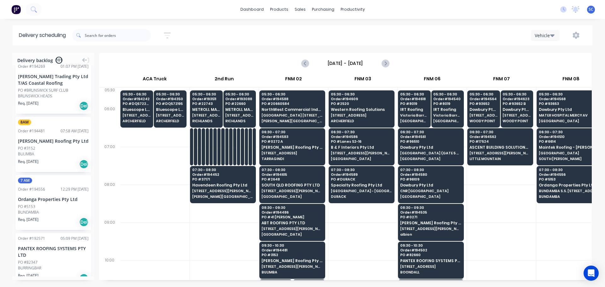
click at [170, 35] on icon "button" at bounding box center [167, 35] width 5 height 1
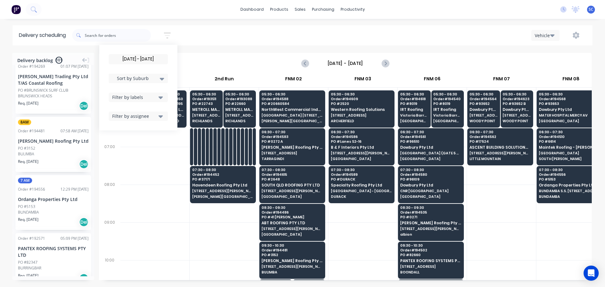
click at [214, 29] on div "[DATE] - [DATE] Sort by Suburb Created date Required date Order number Customer…" at bounding box center [332, 35] width 520 height 18
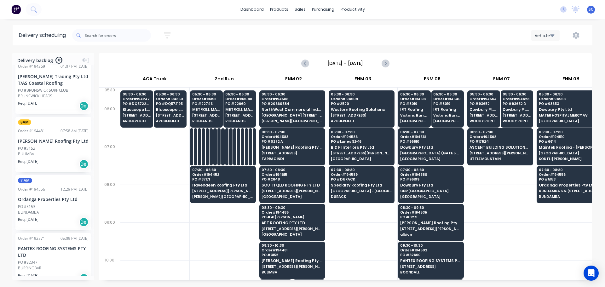
click at [171, 32] on icon "button" at bounding box center [167, 36] width 7 height 8
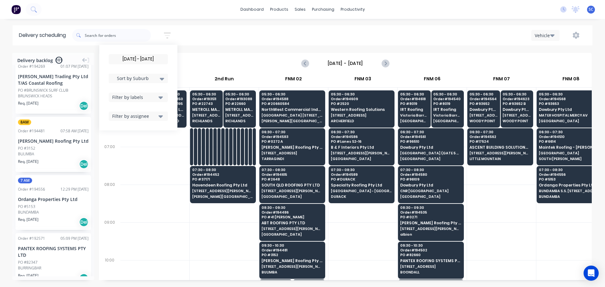
drag, startPoint x: 128, startPoint y: 58, endPoint x: 134, endPoint y: 63, distance: 7.6
click at [128, 58] on input "03/10/25 - 03/10/25" at bounding box center [138, 59] width 59 height 9
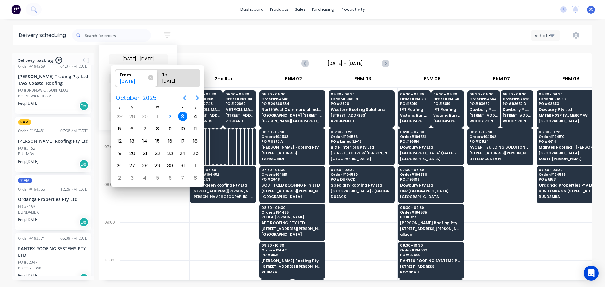
click at [183, 116] on div "3" at bounding box center [182, 116] width 9 height 9
radio input "false"
radio input "true"
click at [183, 116] on div "3" at bounding box center [182, 116] width 9 height 9
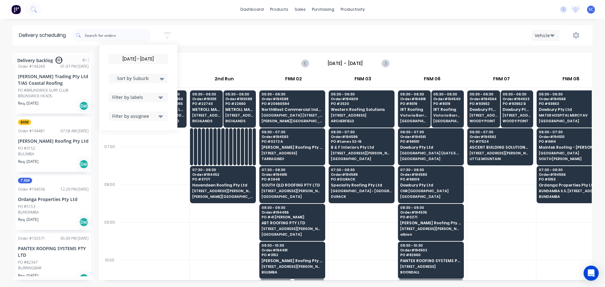
click at [199, 38] on div "03/10/25 - 03/10/25 Sort by Suburb Created date Required date Order number Cust…" at bounding box center [332, 35] width 520 height 18
click at [143, 59] on input "[DATE] - [DATE]" at bounding box center [138, 59] width 59 height 9
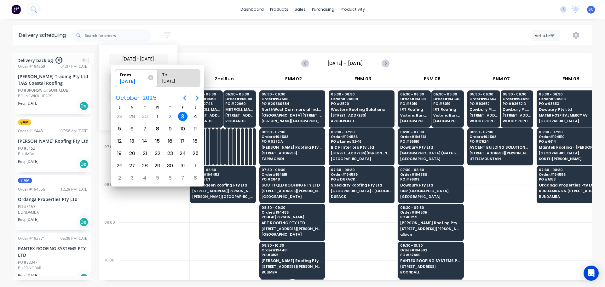
click at [203, 39] on div "03/10/25 - 03/10/25 Sort by Suburb Created date Required date Order number Cust…" at bounding box center [332, 35] width 520 height 18
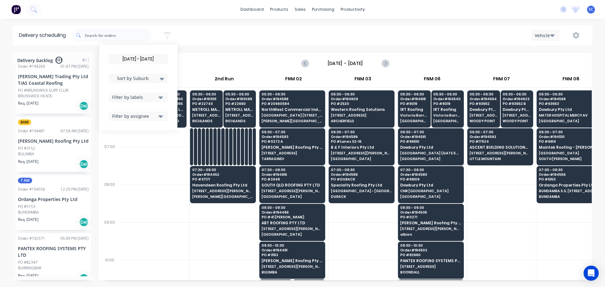
click at [164, 78] on icon at bounding box center [162, 79] width 4 height 3
drag, startPoint x: 125, startPoint y: 149, endPoint x: 154, endPoint y: 118, distance: 42.4
click at [127, 148] on div "Suburb" at bounding box center [138, 148] width 59 height 11
click at [209, 32] on div "03/10/25 - 03/10/25 Sort by Suburb Created date Required date Order number Cust…" at bounding box center [332, 35] width 520 height 18
click at [162, 98] on icon "button" at bounding box center [161, 97] width 4 height 3
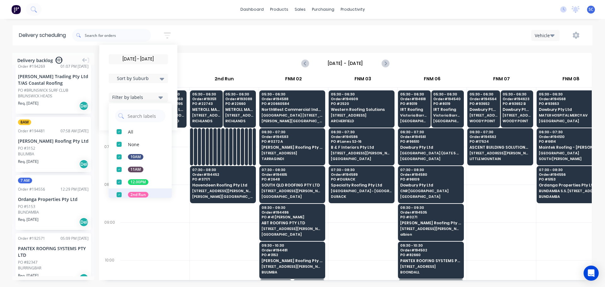
click at [121, 196] on div "button" at bounding box center [119, 194] width 13 height 13
click at [209, 36] on div "03/10/25 - 03/10/25 Sort by Suburb Created date Required date Order number Cust…" at bounding box center [332, 35] width 520 height 18
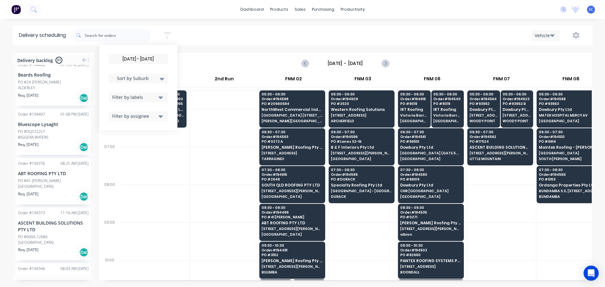
scroll to position [863, 0]
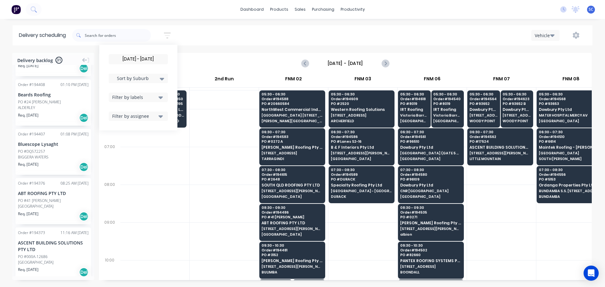
drag, startPoint x: 159, startPoint y: 99, endPoint x: 159, endPoint y: 102, distance: 3.2
click at [159, 100] on button "Filter by labels" at bounding box center [138, 97] width 59 height 9
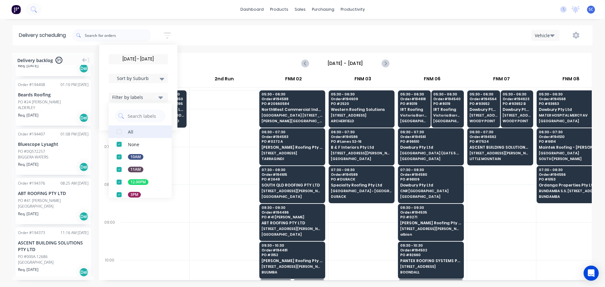
click at [123, 132] on div "button" at bounding box center [119, 131] width 13 height 13
click at [208, 33] on div "[DATE] - [DATE] Sort by Suburb Created date Required date Order number Customer…" at bounding box center [332, 35] width 520 height 18
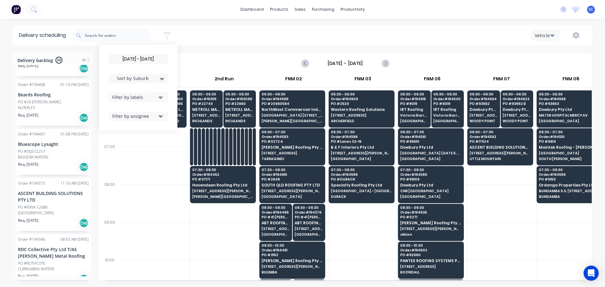
click at [163, 97] on icon "button" at bounding box center [161, 97] width 4 height 3
drag, startPoint x: 121, startPoint y: 193, endPoint x: 127, endPoint y: 193, distance: 5.7
click at [122, 193] on div "button" at bounding box center [119, 194] width 13 height 13
click at [209, 29] on div "03/10/25 - 03/10/25 Sort by Suburb Created date Required date Order number Cust…" at bounding box center [332, 35] width 520 height 18
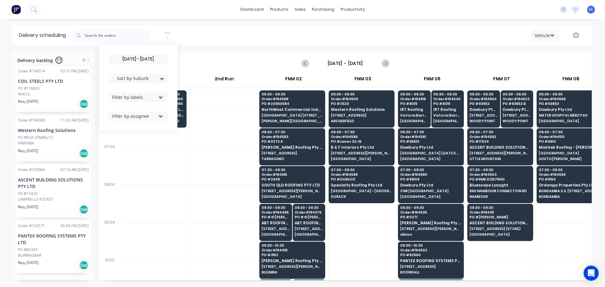
scroll to position [679, 0]
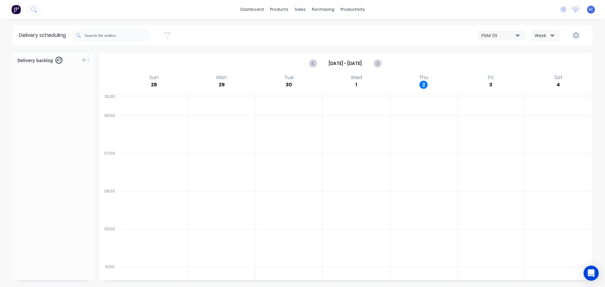
scroll to position [2428, 0]
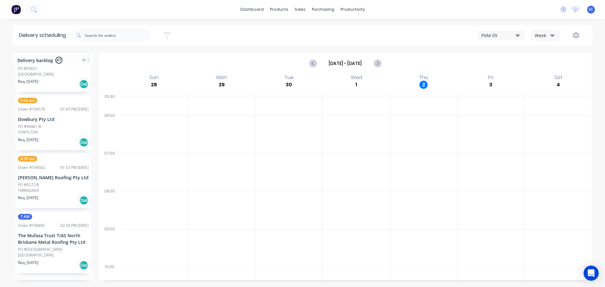
click at [171, 34] on icon "button" at bounding box center [167, 36] width 7 height 8
click at [138, 59] on input "[DATE] - [DATE]" at bounding box center [138, 59] width 59 height 9
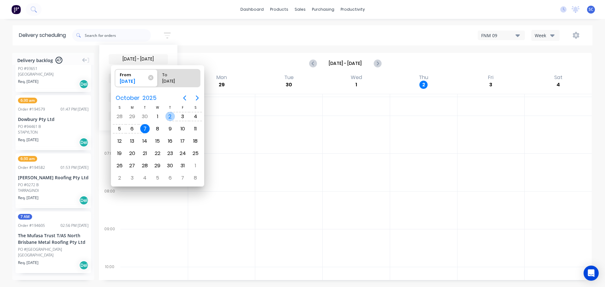
click at [170, 117] on div "2" at bounding box center [169, 116] width 9 height 9
type input "[DATE] - [DATE]"
radio input "false"
radio input "true"
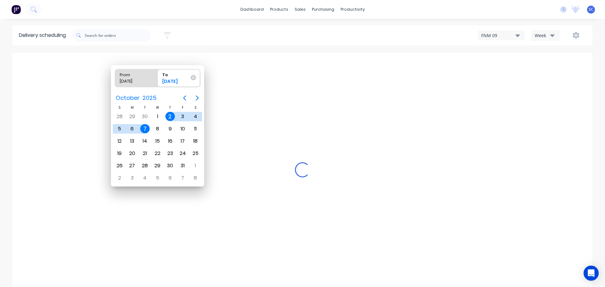
click at [170, 117] on div "2" at bounding box center [169, 116] width 9 height 9
type input "[DATE] - [DATE]"
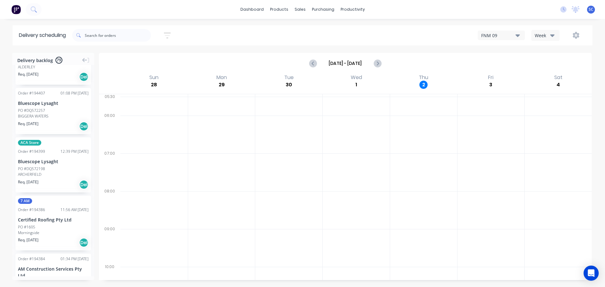
scroll to position [2384, 0]
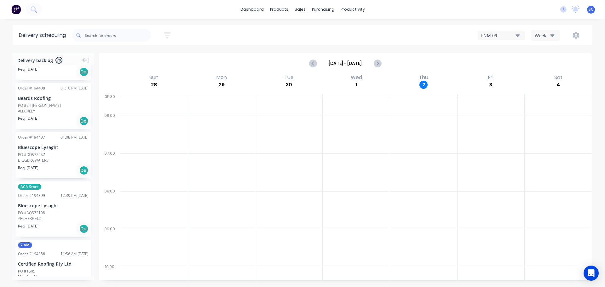
click at [170, 36] on icon "button" at bounding box center [167, 36] width 7 height 8
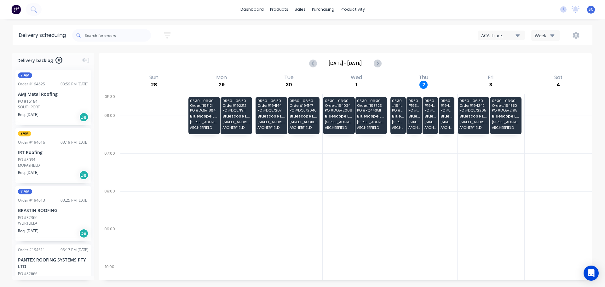
click at [168, 35] on icon "button" at bounding box center [167, 36] width 7 height 8
click at [132, 61] on input at bounding box center [138, 59] width 59 height 9
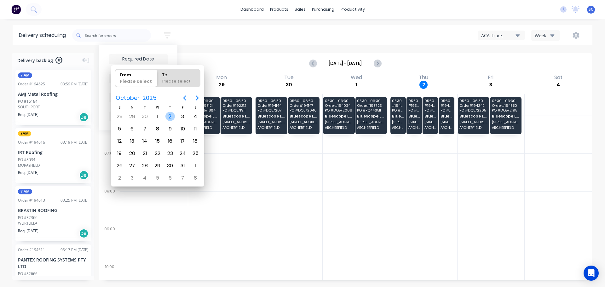
click at [169, 116] on div "2" at bounding box center [169, 116] width 9 height 9
type input "02/10/25"
radio input "false"
radio input "true"
click at [168, 116] on div "2" at bounding box center [169, 116] width 9 height 9
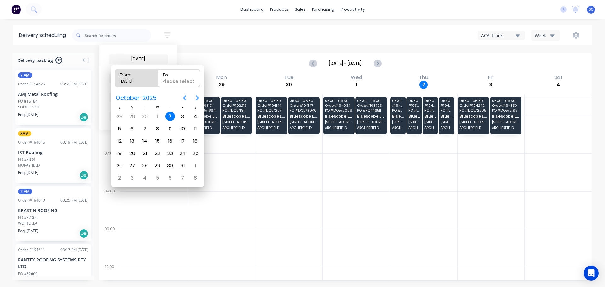
type input "02/10/25 - 02/10/25"
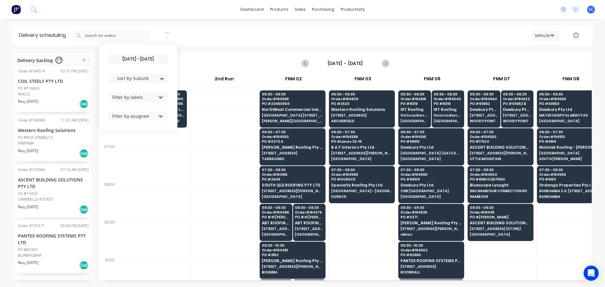
scroll to position [0, 0]
click at [132, 97] on div "Filter by labels" at bounding box center [134, 97] width 44 height 7
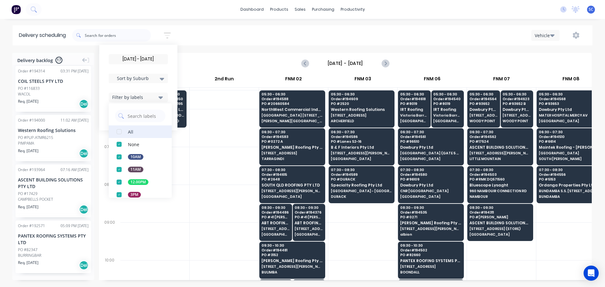
click at [121, 130] on div "button" at bounding box center [119, 131] width 13 height 13
click at [199, 39] on div "[DATE] - [DATE] Sort by Suburb Created date Required date Order number Customer…" at bounding box center [332, 35] width 520 height 18
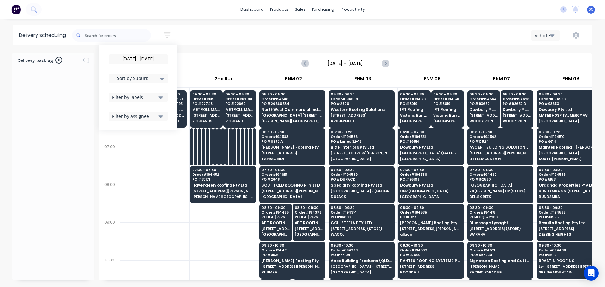
scroll to position [0, 0]
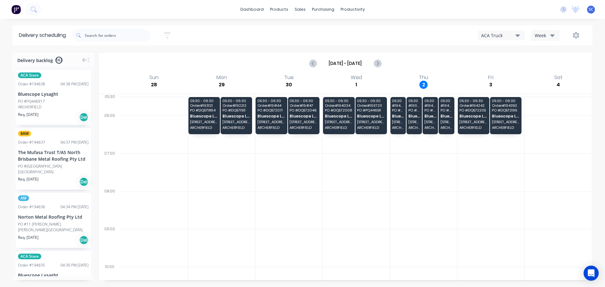
click at [552, 35] on icon "button" at bounding box center [552, 35] width 4 height 3
click at [552, 65] on div "Vehicle" at bounding box center [563, 64] width 62 height 13
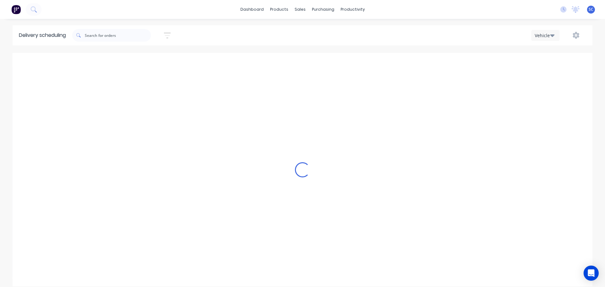
scroll to position [0, 0]
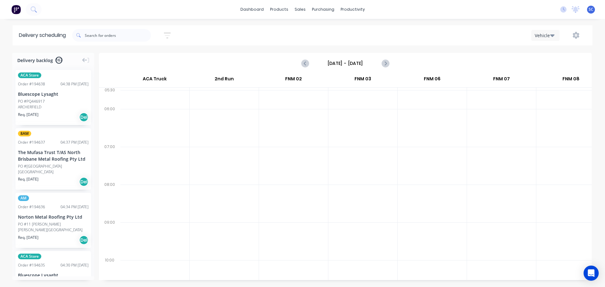
click at [340, 64] on input "[DATE] - [DATE]" at bounding box center [345, 63] width 62 height 9
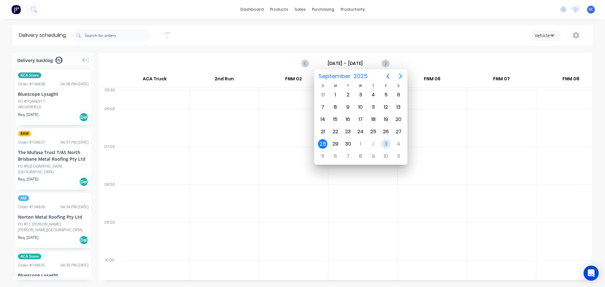
click at [388, 142] on div "3" at bounding box center [385, 143] width 9 height 9
type input "[DATE] - [DATE]"
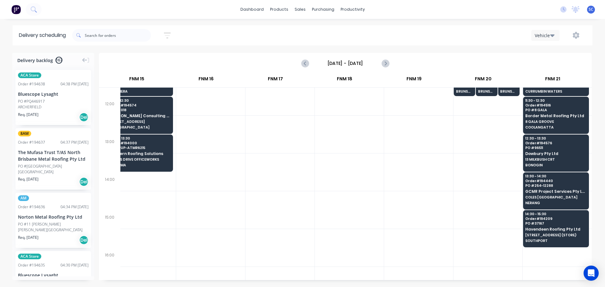
scroll to position [252, 851]
